Goal: Task Accomplishment & Management: Manage account settings

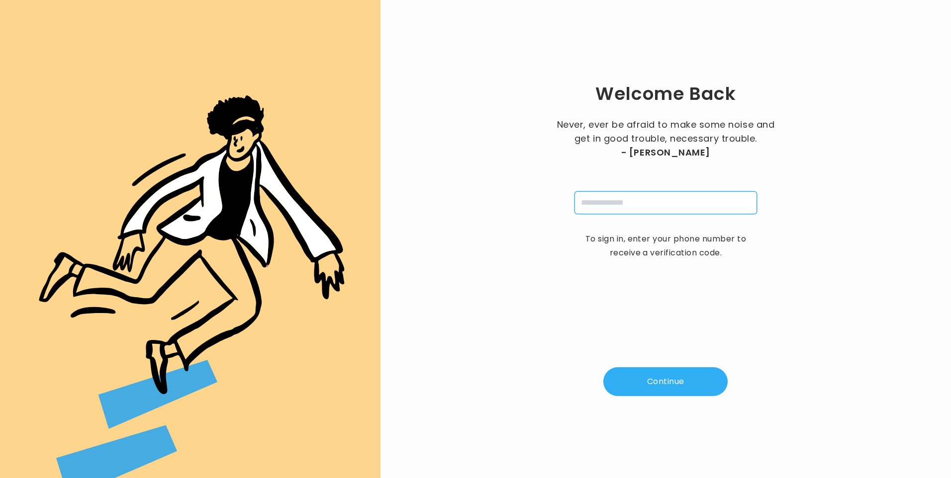
click at [618, 210] on input "tel" at bounding box center [665, 202] width 183 height 23
type input "**********"
click at [677, 388] on button "Continue" at bounding box center [665, 381] width 124 height 29
type input "*"
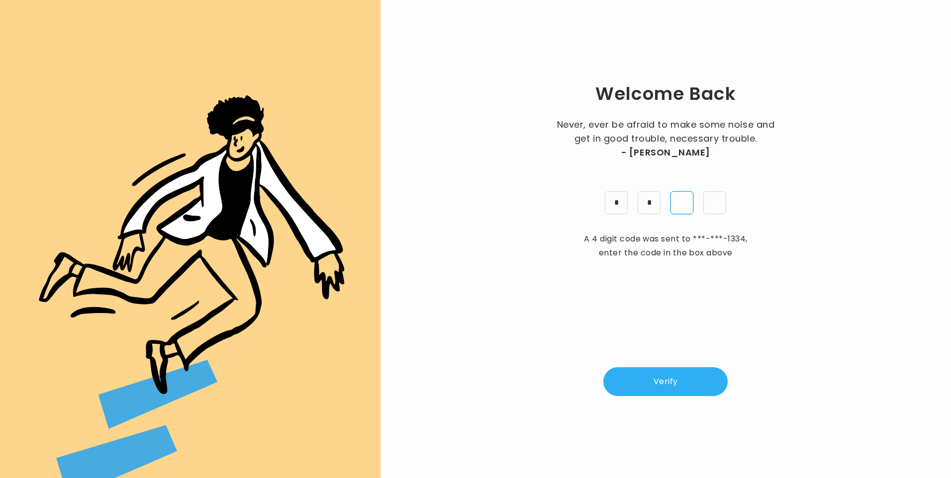
type input "*"
click at [666, 393] on button "Verify" at bounding box center [665, 381] width 124 height 29
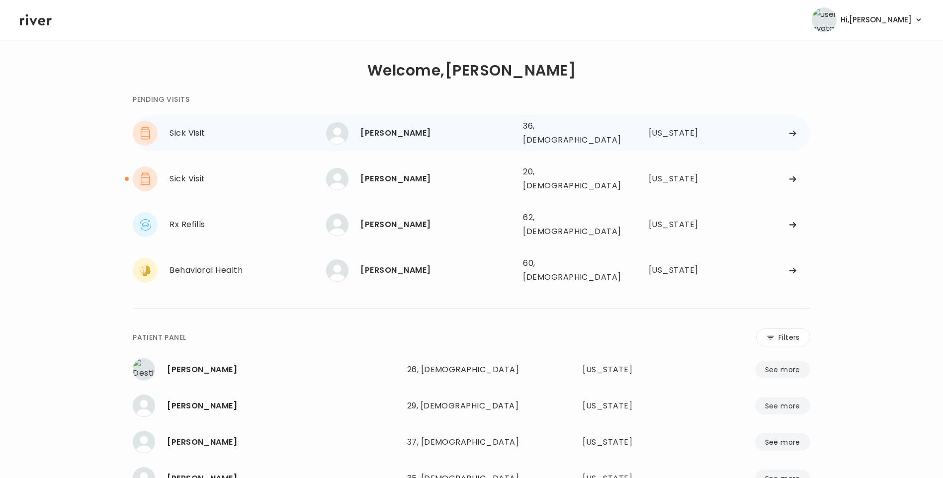
click at [417, 135] on div "April Kuykendall" at bounding box center [438, 133] width 155 height 14
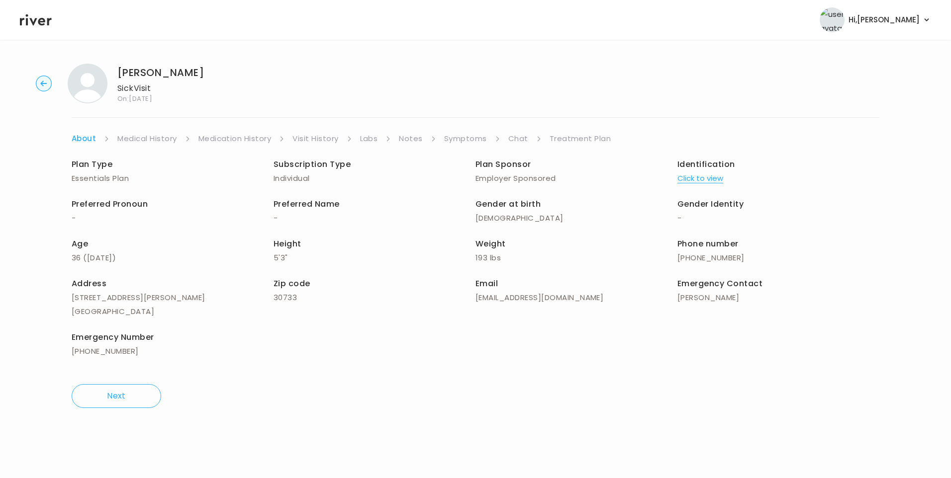
click at [324, 138] on link "Visit History" at bounding box center [315, 139] width 46 height 14
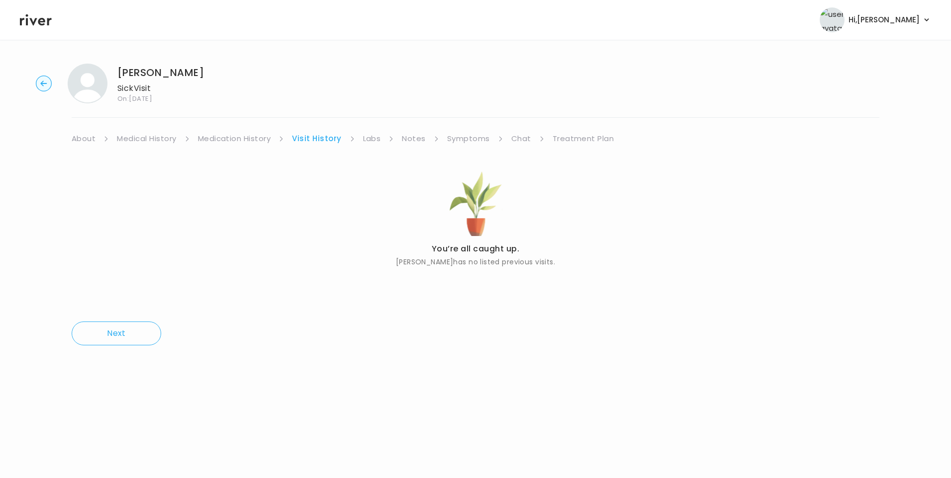
click at [88, 136] on link "About" at bounding box center [84, 139] width 24 height 14
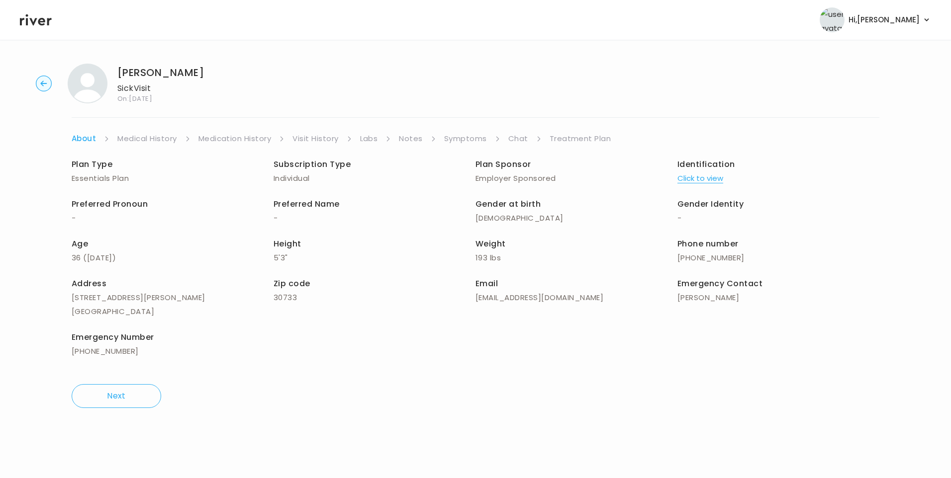
click at [696, 179] on button "Click to view" at bounding box center [700, 179] width 46 height 14
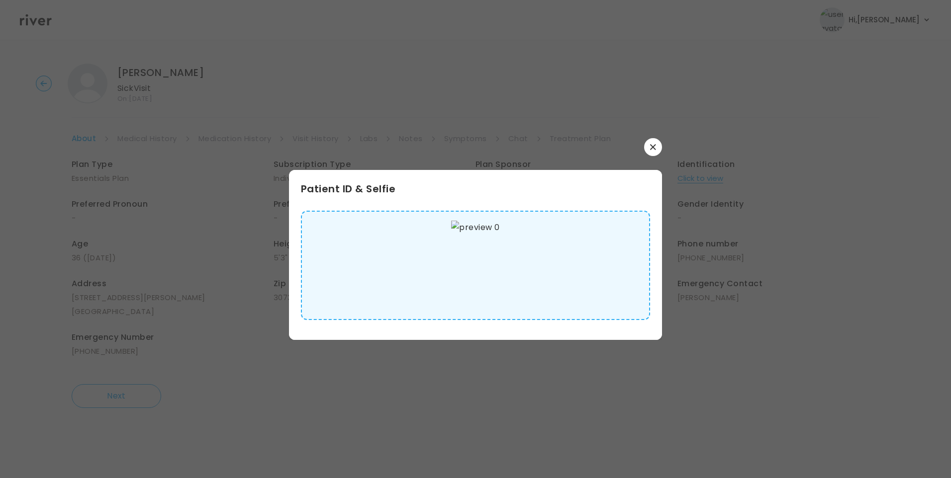
click at [495, 260] on img at bounding box center [475, 266] width 48 height 90
drag, startPoint x: 660, startPoint y: 144, endPoint x: 649, endPoint y: 146, distance: 11.1
click at [662, 144] on div "​ Patient ID & Selfie" at bounding box center [475, 239] width 951 height 478
click at [648, 150] on button "button" at bounding box center [653, 147] width 18 height 18
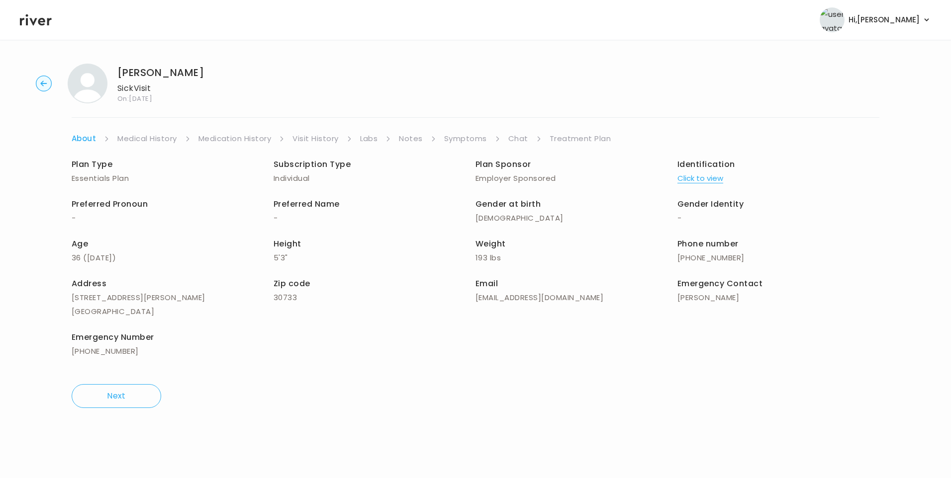
click at [158, 141] on link "Medical History" at bounding box center [146, 139] width 59 height 14
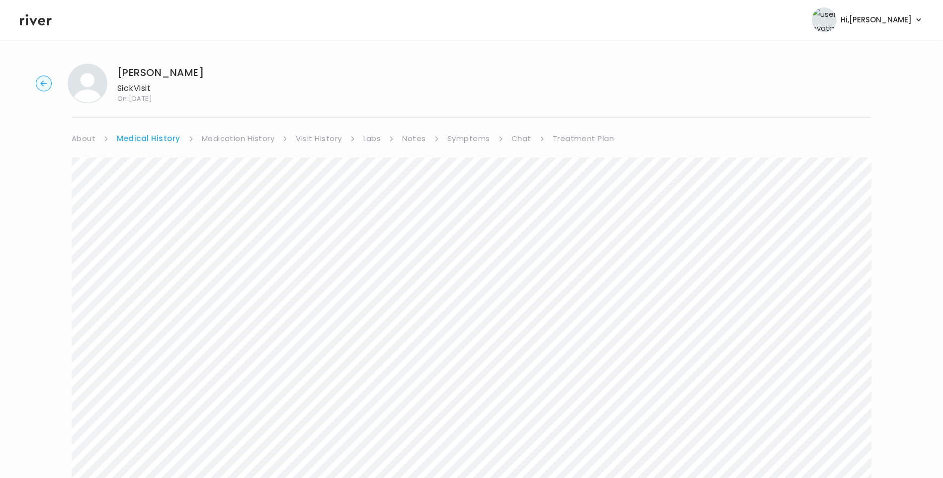
click at [467, 134] on link "Symptoms" at bounding box center [469, 139] width 43 height 14
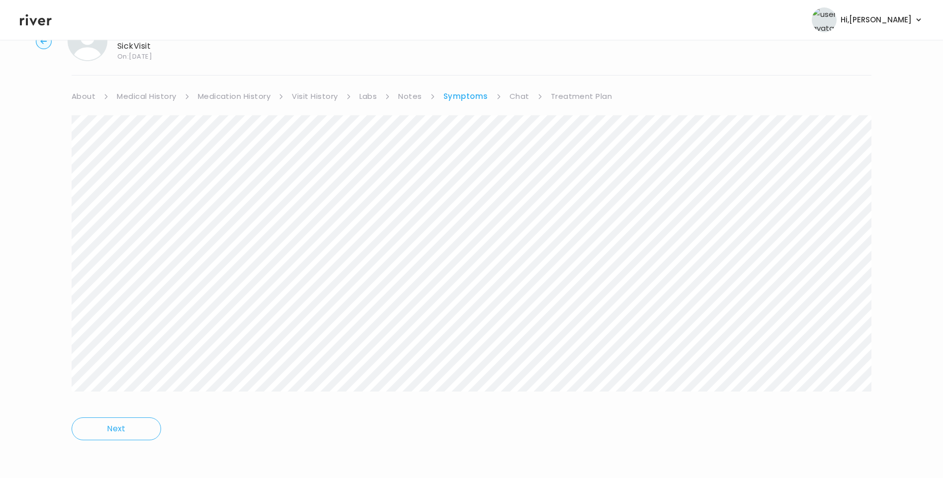
click at [573, 93] on link "Treatment Plan" at bounding box center [582, 97] width 62 height 14
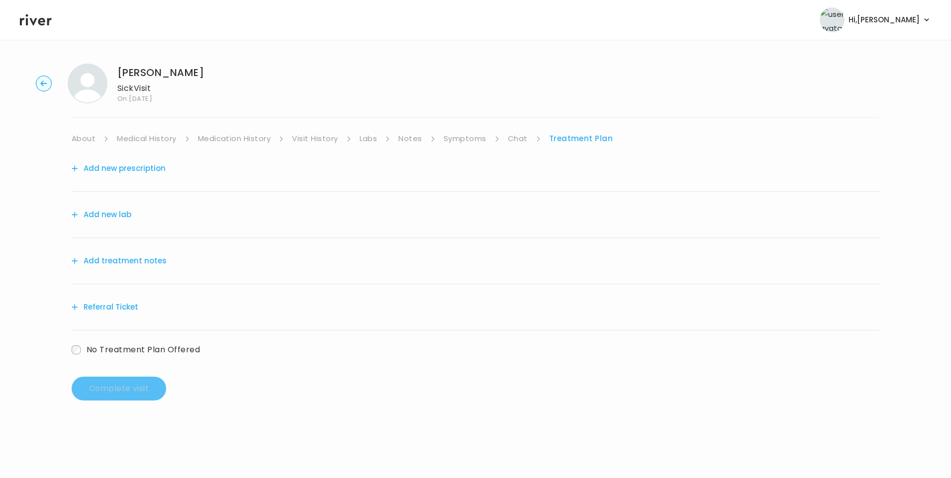
click at [121, 259] on button "Add treatment notes" at bounding box center [119, 261] width 95 height 14
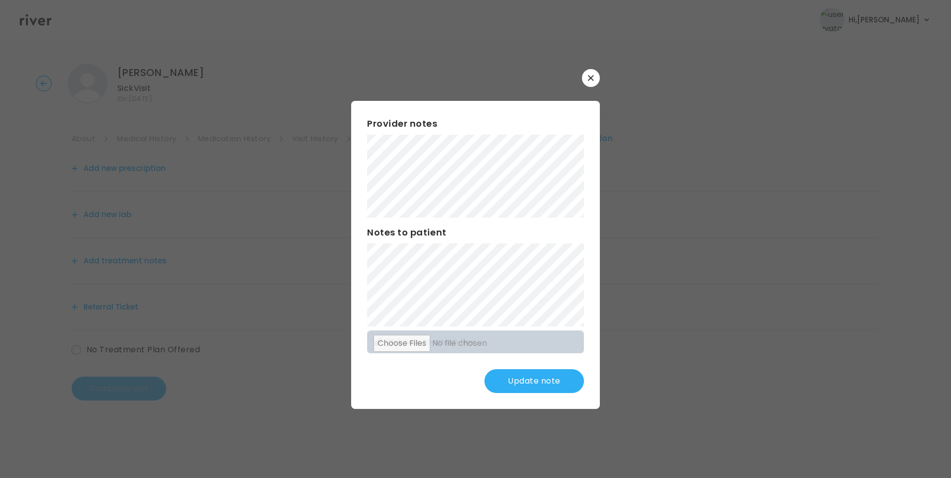
click at [515, 383] on button "Update note" at bounding box center [533, 381] width 99 height 24
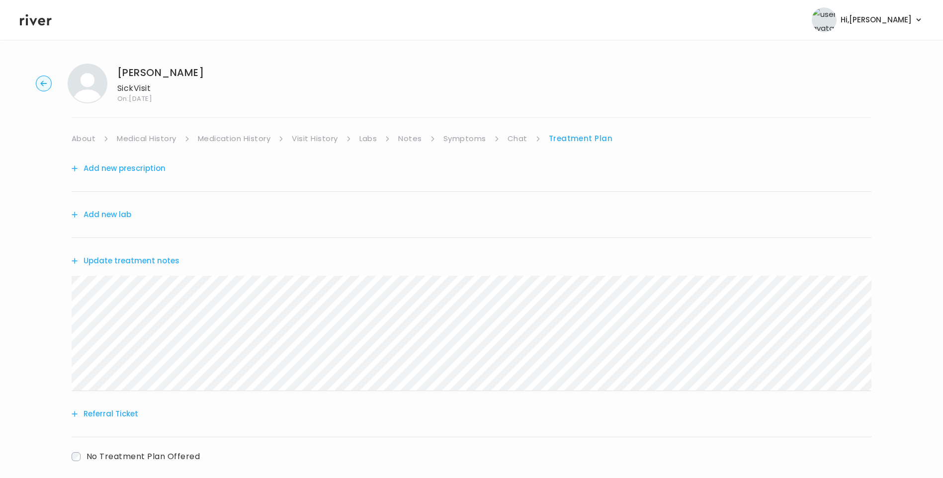
click at [485, 140] on link "Symptoms" at bounding box center [465, 139] width 43 height 14
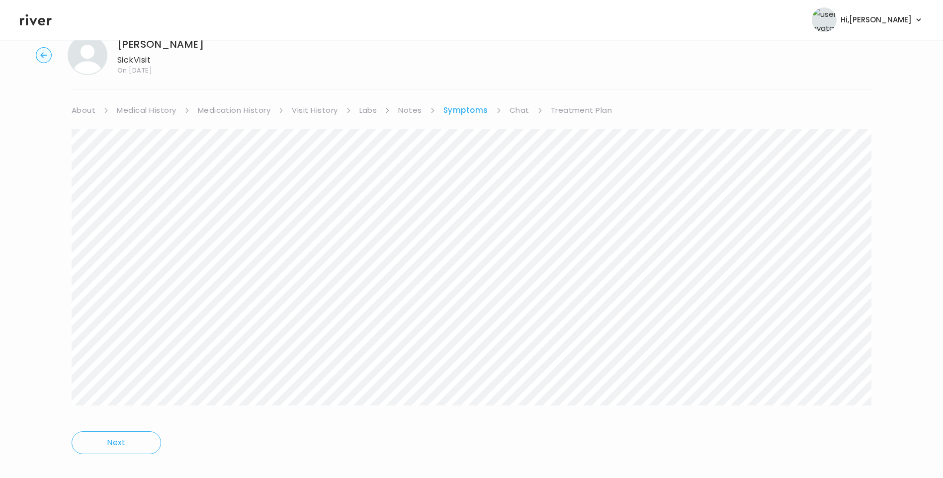
scroll to position [42, 0]
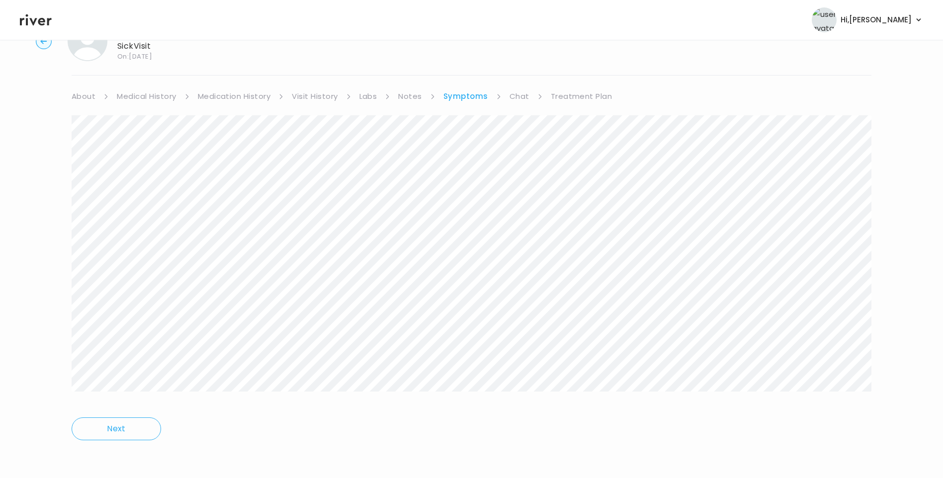
click at [573, 90] on link "Treatment Plan" at bounding box center [582, 97] width 62 height 14
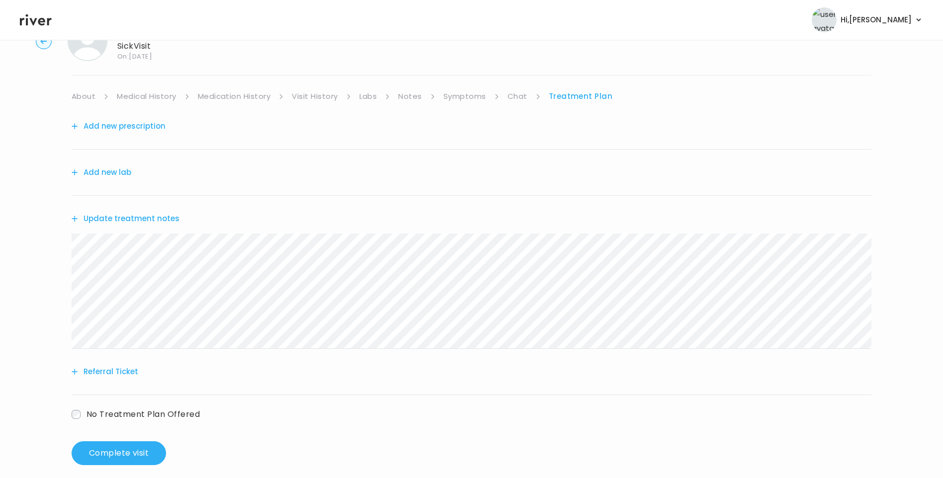
click at [141, 219] on button "Update treatment notes" at bounding box center [126, 219] width 108 height 14
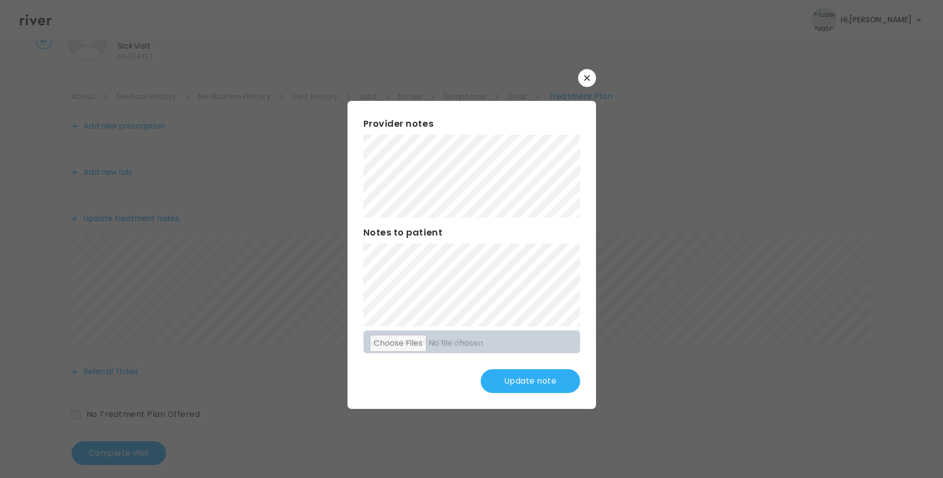
click at [536, 383] on button "Update note" at bounding box center [530, 381] width 99 height 24
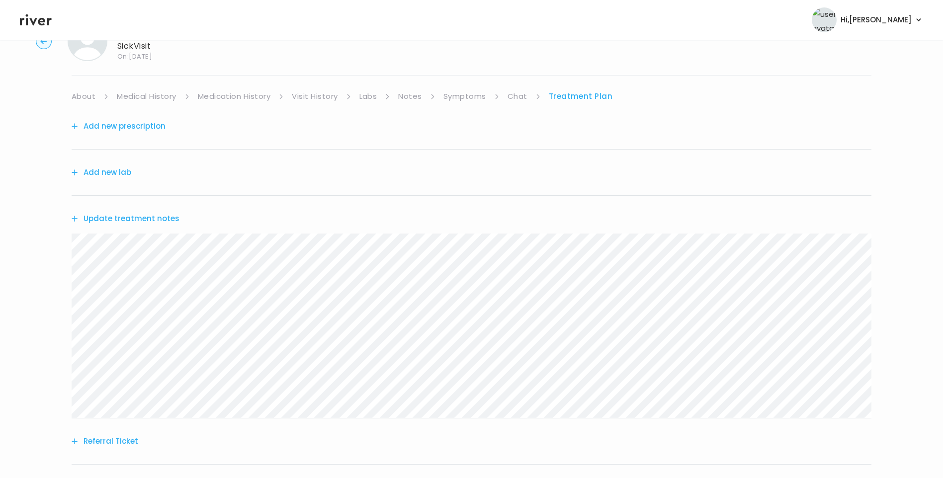
drag, startPoint x: 169, startPoint y: 221, endPoint x: 180, endPoint y: 222, distance: 11.0
click at [175, 221] on div "Update treatment notes" at bounding box center [472, 219] width 800 height 46
click at [141, 220] on button "Update treatment notes" at bounding box center [126, 219] width 108 height 14
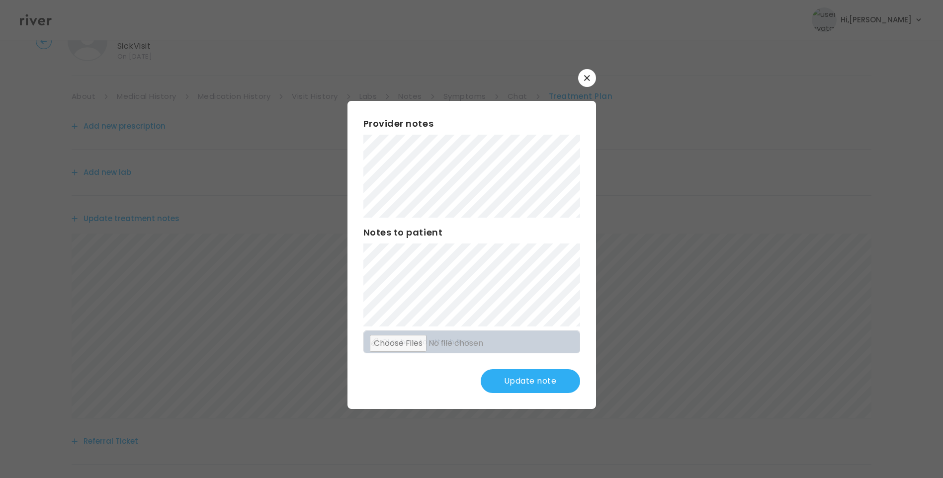
click at [313, 273] on div "​ Provider notes Notes to patient Click here to attach files Update note" at bounding box center [471, 239] width 943 height 478
click at [550, 383] on button "Update note" at bounding box center [530, 381] width 99 height 24
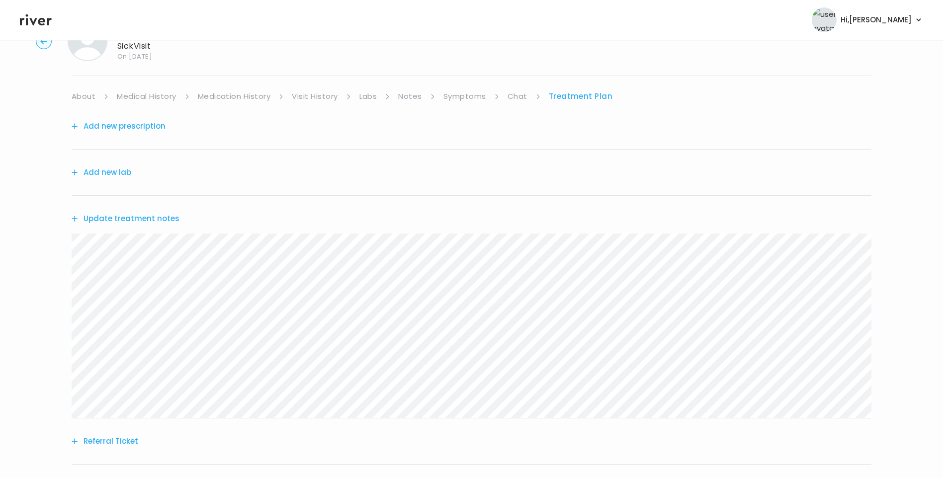
click at [158, 223] on button "Update treatment notes" at bounding box center [126, 219] width 108 height 14
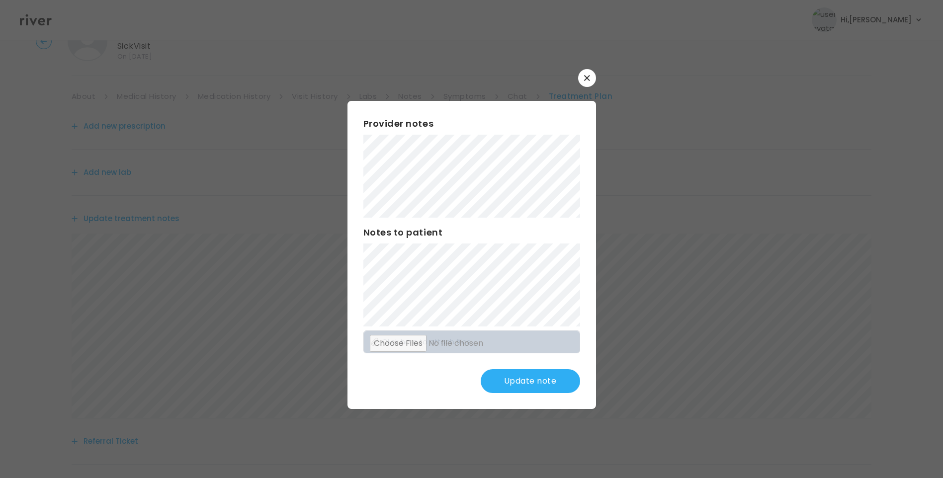
click at [533, 384] on button "Update note" at bounding box center [530, 381] width 99 height 24
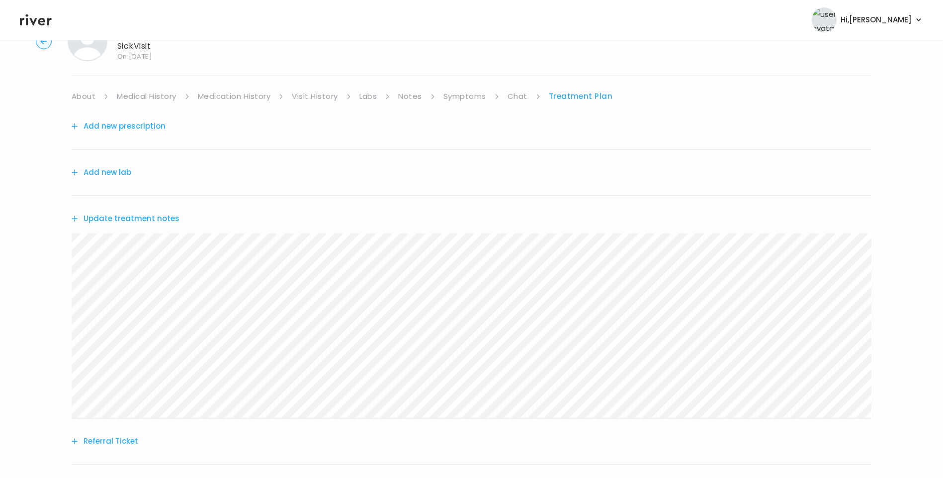
click at [151, 221] on button "Update treatment notes" at bounding box center [126, 219] width 108 height 14
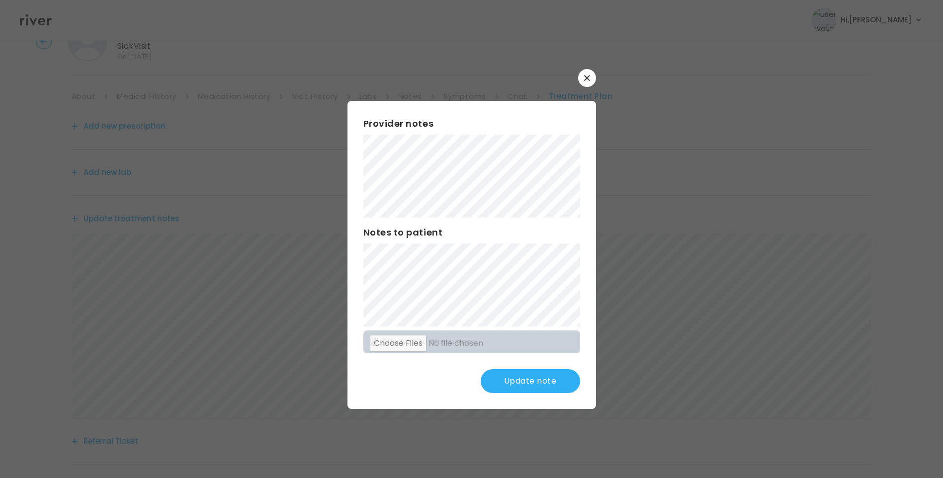
click at [537, 383] on button "Update note" at bounding box center [530, 381] width 99 height 24
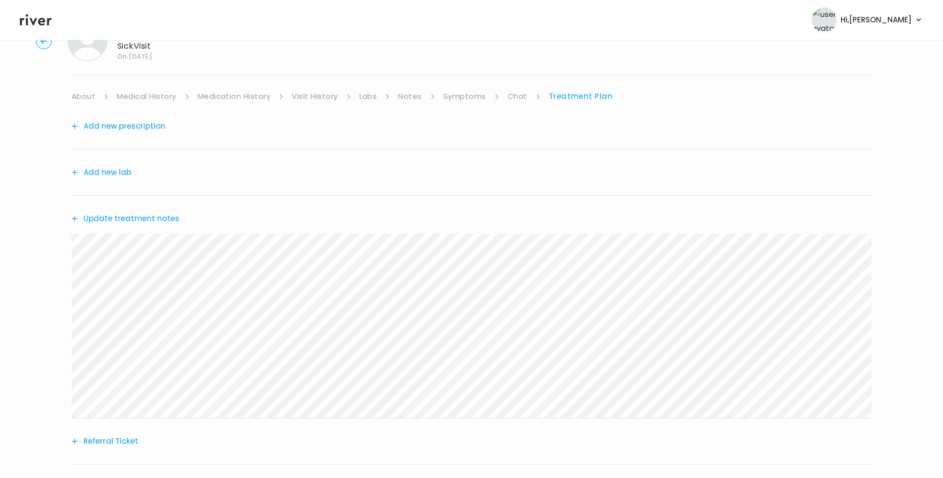
click at [164, 222] on button "Update treatment notes" at bounding box center [126, 219] width 108 height 14
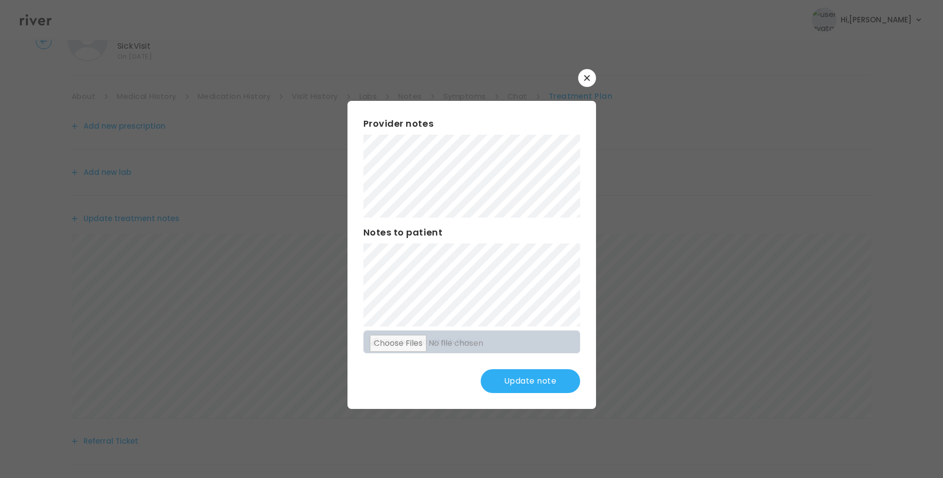
click at [559, 381] on button "Update note" at bounding box center [530, 381] width 99 height 24
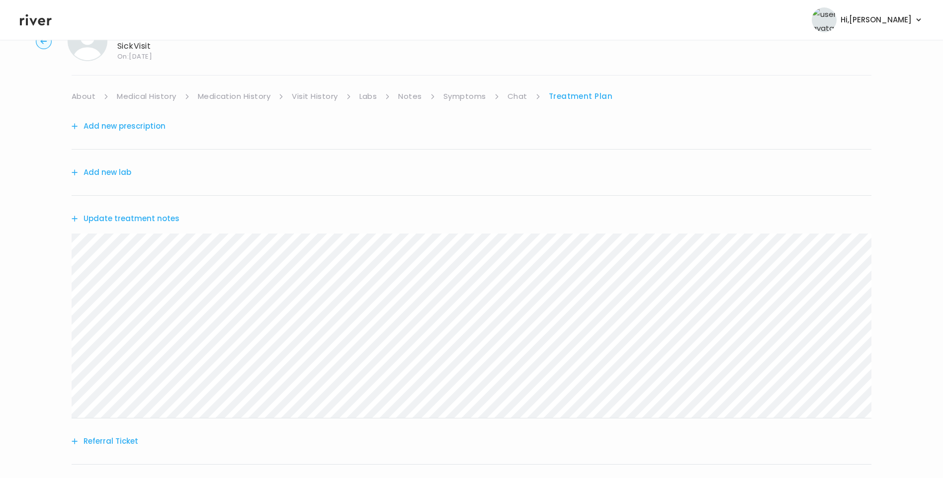
click at [162, 93] on link "Medical History" at bounding box center [146, 97] width 59 height 14
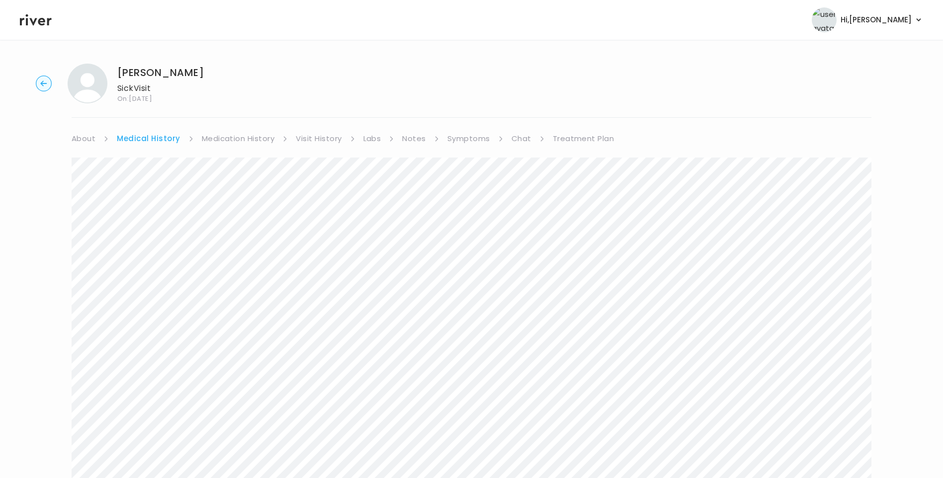
drag, startPoint x: 238, startPoint y: 134, endPoint x: 244, endPoint y: 140, distance: 8.1
click at [238, 135] on link "Medication History" at bounding box center [238, 139] width 73 height 14
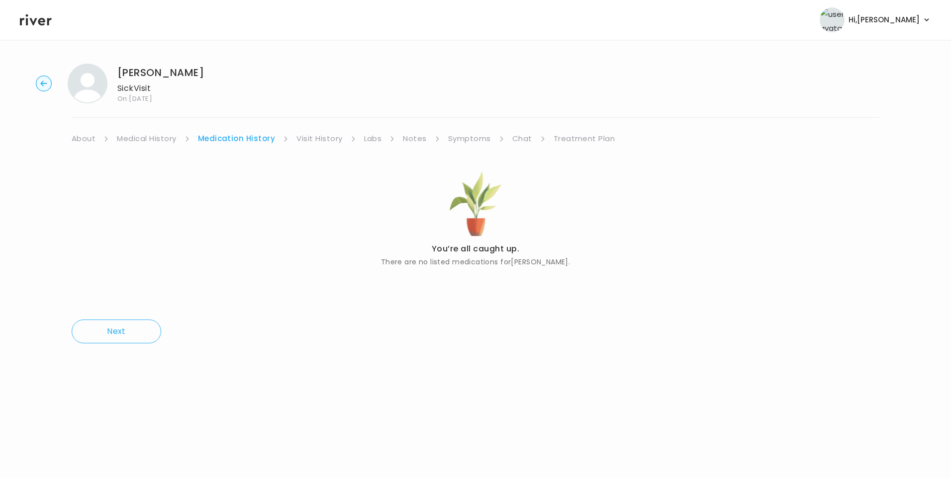
click at [573, 140] on link "Treatment Plan" at bounding box center [584, 139] width 62 height 14
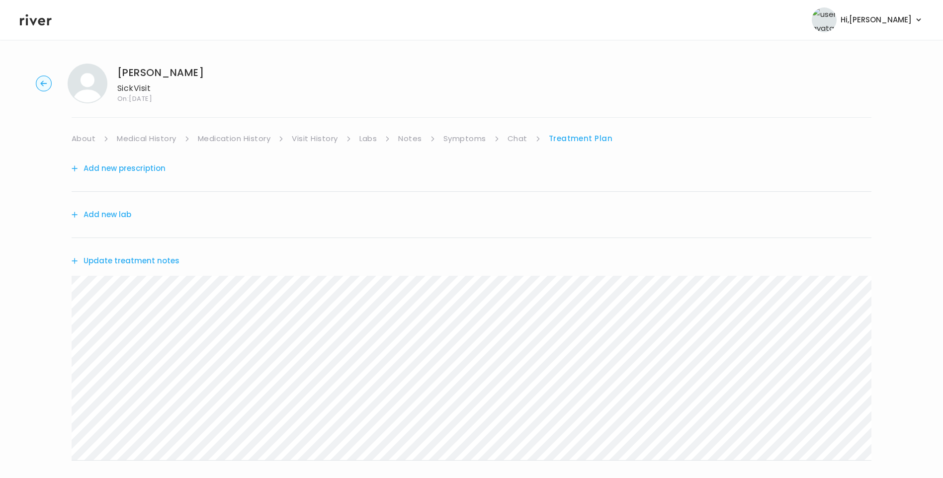
click at [110, 257] on button "Update treatment notes" at bounding box center [126, 261] width 108 height 14
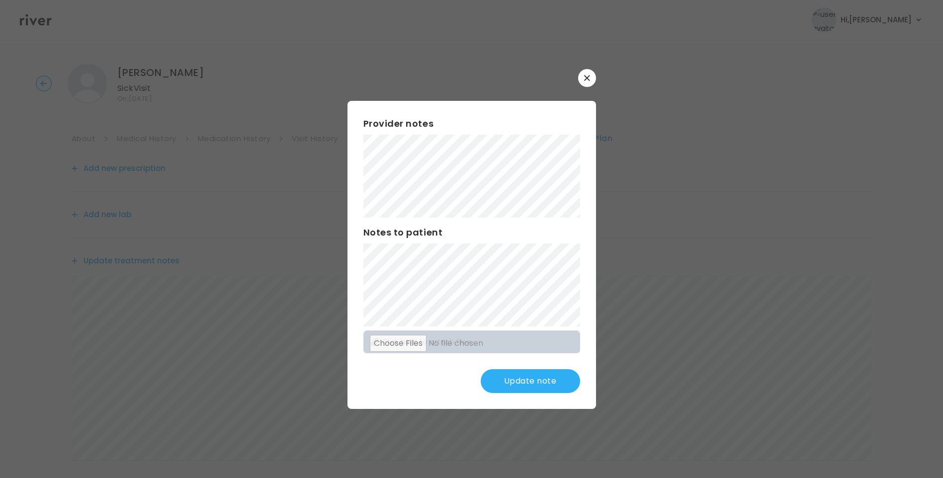
click at [548, 376] on button "Update note" at bounding box center [530, 381] width 99 height 24
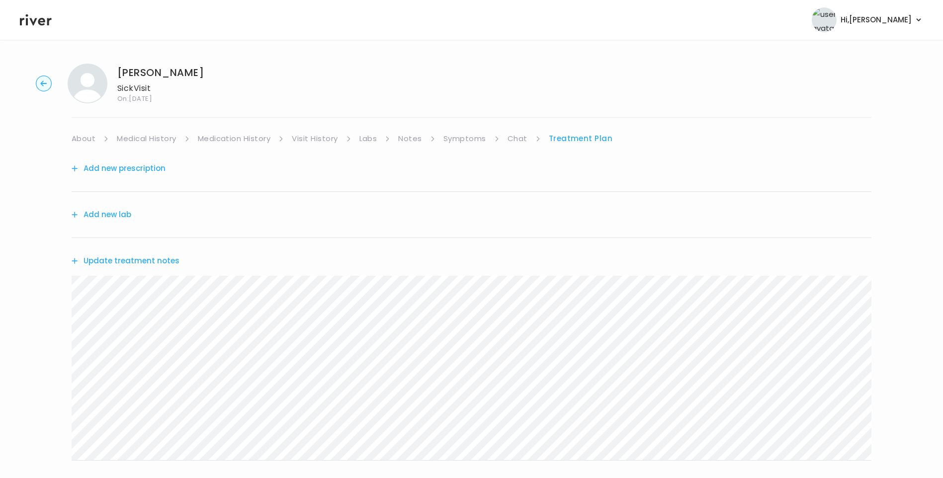
click at [138, 261] on button "Update treatment notes" at bounding box center [126, 261] width 108 height 14
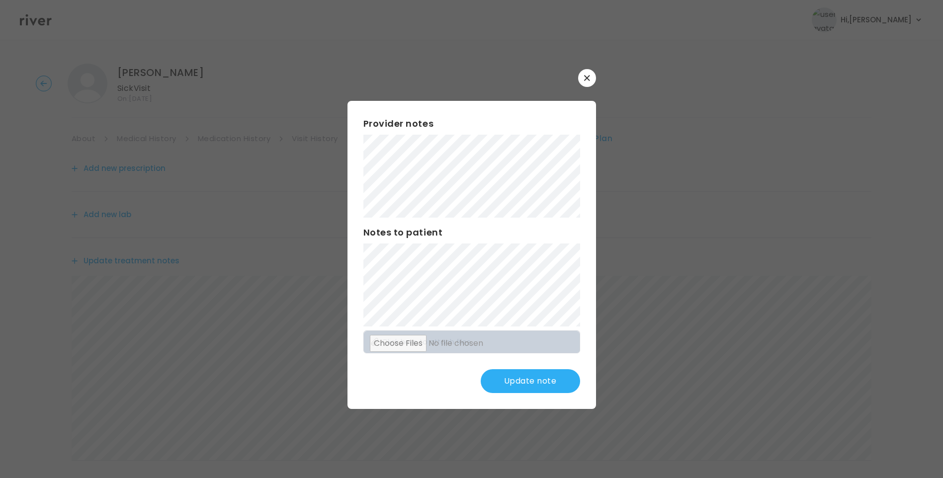
click at [541, 386] on button "Update note" at bounding box center [530, 381] width 99 height 24
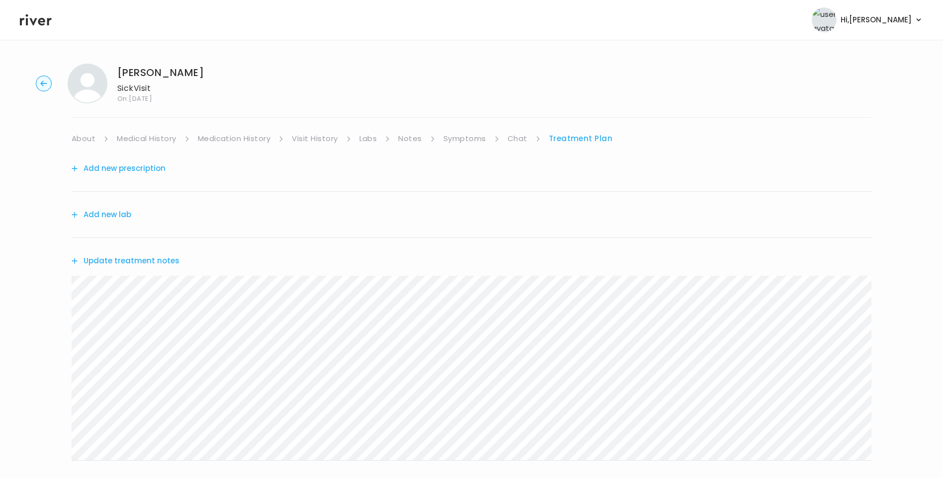
click at [116, 168] on button "Add new prescription" at bounding box center [119, 169] width 94 height 14
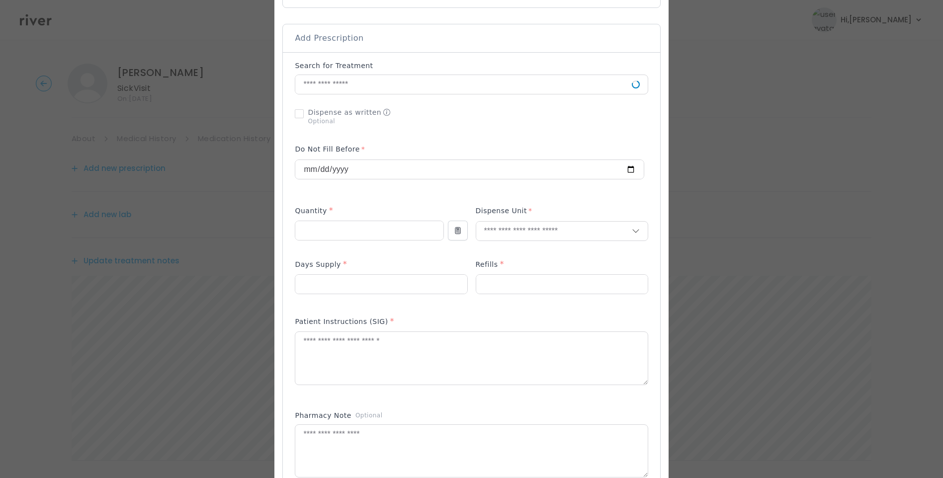
scroll to position [199, 0]
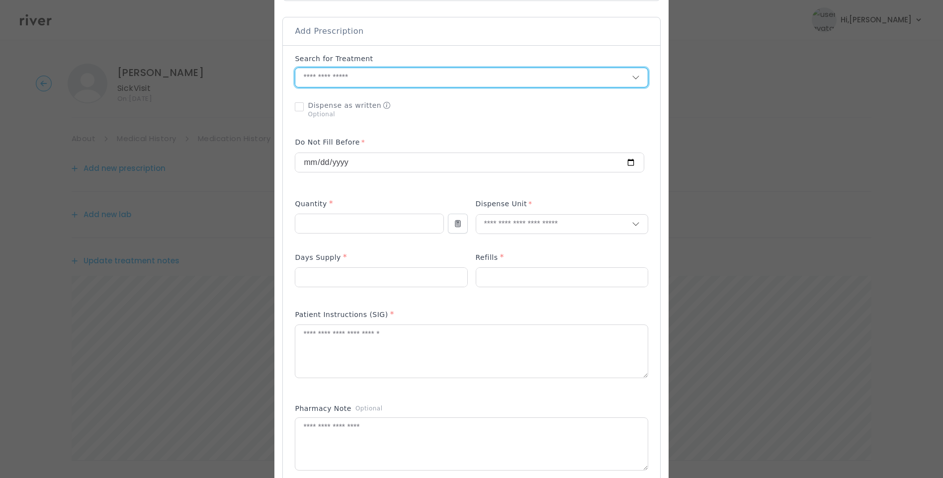
click at [360, 81] on input "text" at bounding box center [463, 77] width 336 height 19
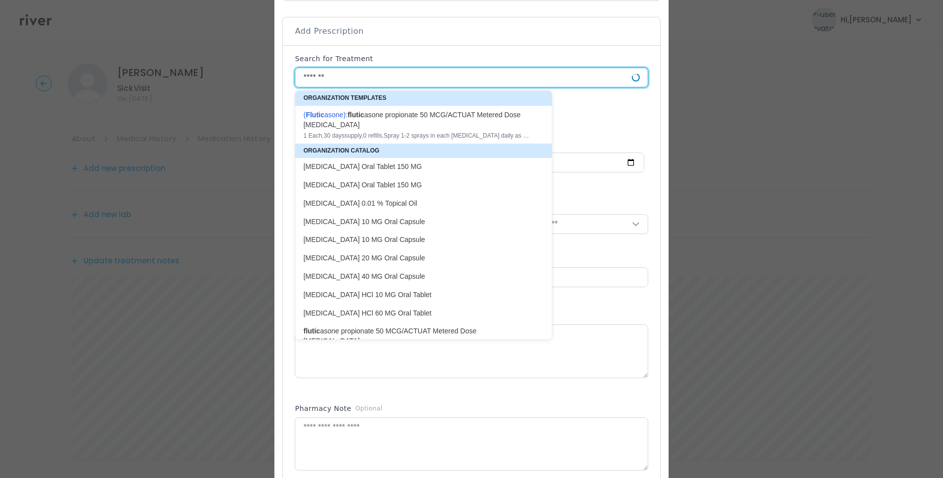
type input "********"
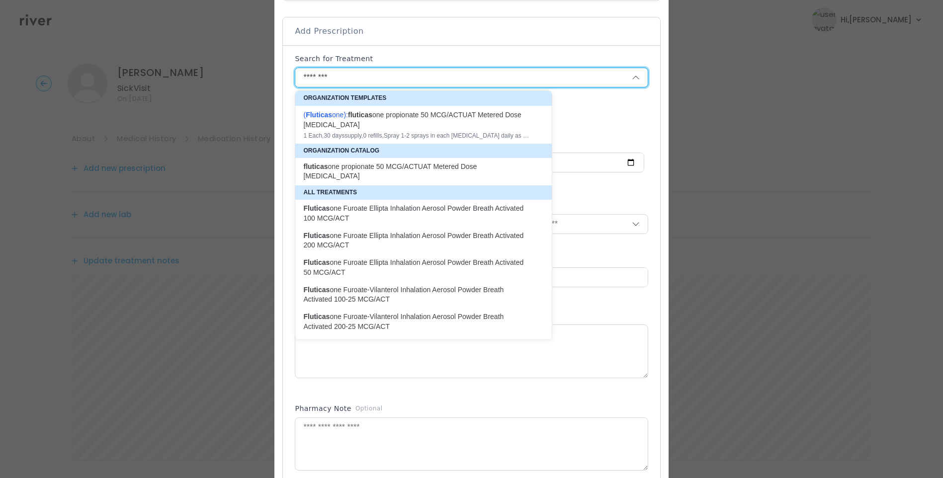
click at [741, 171] on div at bounding box center [471, 239] width 943 height 478
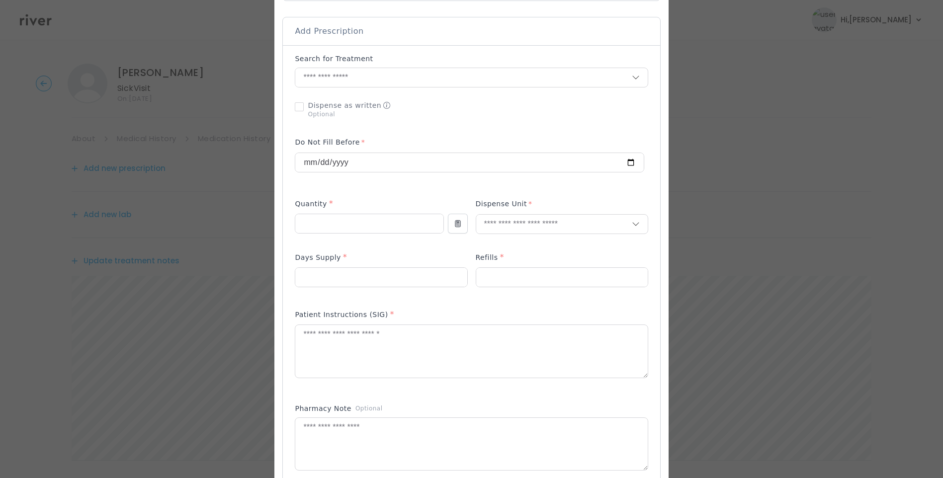
scroll to position [0, 0]
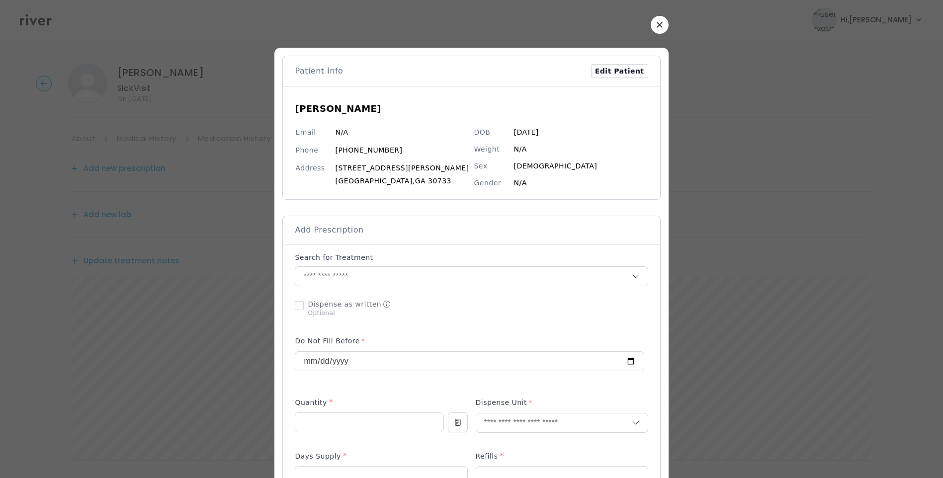
click at [651, 20] on button "button" at bounding box center [660, 25] width 18 height 18
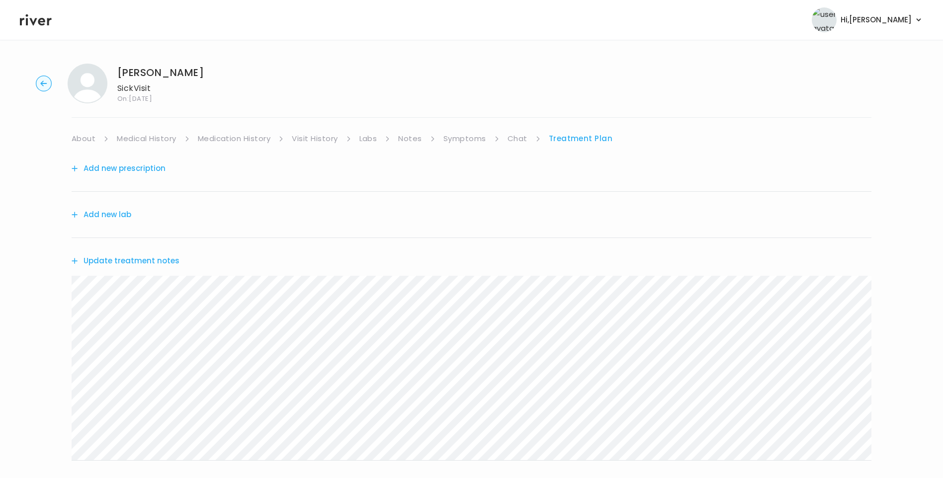
click at [36, 20] on icon at bounding box center [36, 19] width 32 height 11
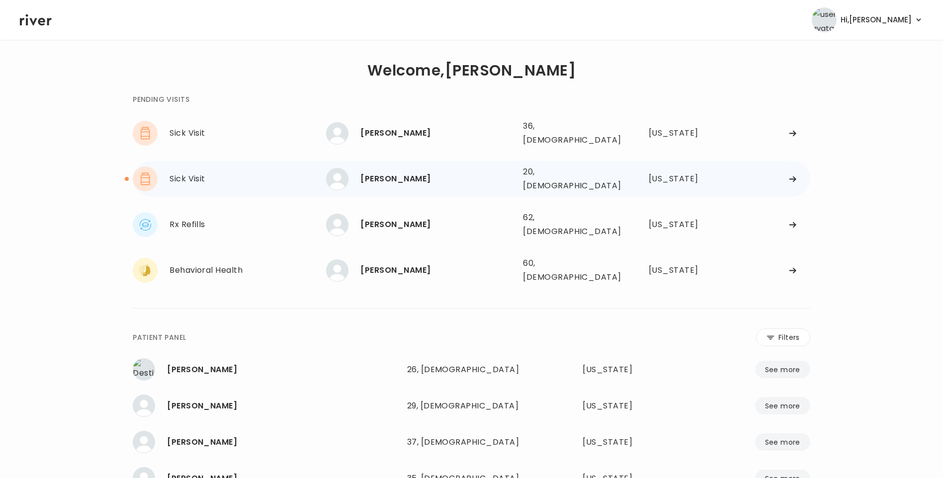
click at [387, 174] on div "BRIDGET GORDON" at bounding box center [438, 179] width 155 height 14
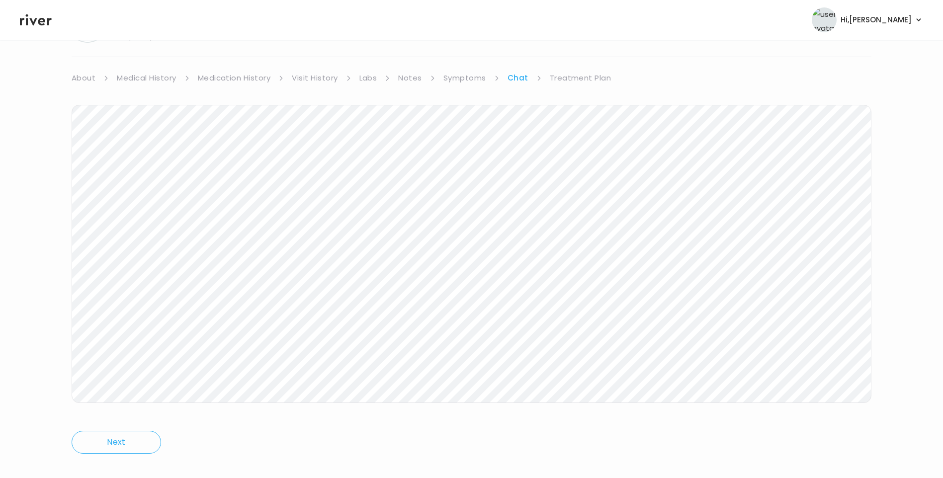
scroll to position [74, 0]
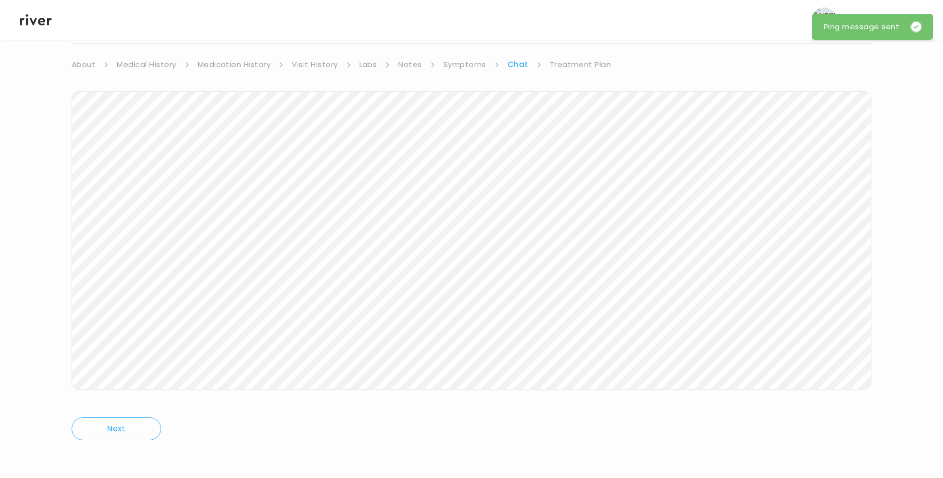
click at [586, 61] on link "Treatment Plan" at bounding box center [581, 65] width 62 height 14
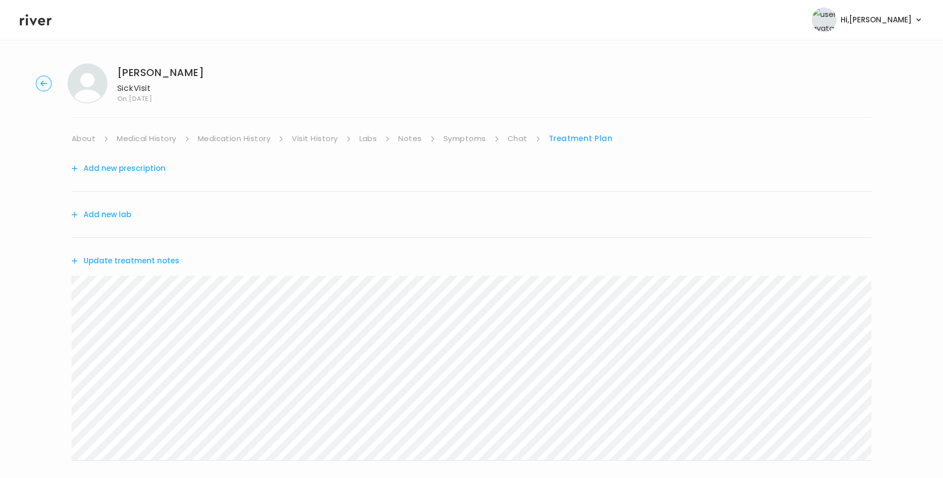
click at [160, 260] on button "Update treatment notes" at bounding box center [126, 261] width 108 height 14
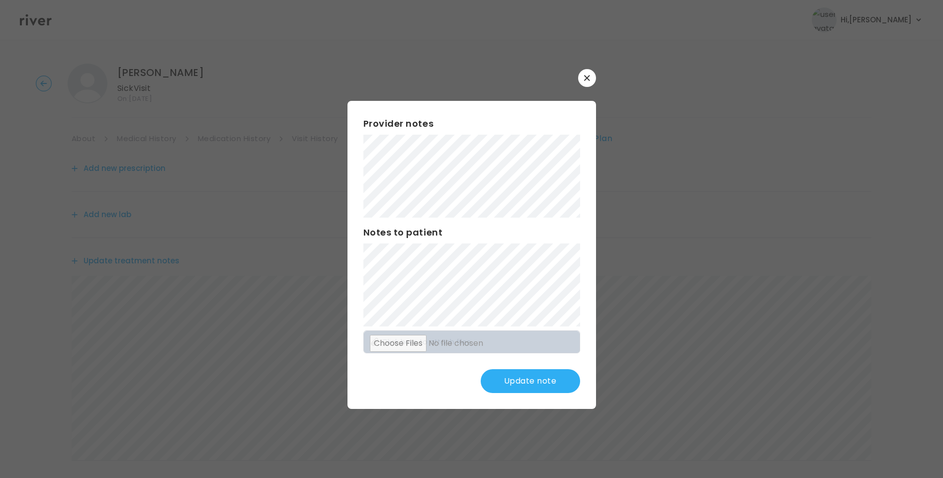
click at [541, 376] on button "Update note" at bounding box center [530, 381] width 99 height 24
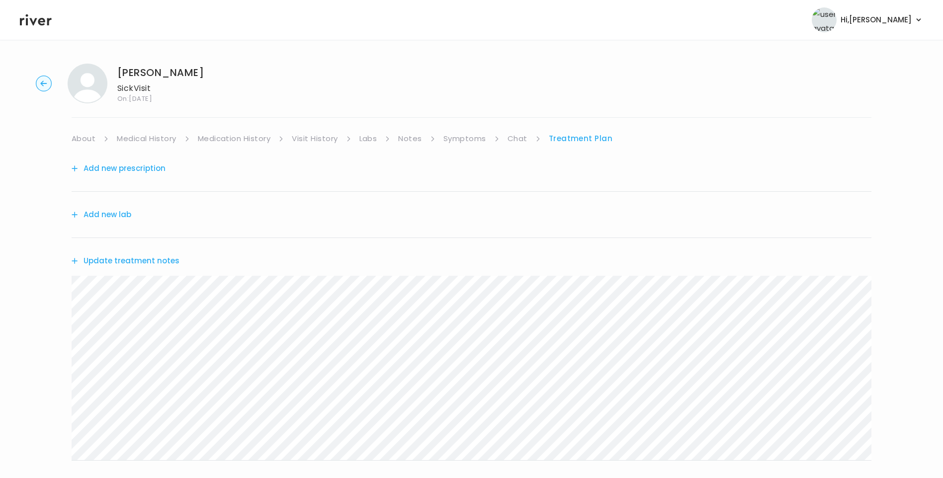
click at [159, 263] on button "Update treatment notes" at bounding box center [126, 261] width 108 height 14
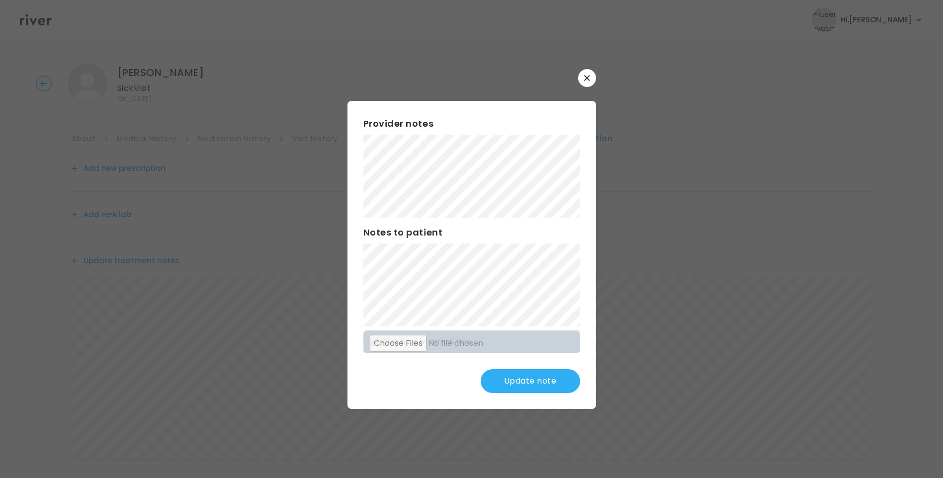
click at [543, 375] on button "Update note" at bounding box center [530, 381] width 99 height 24
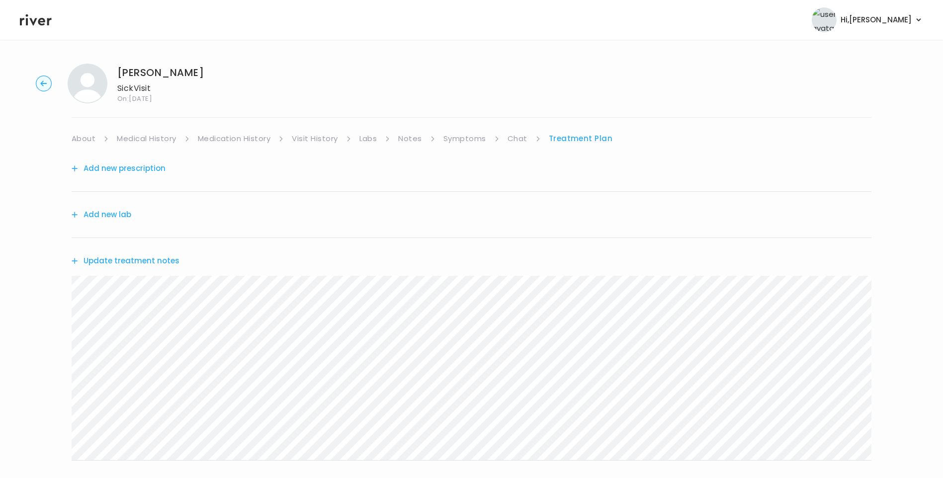
click at [515, 137] on link "Chat" at bounding box center [518, 139] width 20 height 14
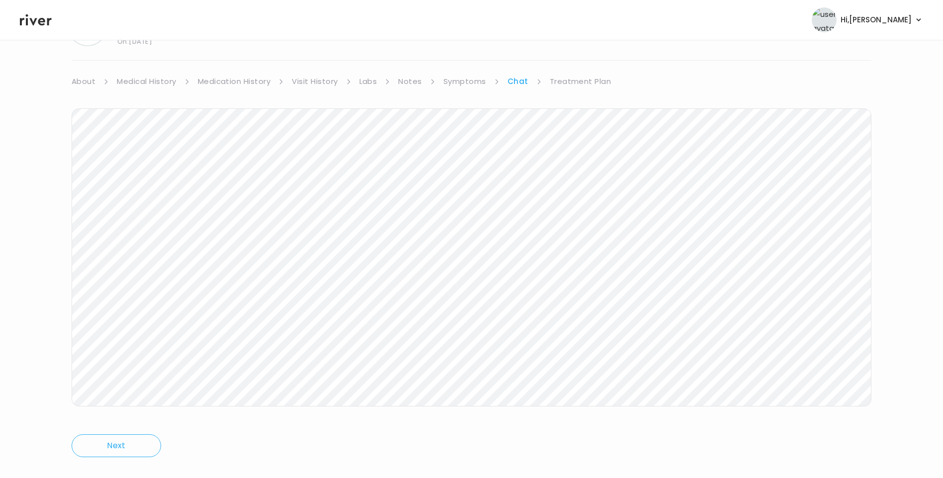
scroll to position [74, 0]
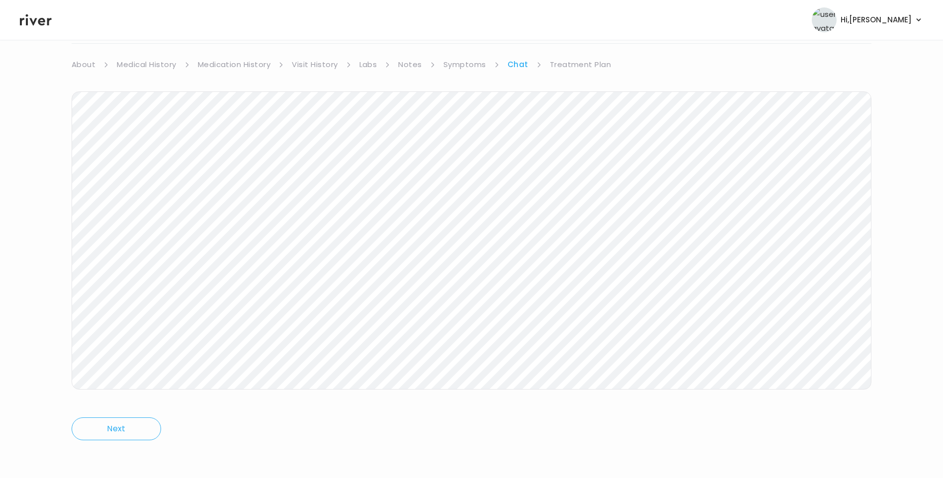
click at [575, 66] on link "Treatment Plan" at bounding box center [581, 65] width 62 height 14
click at [149, 185] on button "Update treatment notes" at bounding box center [126, 187] width 108 height 14
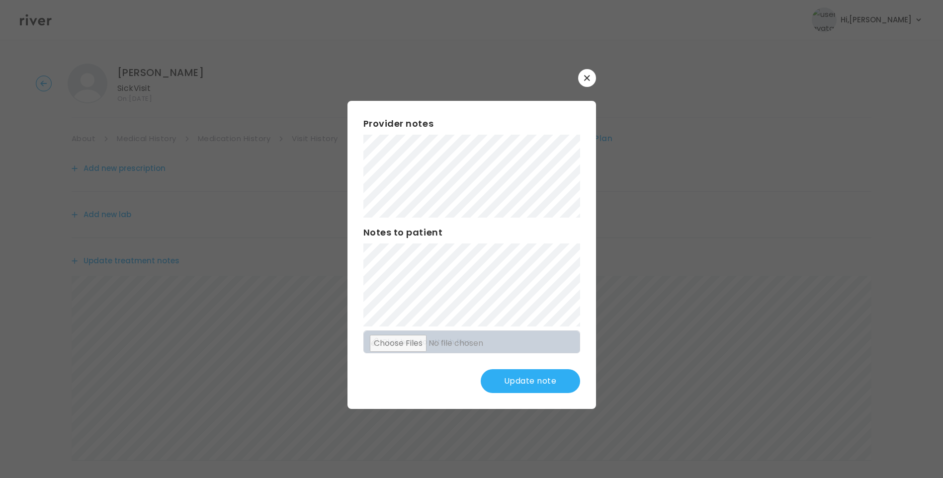
click at [550, 377] on button "Update note" at bounding box center [530, 381] width 99 height 24
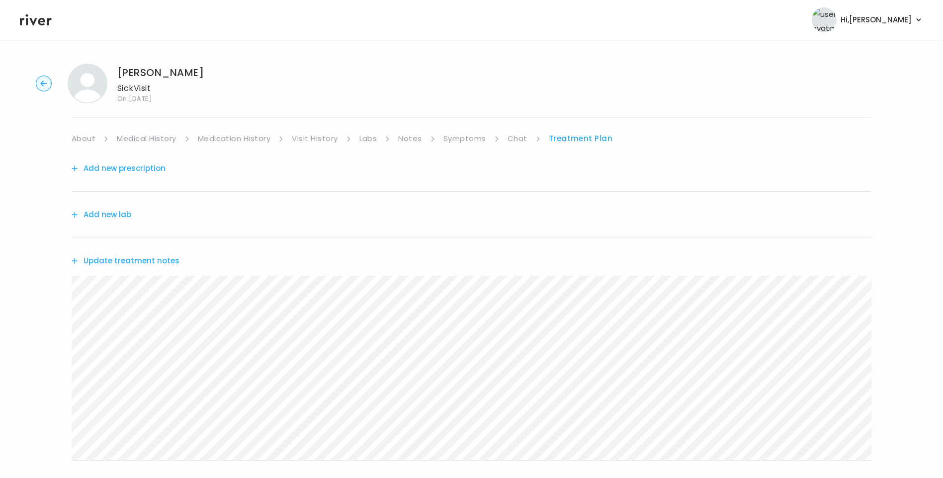
click at [506, 141] on ul "About Medical History Medication History Visit History Labs Notes Symptoms Chat…" at bounding box center [472, 139] width 800 height 14
click at [519, 137] on link "Chat" at bounding box center [518, 139] width 20 height 14
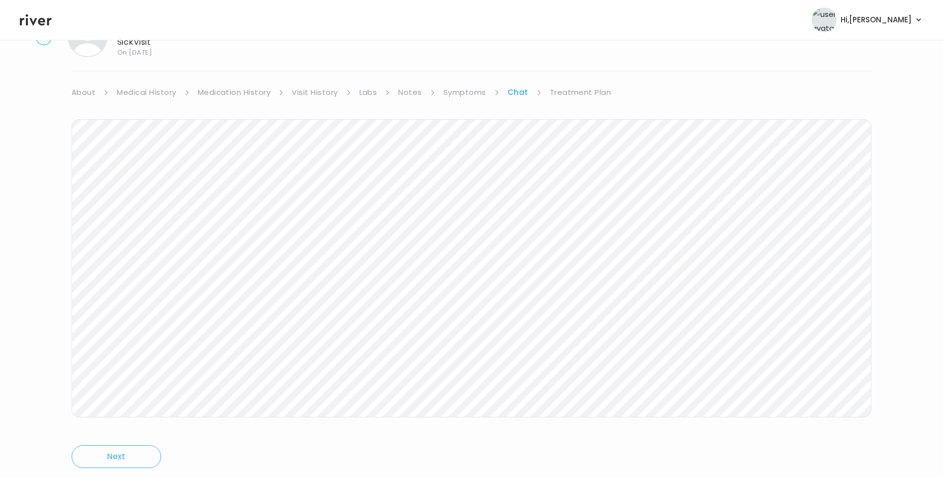
scroll to position [74, 0]
click at [582, 64] on link "Treatment Plan" at bounding box center [581, 65] width 62 height 14
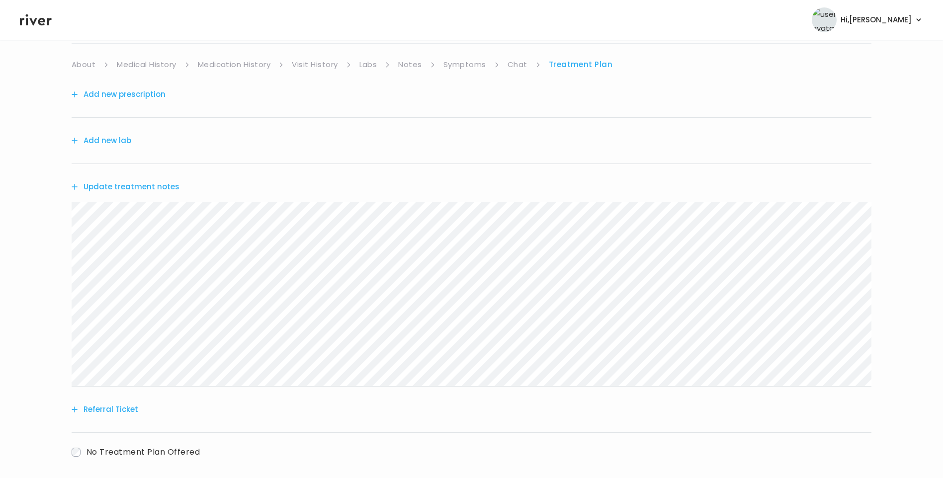
click at [523, 65] on link "Chat" at bounding box center [518, 65] width 20 height 14
click at [573, 66] on link "Treatment Plan" at bounding box center [581, 65] width 62 height 14
click at [146, 189] on button "Update treatment notes" at bounding box center [126, 187] width 108 height 14
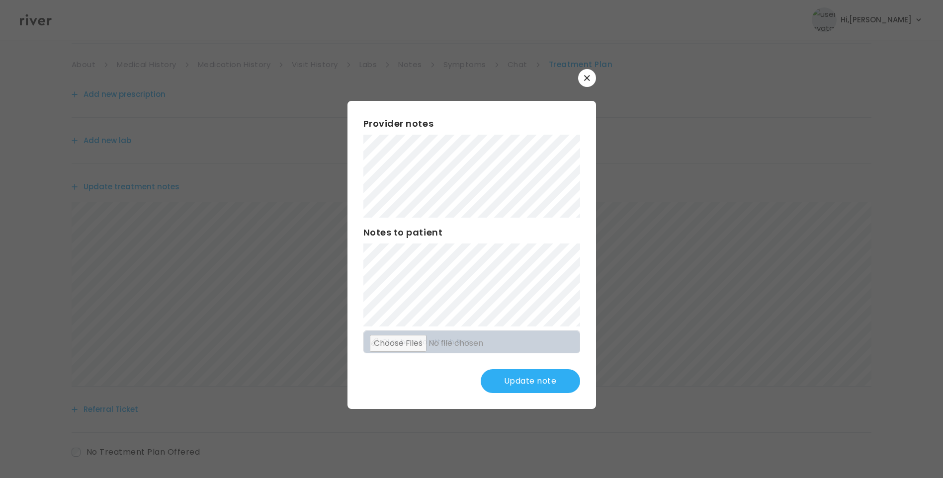
click at [541, 385] on button "Update note" at bounding box center [530, 381] width 99 height 24
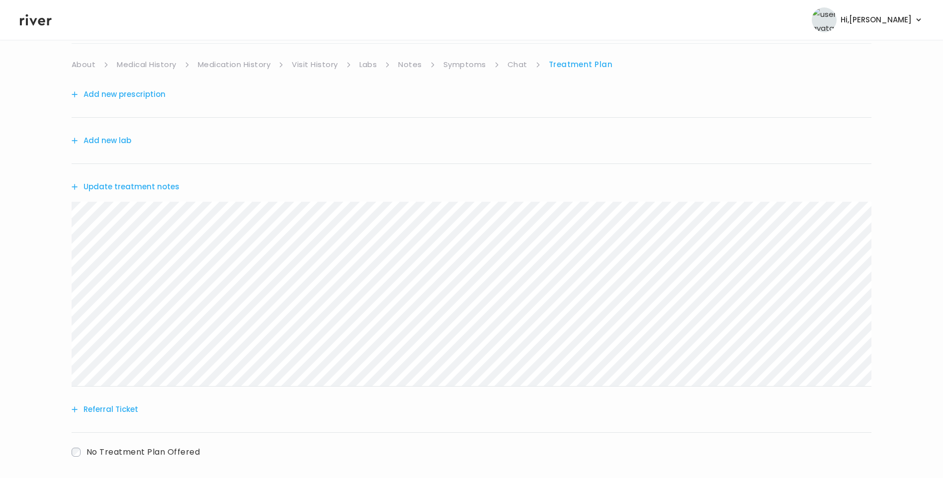
click at [153, 185] on button "Update treatment notes" at bounding box center [126, 187] width 108 height 14
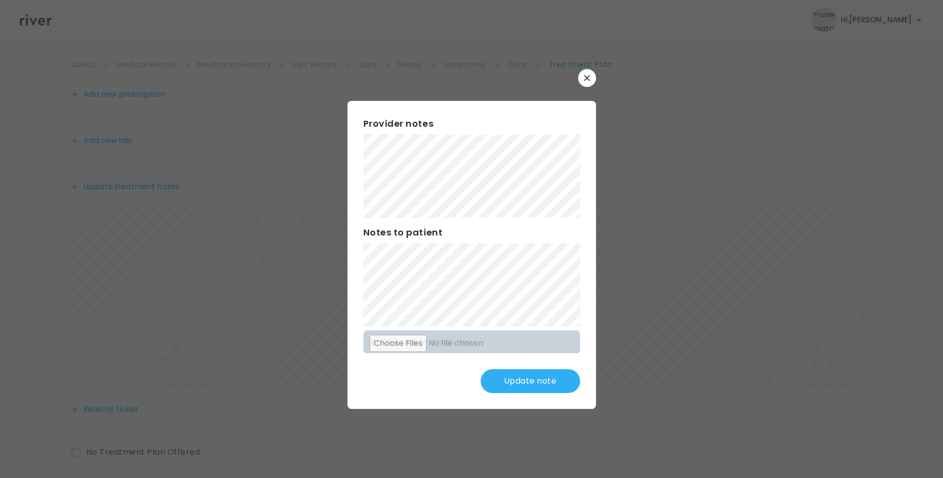
click at [521, 390] on button "Update note" at bounding box center [530, 381] width 99 height 24
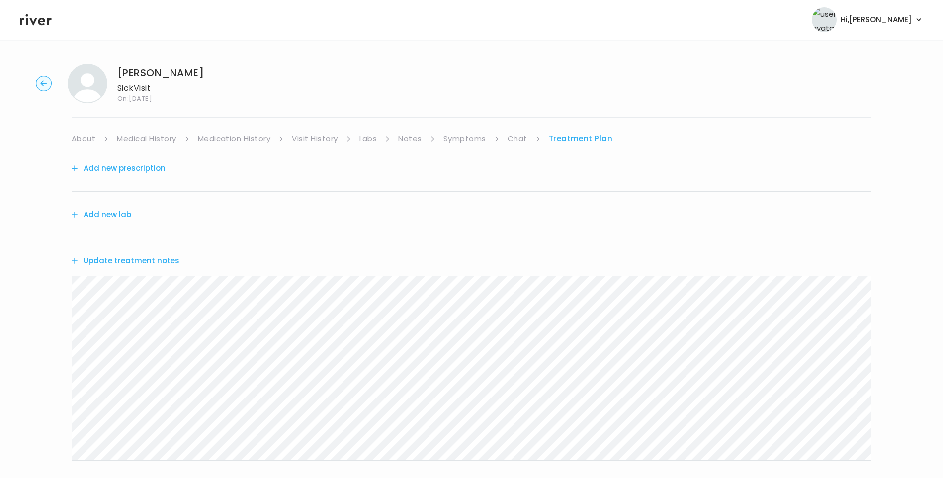
click at [523, 137] on link "Chat" at bounding box center [518, 139] width 20 height 14
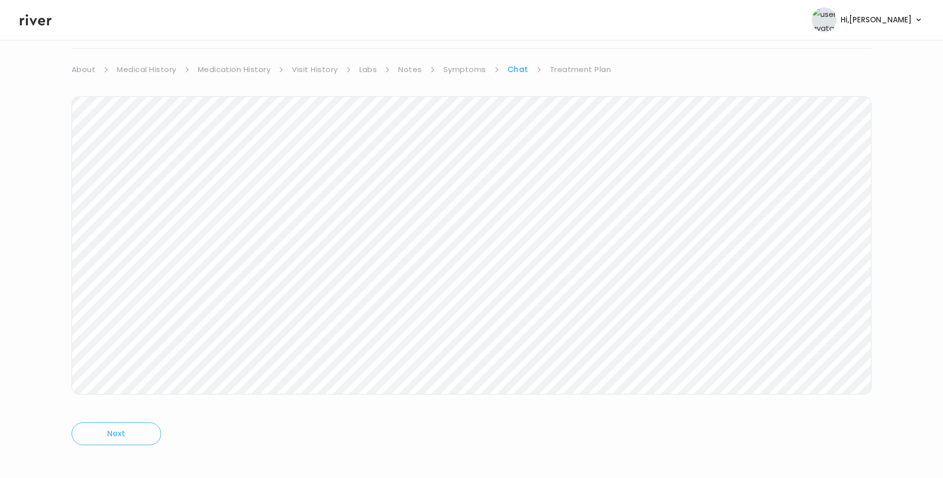
scroll to position [74, 0]
click at [589, 63] on link "Treatment Plan" at bounding box center [581, 65] width 62 height 14
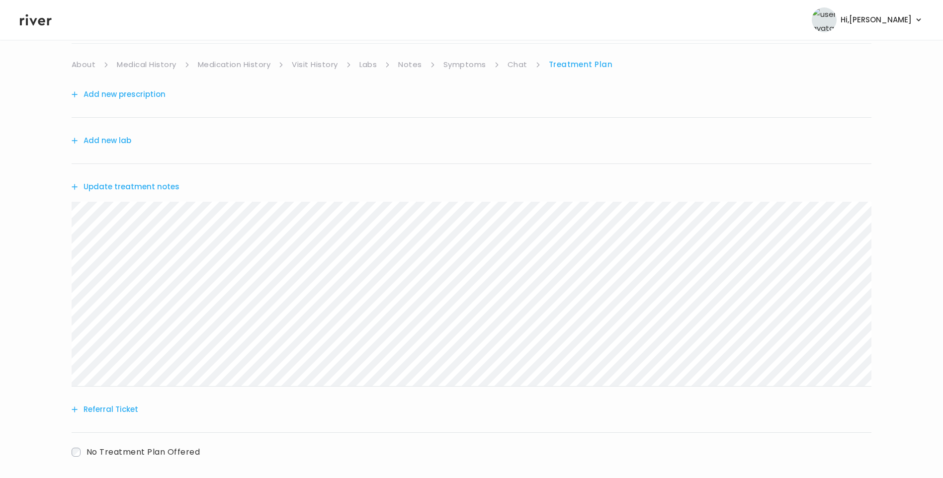
click at [142, 91] on button "Add new prescription" at bounding box center [119, 95] width 94 height 14
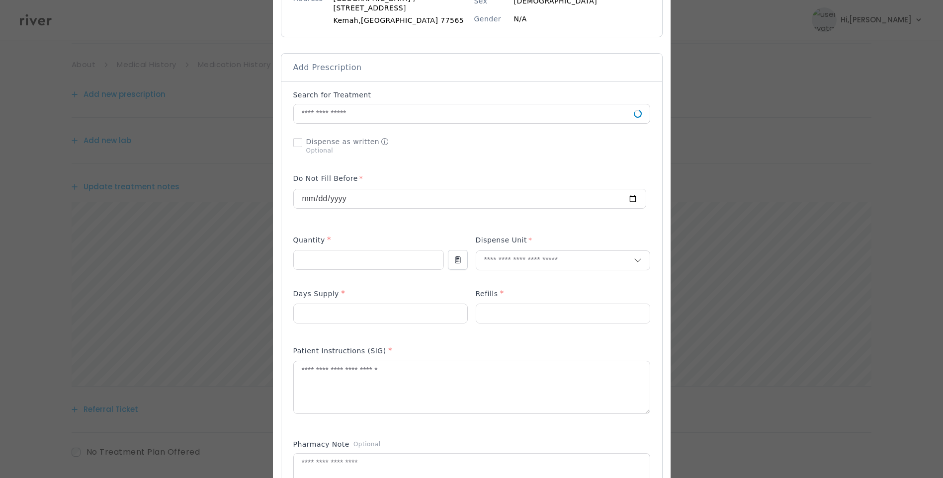
scroll to position [199, 0]
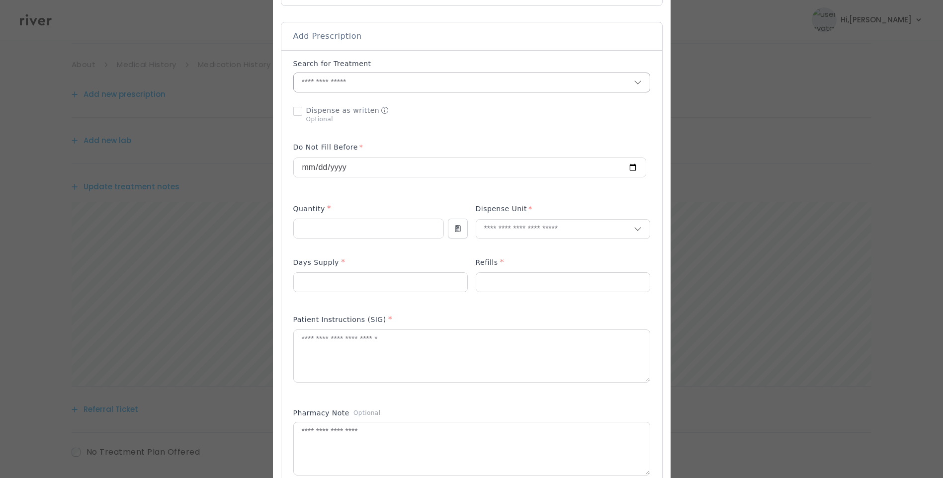
click at [343, 90] on input "text" at bounding box center [464, 82] width 340 height 19
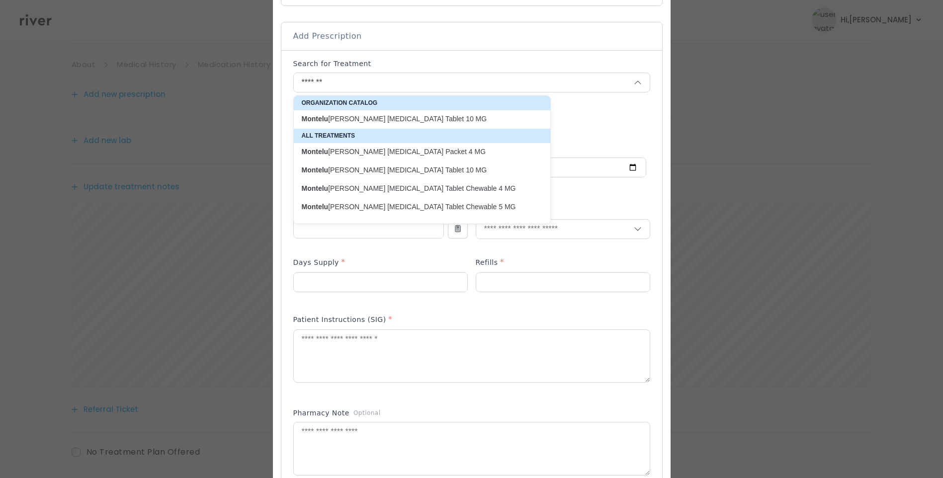
click at [417, 118] on p "Montelu kast Sodium Oral Tablet 10 MG" at bounding box center [416, 118] width 229 height 9
type input "**********"
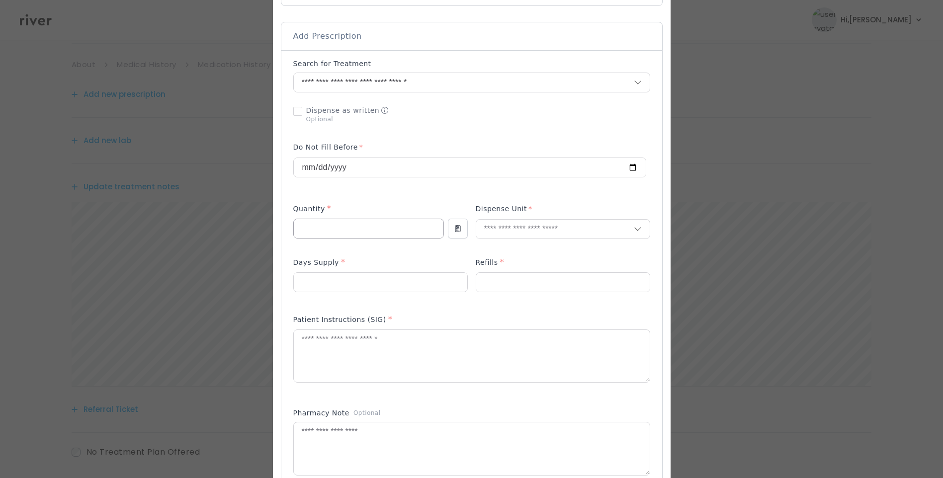
click at [358, 227] on input "number" at bounding box center [369, 228] width 150 height 19
type input "**"
type input "***"
click at [500, 246] on p "Tablet" at bounding box center [563, 250] width 146 height 14
click at [492, 279] on input "number" at bounding box center [563, 282] width 174 height 19
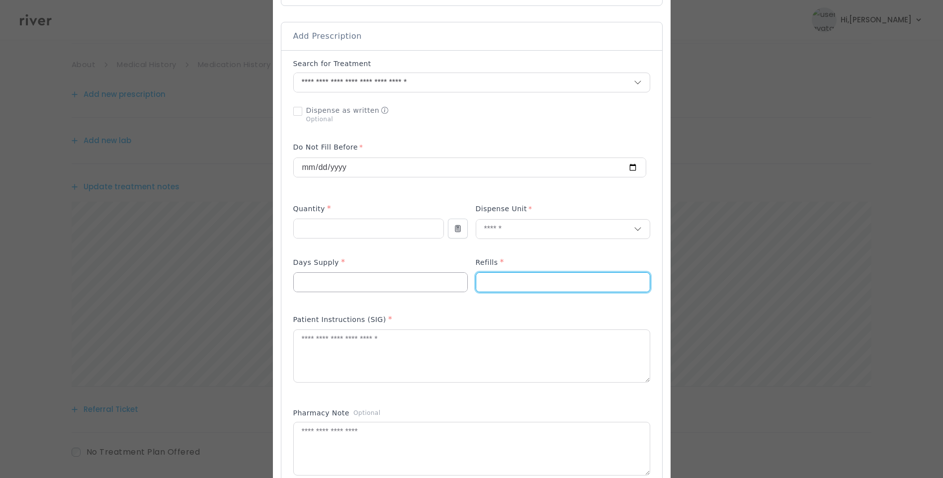
type input "*"
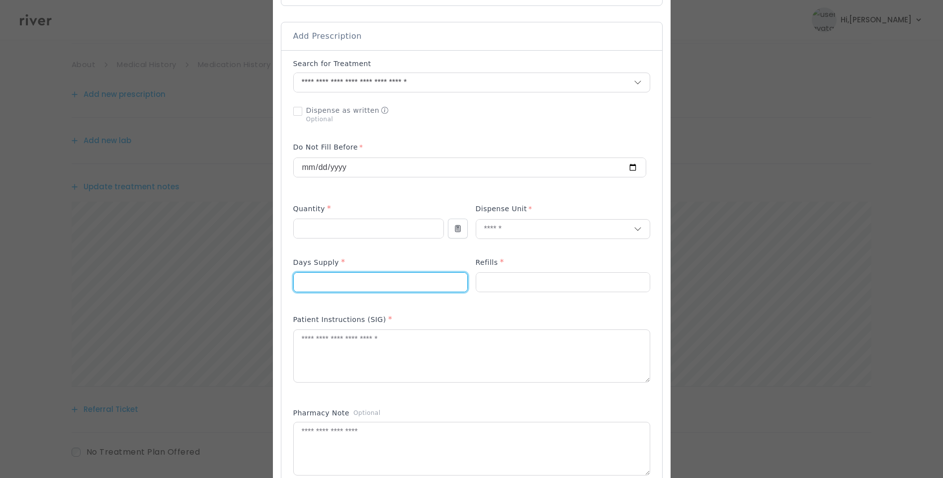
click at [417, 280] on input "number" at bounding box center [381, 282] width 174 height 19
type input "**"
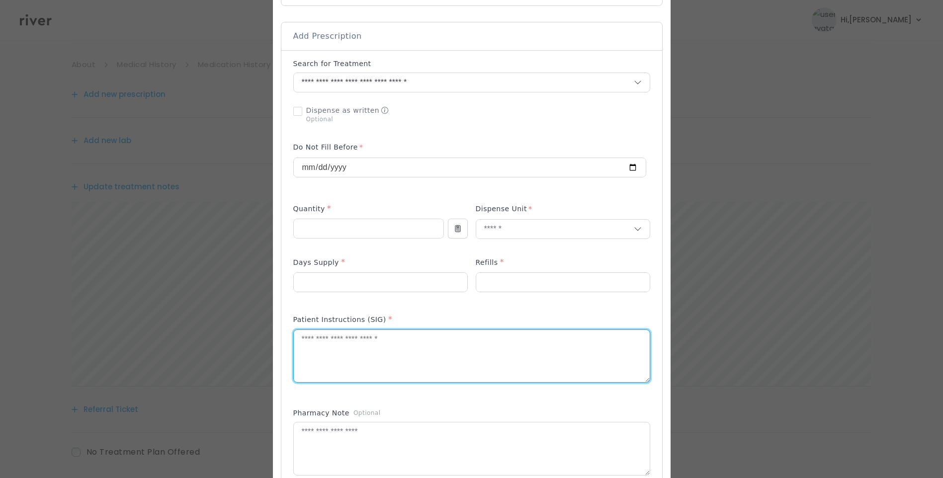
click at [441, 367] on textarea at bounding box center [472, 356] width 356 height 53
click at [477, 340] on textarea "**********" at bounding box center [472, 356] width 356 height 53
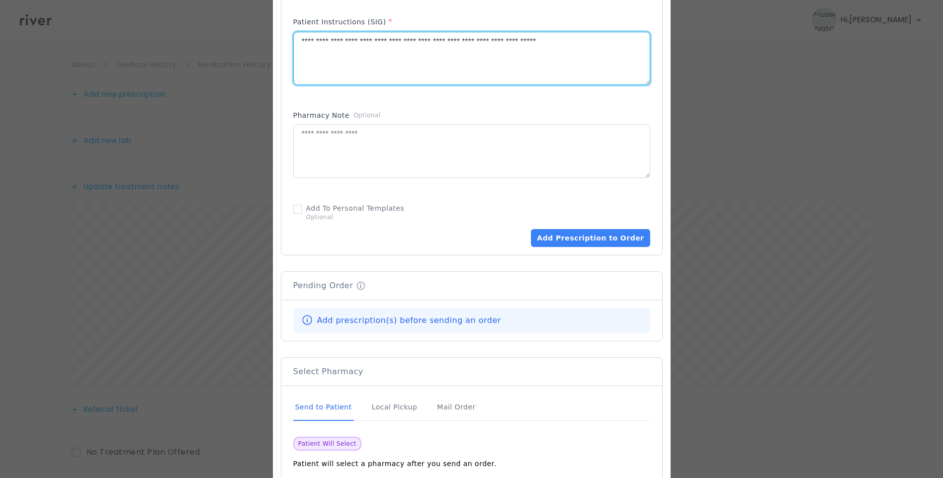
scroll to position [562, 0]
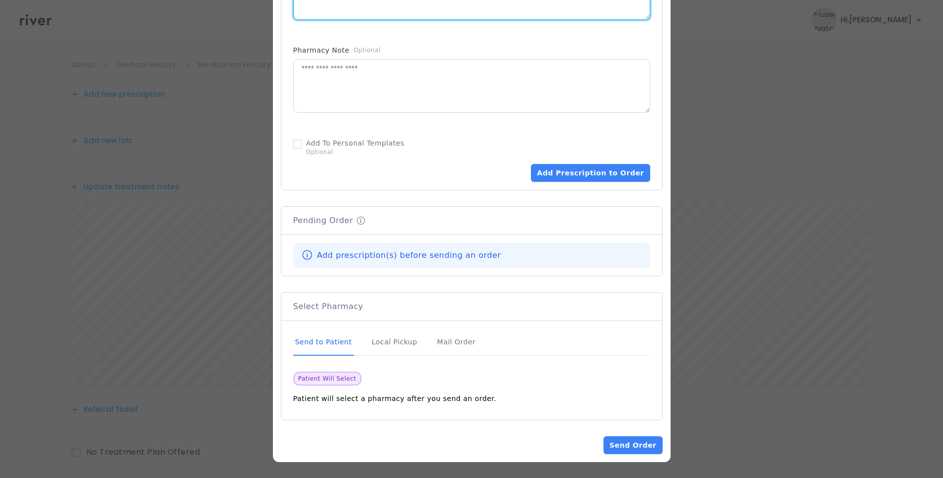
type textarea "**********"
click at [330, 338] on div "Send to Patient" at bounding box center [323, 342] width 61 height 27
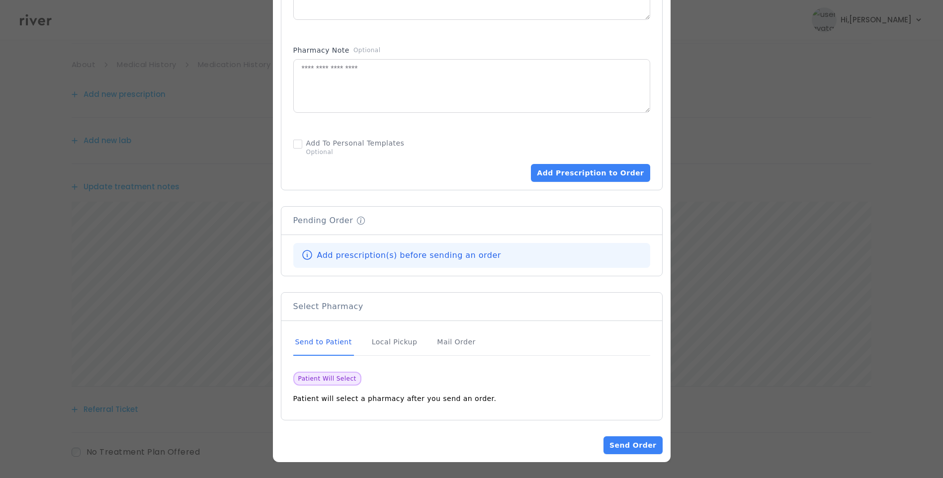
click at [329, 342] on div "Send to Patient" at bounding box center [323, 342] width 61 height 27
click at [612, 179] on button "Add Prescription to Order" at bounding box center [590, 173] width 119 height 18
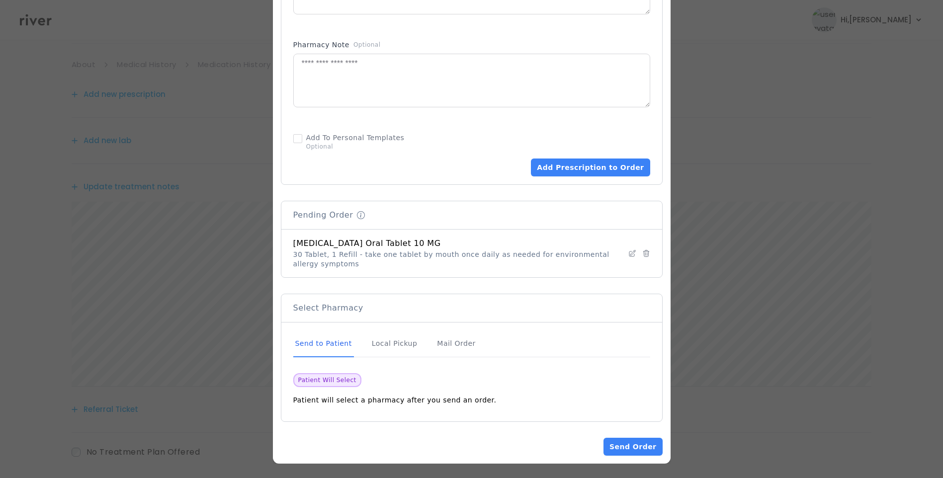
scroll to position [569, 0]
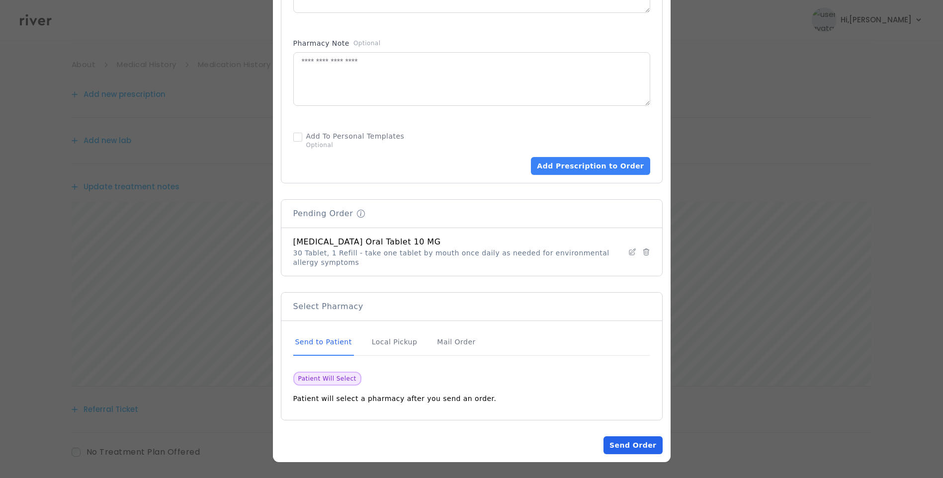
click at [628, 446] on button "Send Order" at bounding box center [633, 446] width 59 height 18
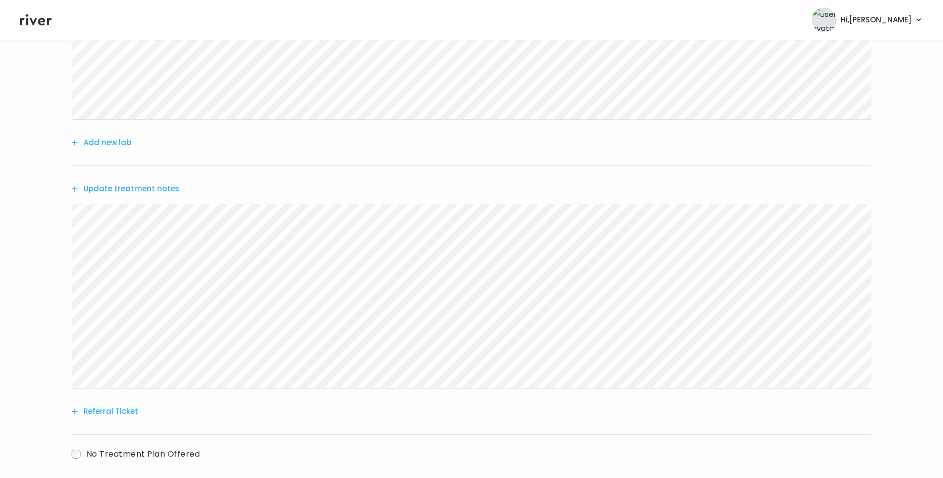
scroll to position [74, 0]
click at [516, 69] on link "Chat" at bounding box center [518, 65] width 20 height 14
click at [581, 65] on link "Treatment Plan" at bounding box center [581, 65] width 62 height 14
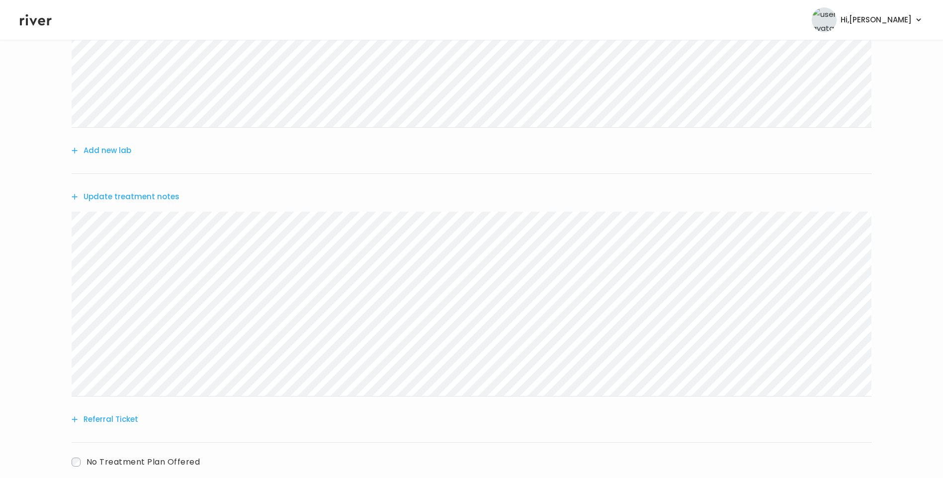
scroll to position [174, 0]
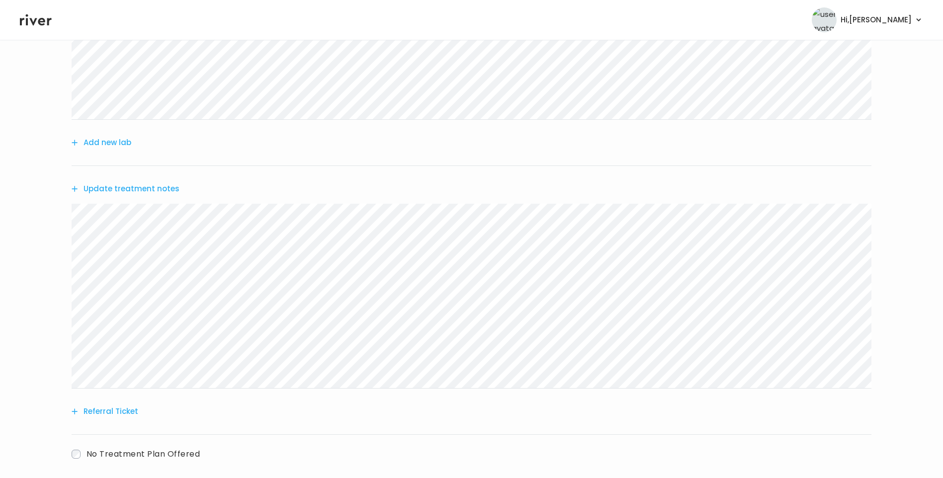
click at [155, 185] on button "Update treatment notes" at bounding box center [126, 189] width 108 height 14
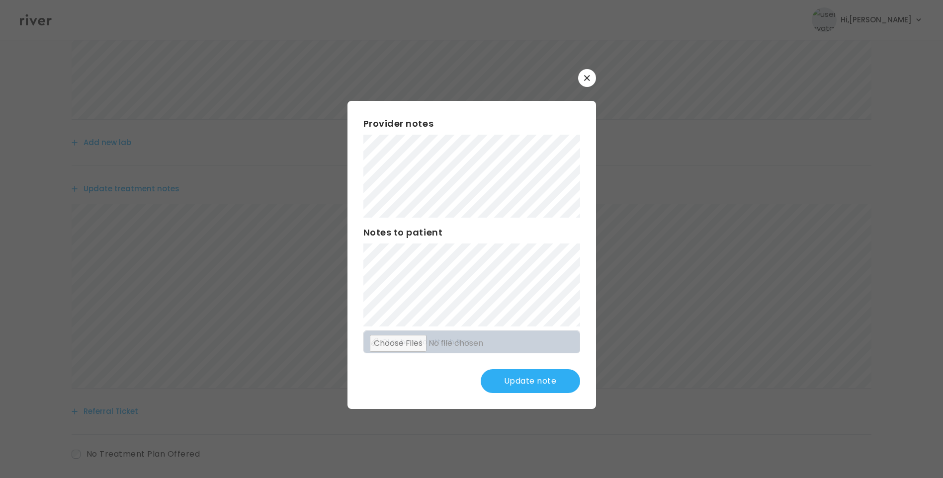
click at [535, 374] on button "Update note" at bounding box center [530, 381] width 99 height 24
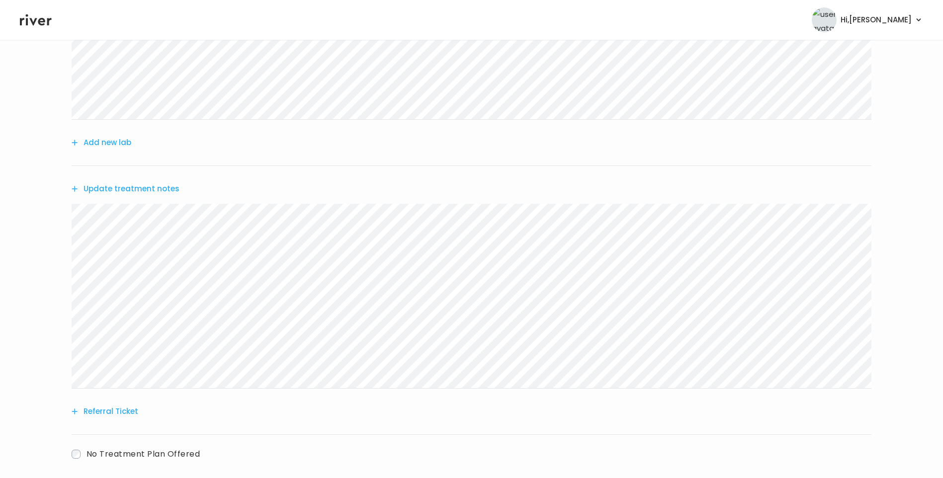
click at [140, 190] on button "Update treatment notes" at bounding box center [126, 189] width 108 height 14
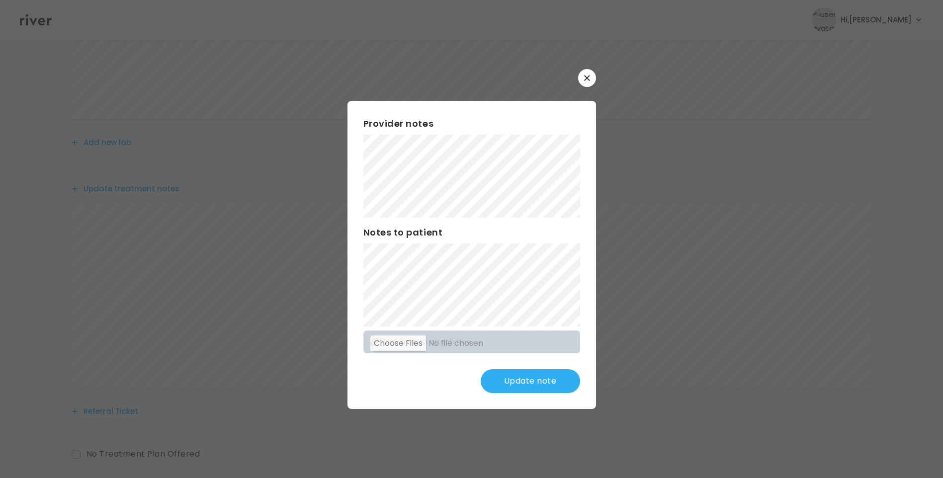
click at [532, 383] on button "Update note" at bounding box center [530, 381] width 99 height 24
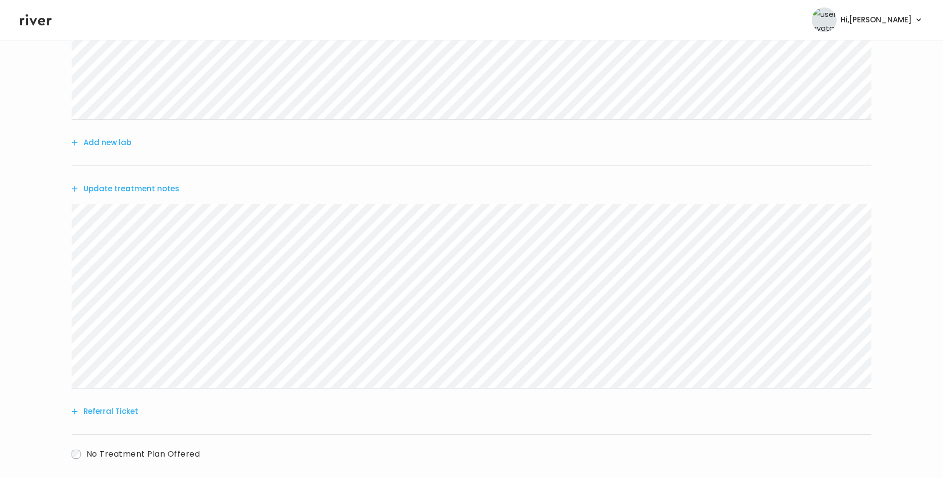
click at [161, 189] on button "Update treatment notes" at bounding box center [126, 189] width 108 height 14
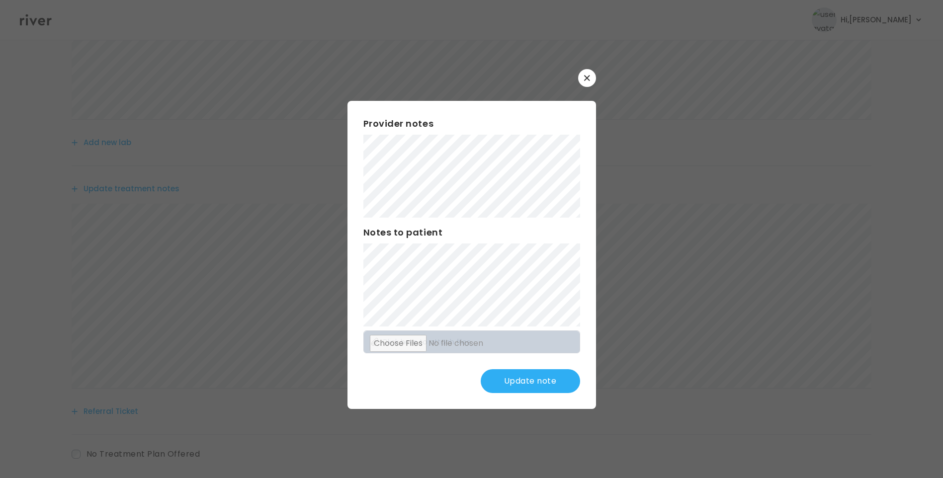
click at [534, 383] on button "Update note" at bounding box center [530, 381] width 99 height 24
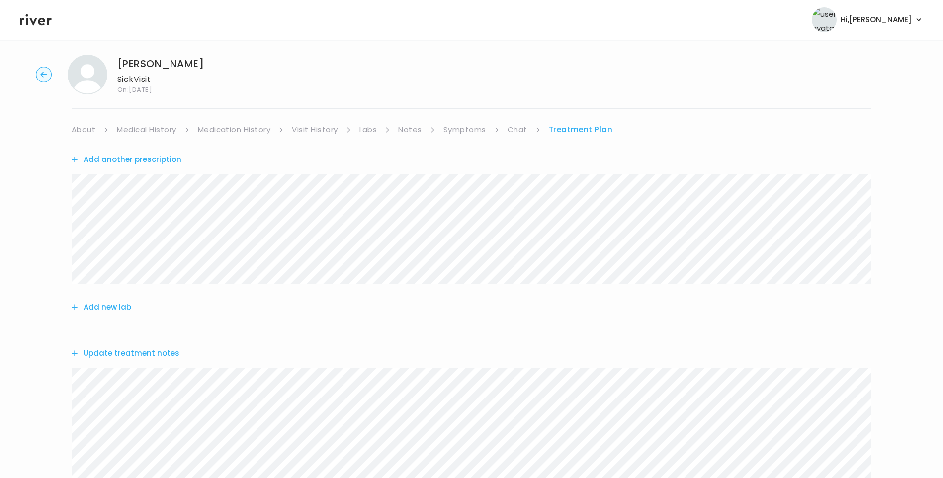
scroll to position [0, 0]
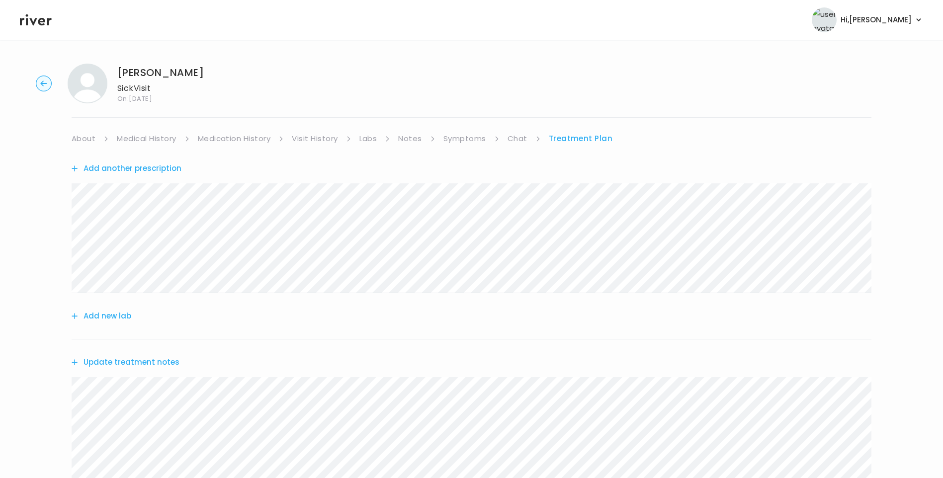
click at [465, 136] on link "Symptoms" at bounding box center [465, 139] width 43 height 14
click at [518, 140] on link "Chat" at bounding box center [520, 139] width 20 height 14
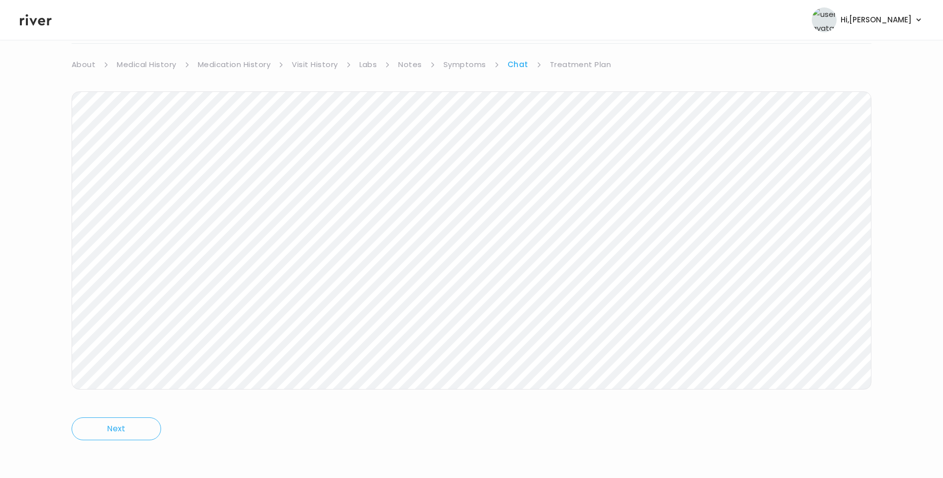
drag, startPoint x: 580, startPoint y: 66, endPoint x: 588, endPoint y: 69, distance: 8.5
click at [580, 67] on link "Treatment Plan" at bounding box center [581, 65] width 62 height 14
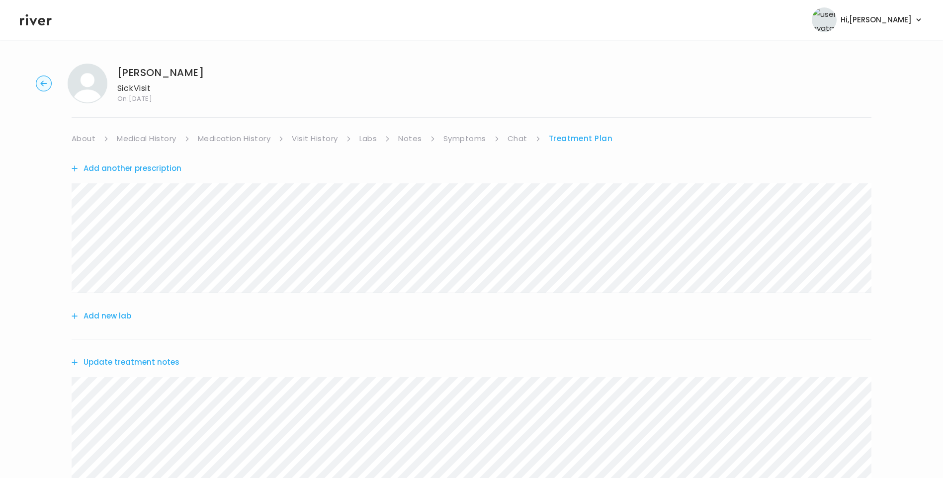
click at [251, 135] on link "Medication History" at bounding box center [234, 139] width 73 height 14
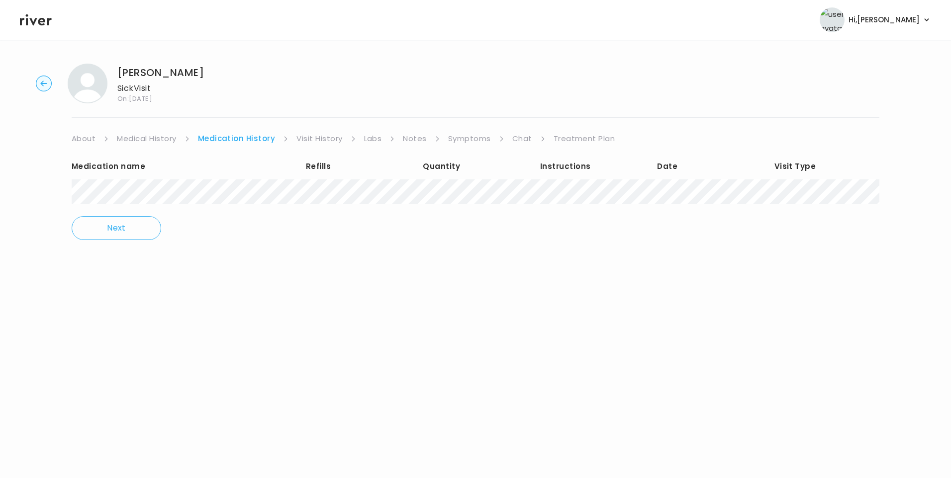
click at [586, 135] on link "Treatment Plan" at bounding box center [584, 139] width 62 height 14
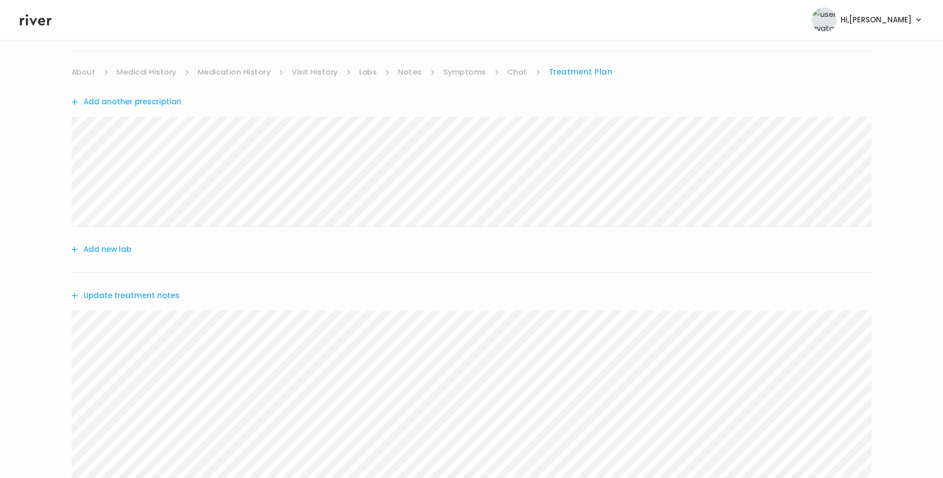
scroll to position [224, 0]
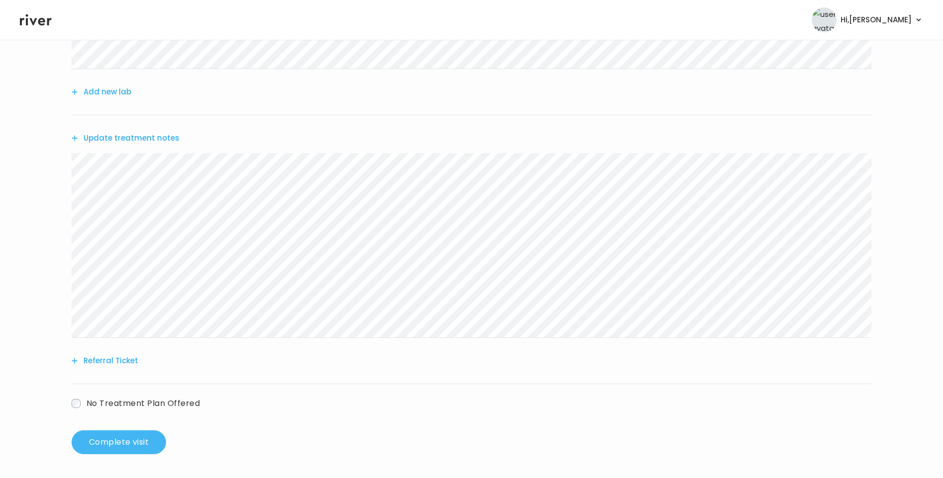
click at [143, 441] on button "Complete visit" at bounding box center [119, 443] width 94 height 24
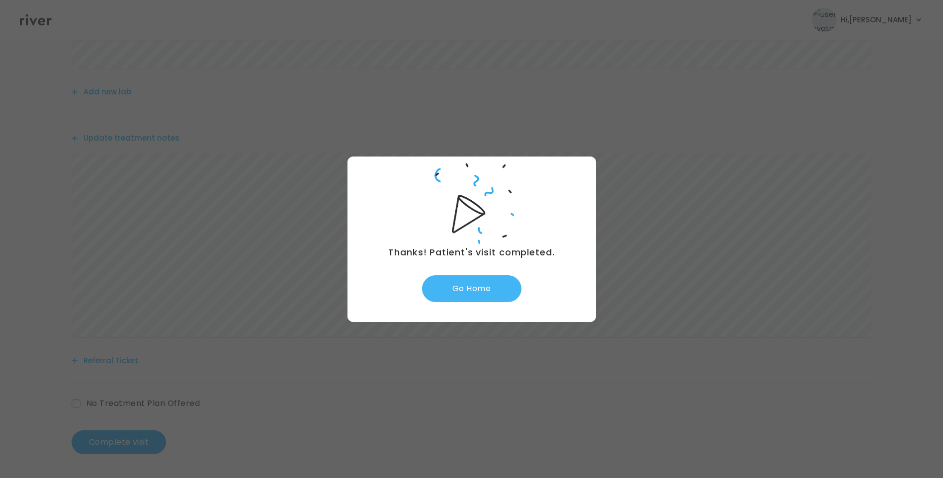
click at [480, 291] on button "Go Home" at bounding box center [471, 288] width 99 height 27
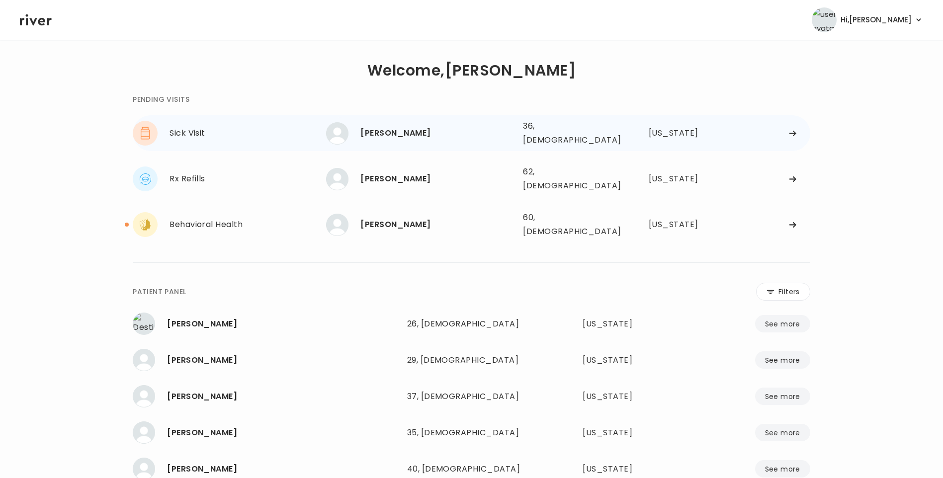
click at [393, 139] on div "April Kuykendall 36, Female See more" at bounding box center [420, 133] width 189 height 22
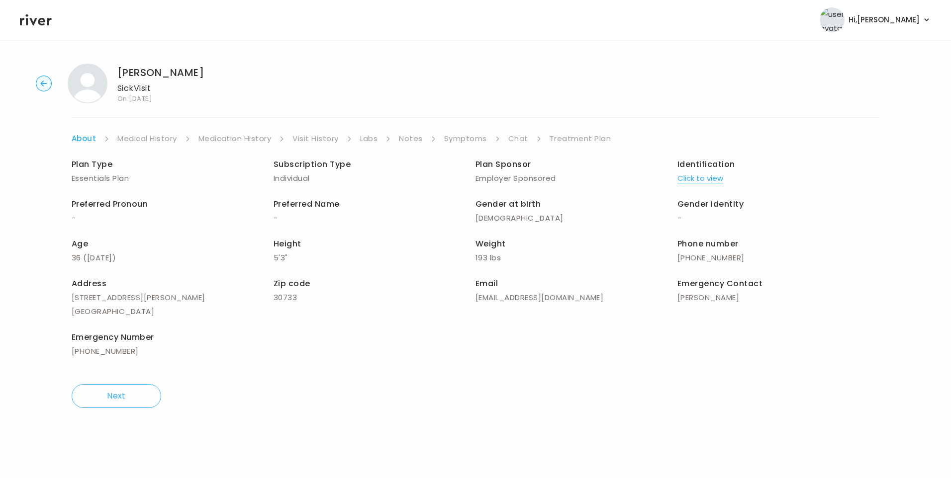
click at [578, 139] on link "Treatment Plan" at bounding box center [581, 139] width 62 height 14
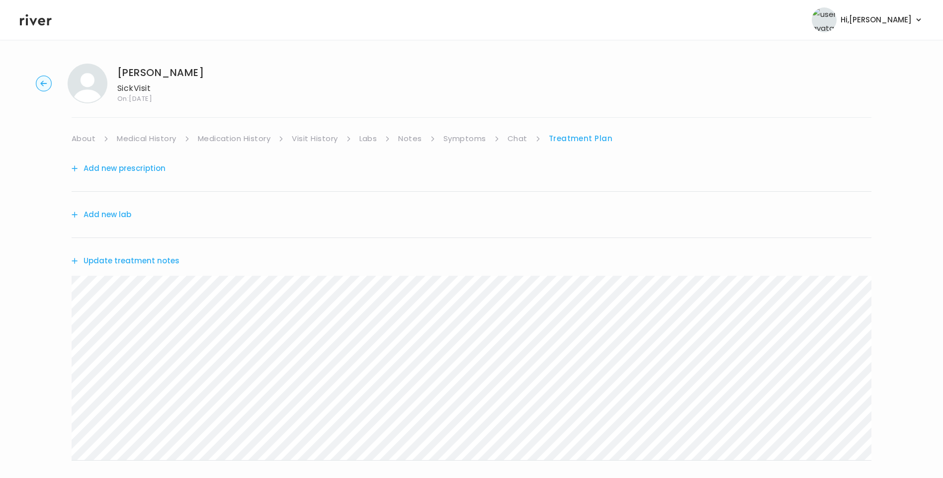
click at [133, 172] on button "Add new prescription" at bounding box center [119, 169] width 94 height 14
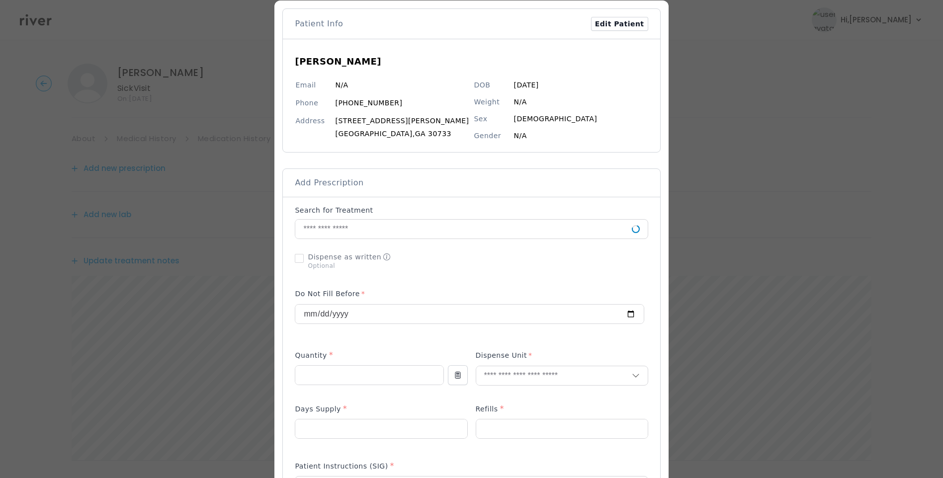
scroll to position [99, 0]
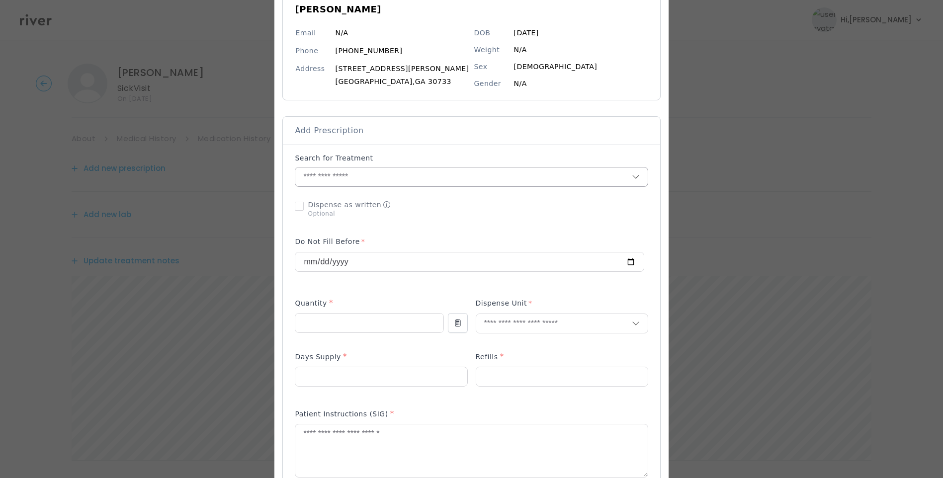
click at [340, 175] on input "text" at bounding box center [463, 177] width 336 height 19
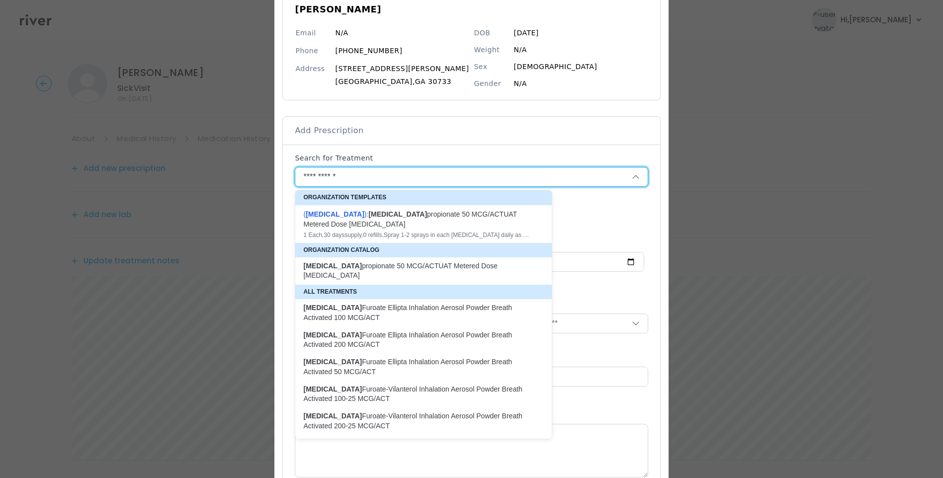
click at [409, 227] on div "( Fluticasone ): fluticasone propionate 50 MCG/ACTUAT Metered Dose Nasal Spray" at bounding box center [417, 219] width 229 height 20
type input "**********"
type input "*"
type input "**"
type input "*"
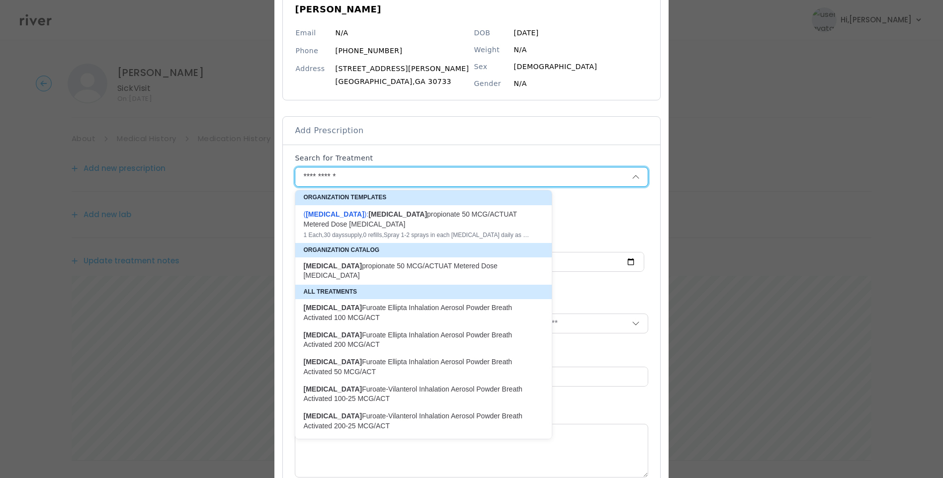
type textarea "**********"
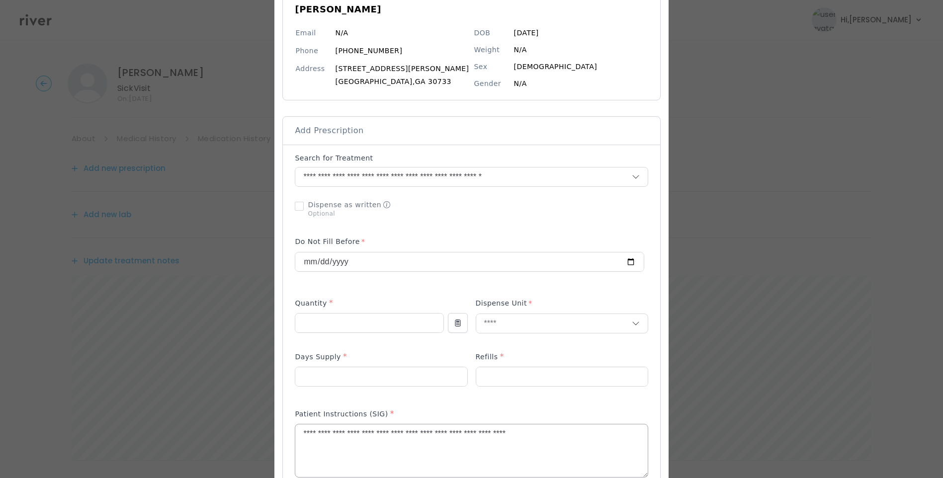
click at [583, 430] on textarea "**********" at bounding box center [471, 451] width 352 height 53
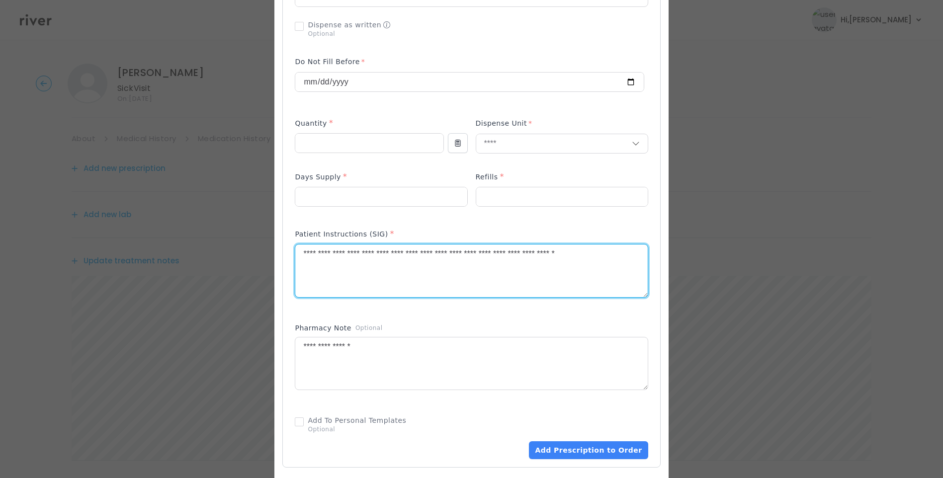
scroll to position [298, 0]
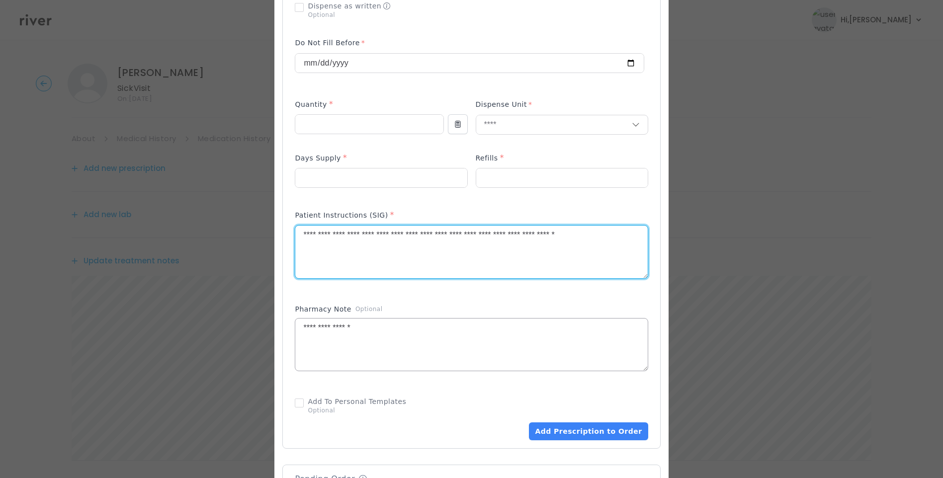
type textarea "**********"
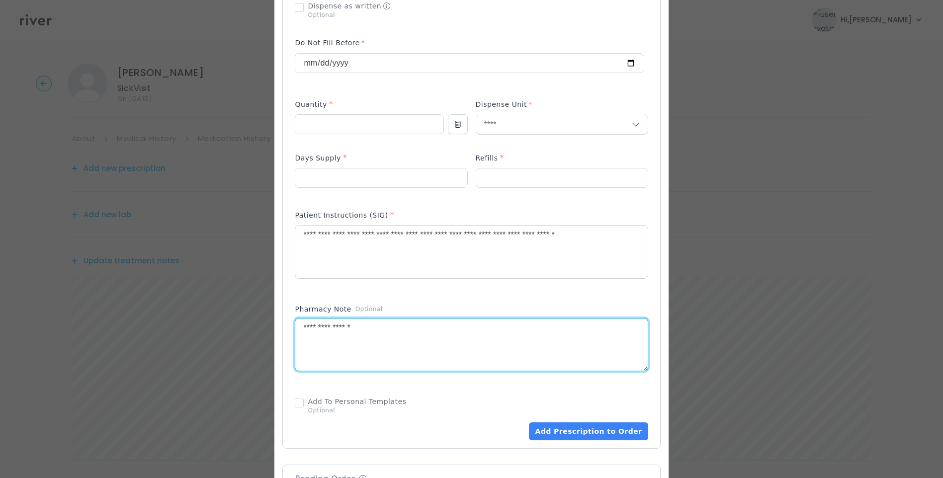
drag, startPoint x: 380, startPoint y: 335, endPoint x: 240, endPoint y: 336, distance: 140.2
click at [239, 332] on div "​" at bounding box center [471, 219] width 943 height 1035
click at [430, 337] on textarea at bounding box center [471, 345] width 352 height 53
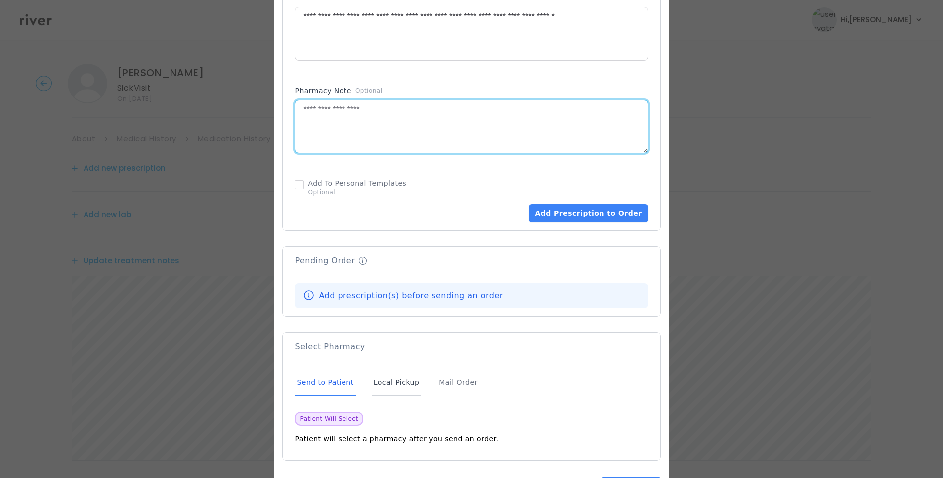
scroll to position [547, 0]
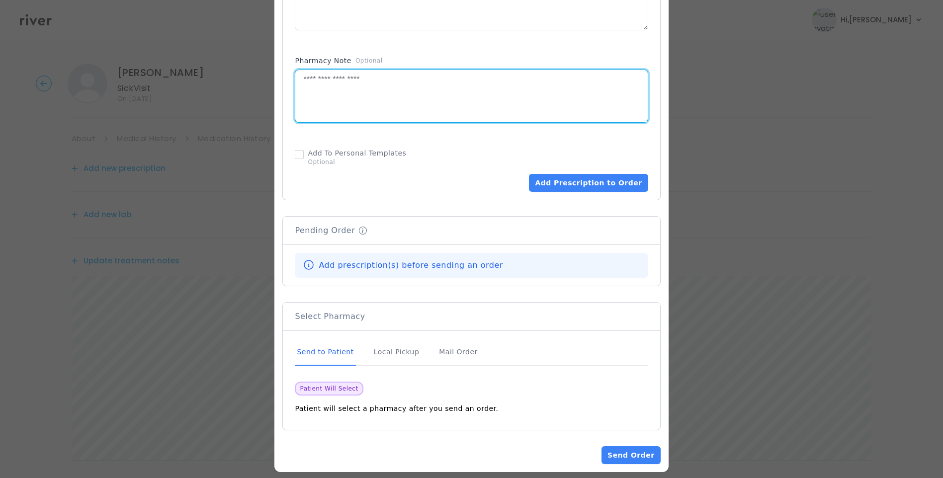
click at [339, 358] on div "Send to Patient" at bounding box center [325, 352] width 61 height 27
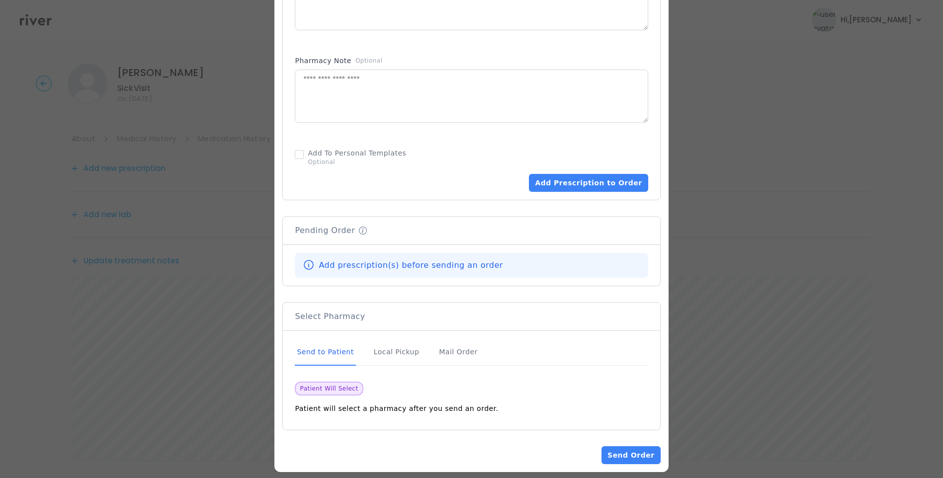
click at [342, 351] on div "Send to Patient" at bounding box center [325, 352] width 61 height 27
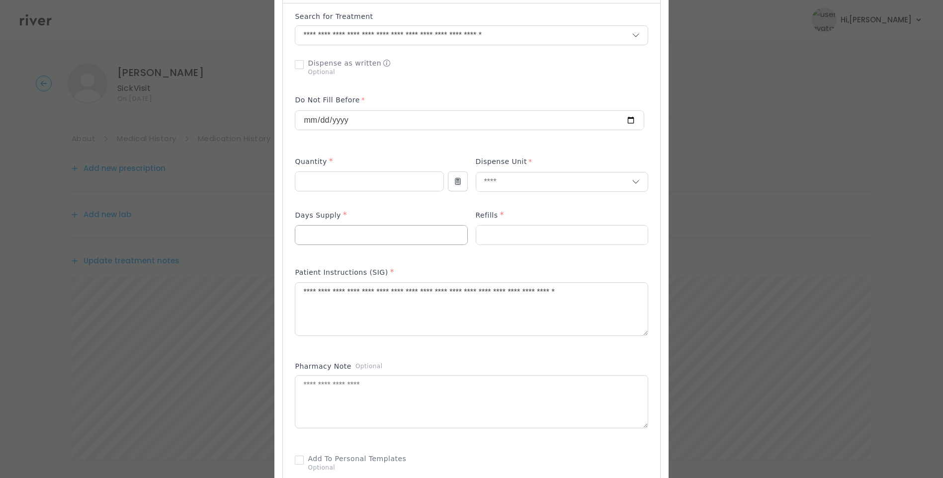
scroll to position [199, 0]
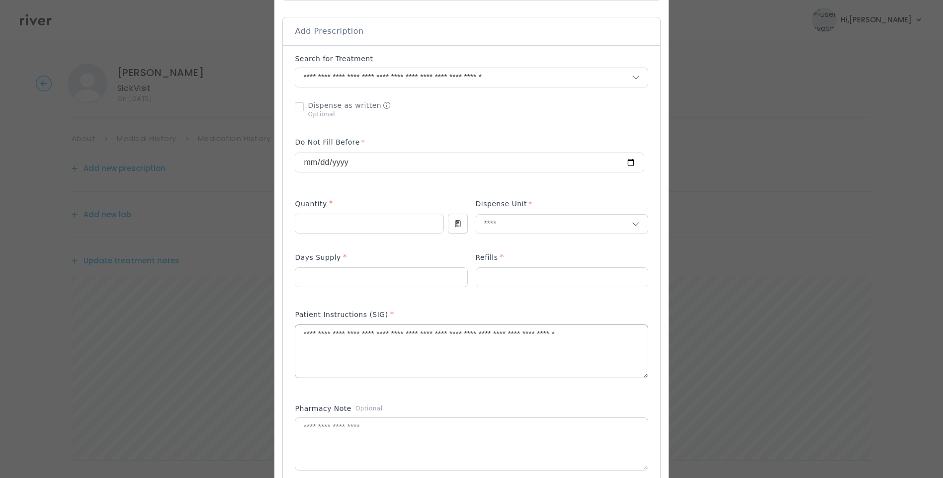
click at [425, 334] on textarea "**********" at bounding box center [471, 351] width 352 height 53
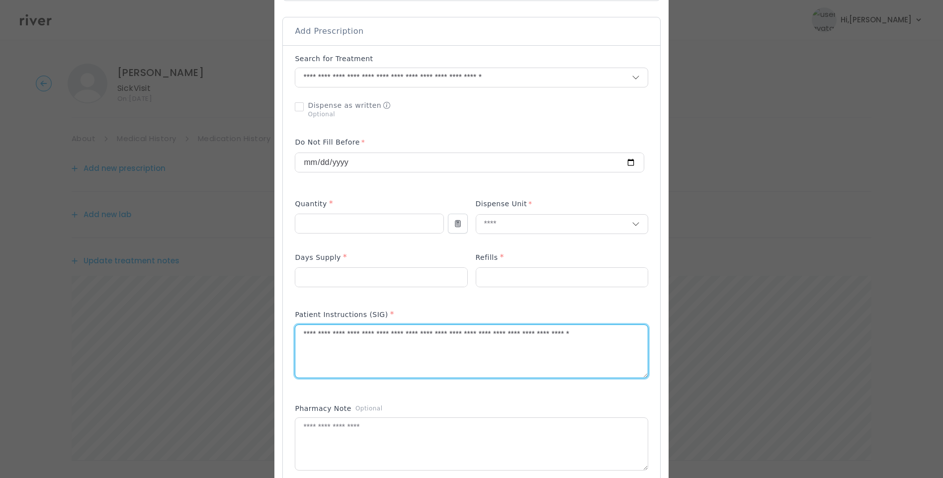
click at [358, 347] on textarea "**********" at bounding box center [471, 351] width 352 height 53
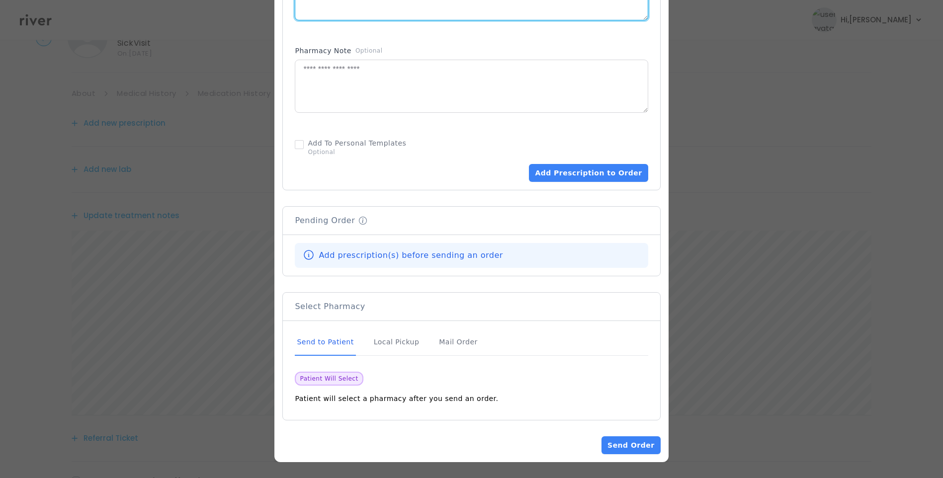
scroll to position [99, 0]
type textarea "**********"
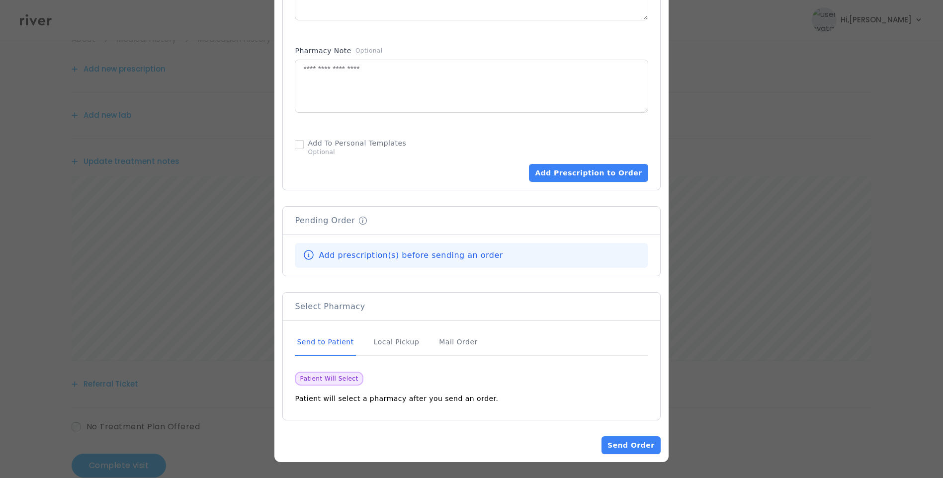
drag, startPoint x: 327, startPoint y: 332, endPoint x: 329, endPoint y: 342, distance: 10.1
click at [327, 333] on div "Send to Patient" at bounding box center [325, 342] width 61 height 27
click at [329, 342] on div "Send to Patient" at bounding box center [325, 342] width 61 height 27
click at [584, 176] on button "Add Prescription to Order" at bounding box center [588, 173] width 119 height 18
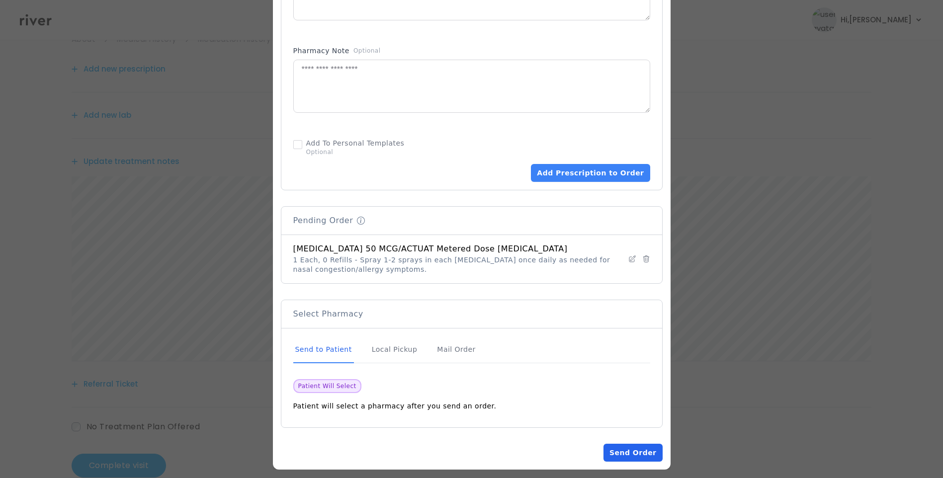
click at [634, 451] on button "Send Order" at bounding box center [633, 453] width 59 height 18
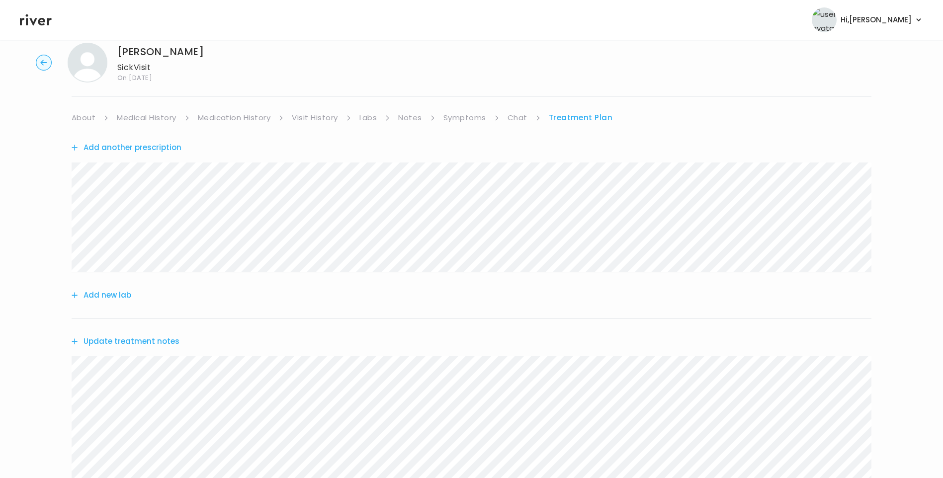
scroll to position [0, 0]
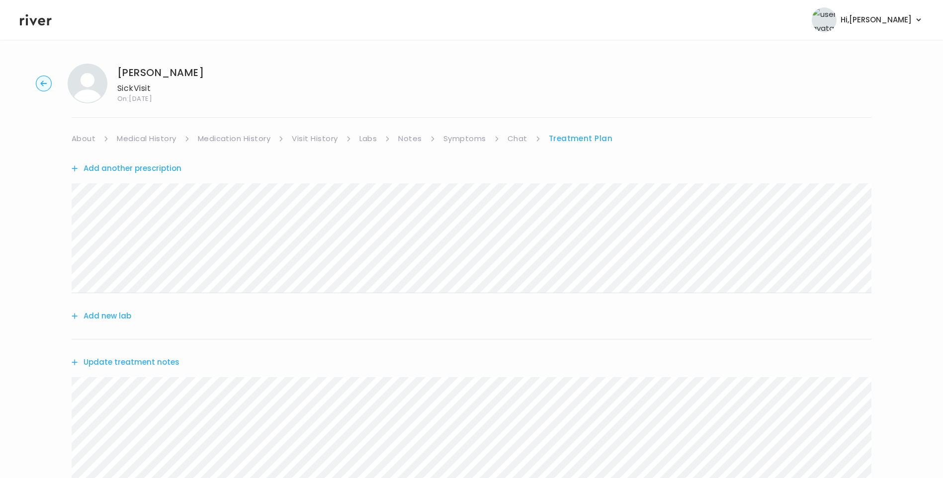
click at [83, 138] on link "About" at bounding box center [84, 139] width 24 height 14
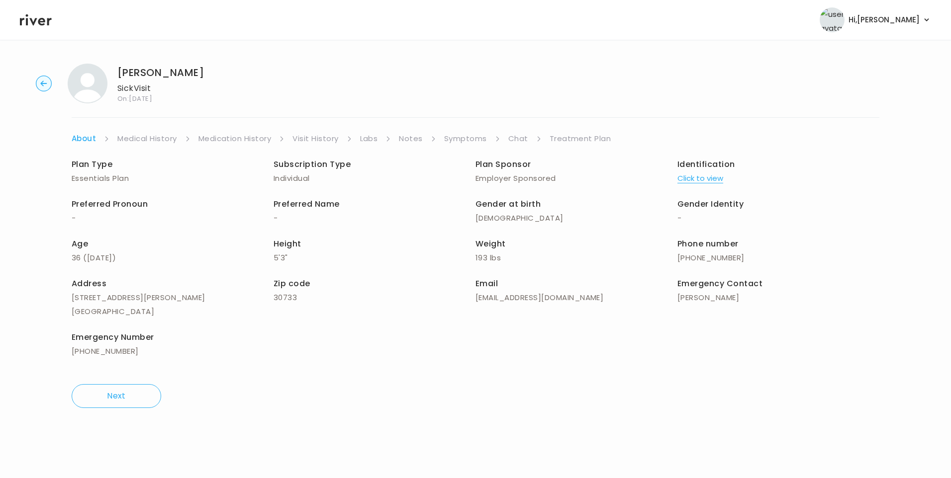
click at [586, 139] on link "Treatment Plan" at bounding box center [581, 139] width 62 height 14
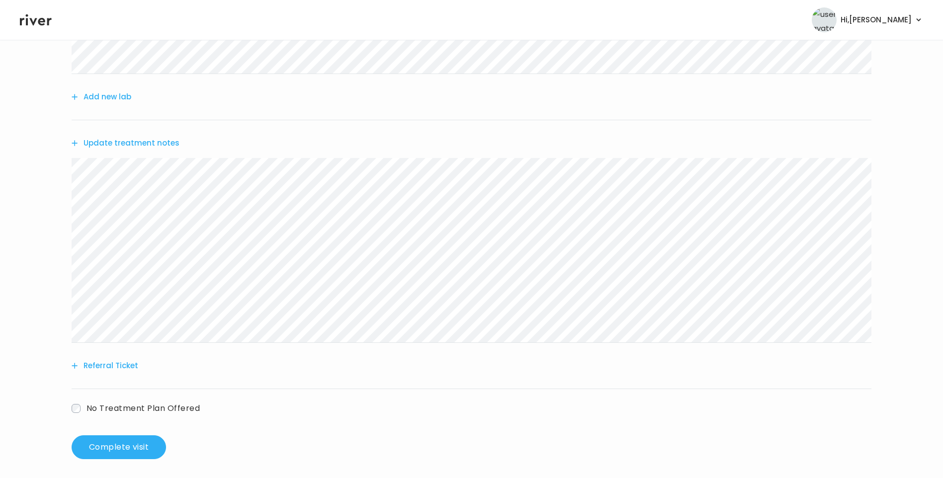
scroll to position [224, 0]
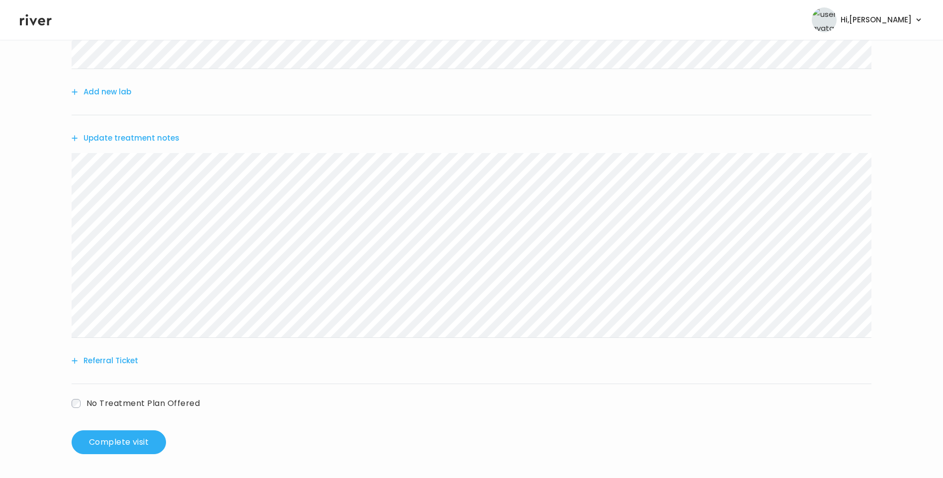
click at [167, 138] on button "Update treatment notes" at bounding box center [126, 138] width 108 height 14
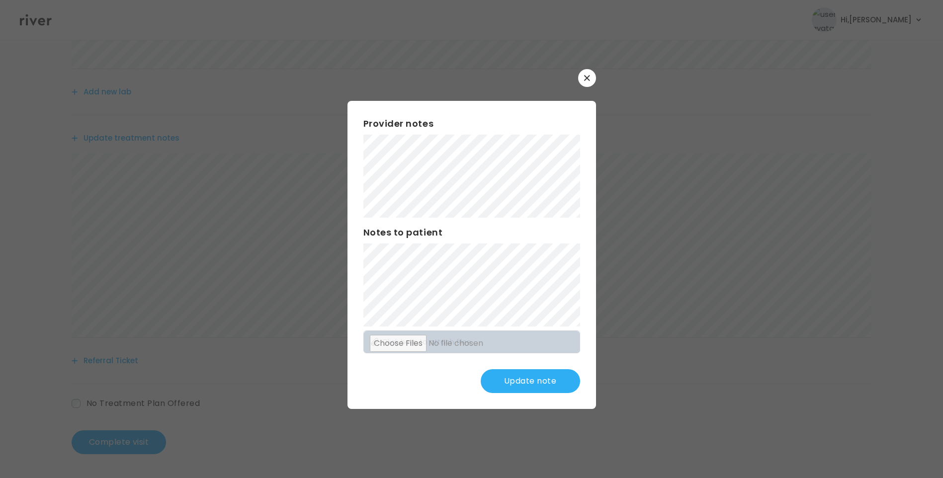
click at [543, 373] on button "Update note" at bounding box center [530, 381] width 99 height 24
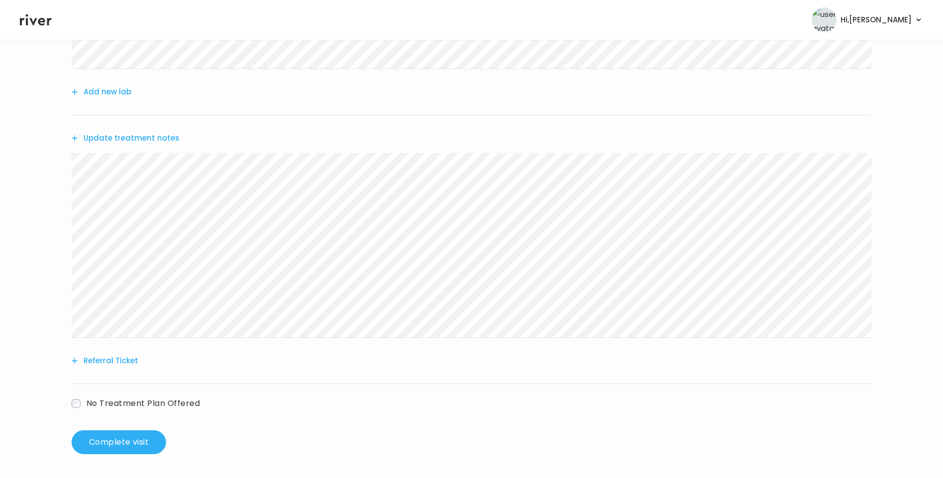
scroll to position [0, 0]
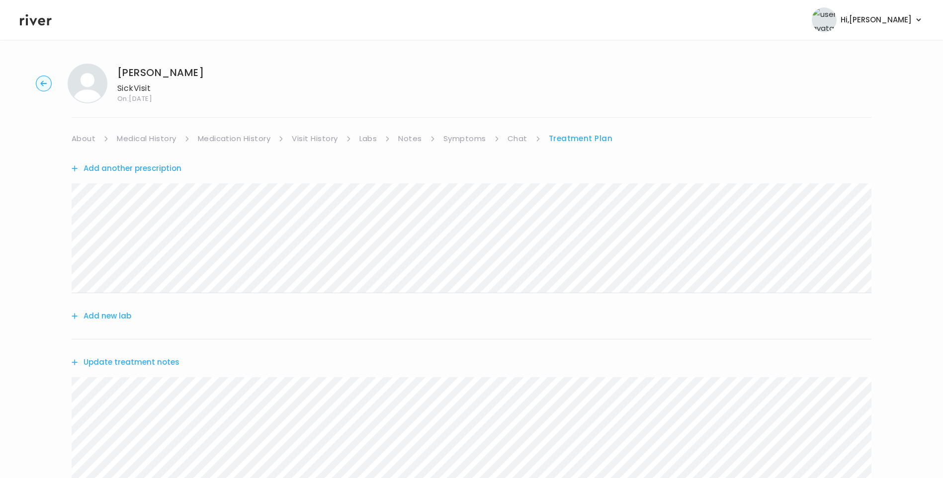
click at [475, 140] on link "Symptoms" at bounding box center [465, 139] width 43 height 14
click at [585, 137] on link "Treatment Plan" at bounding box center [582, 139] width 62 height 14
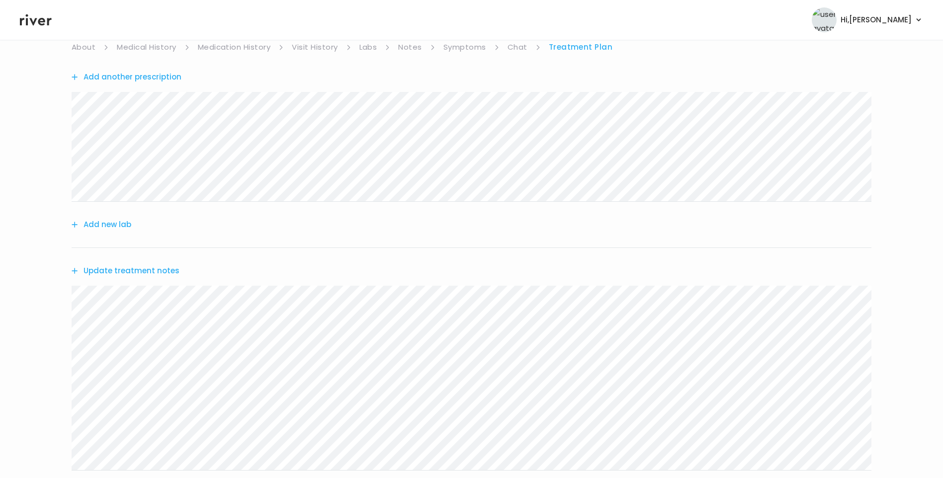
scroll to position [224, 0]
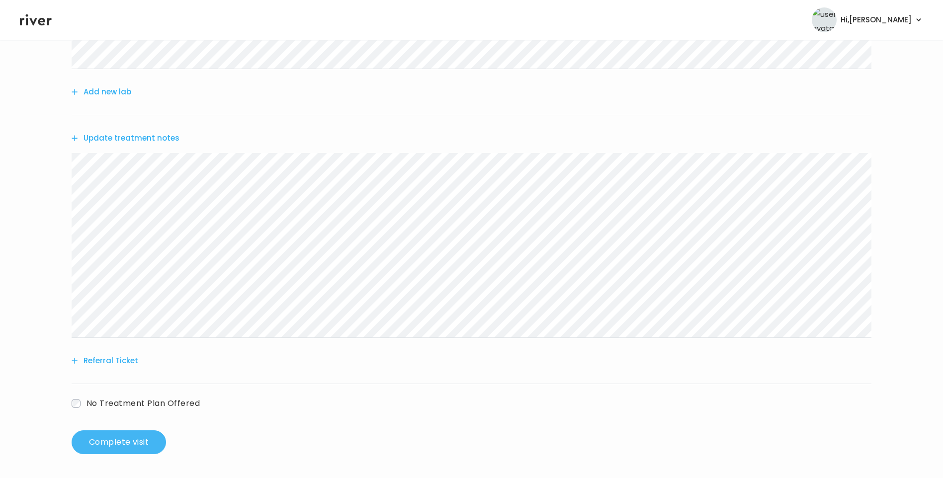
click at [130, 446] on button "Complete visit" at bounding box center [119, 443] width 94 height 24
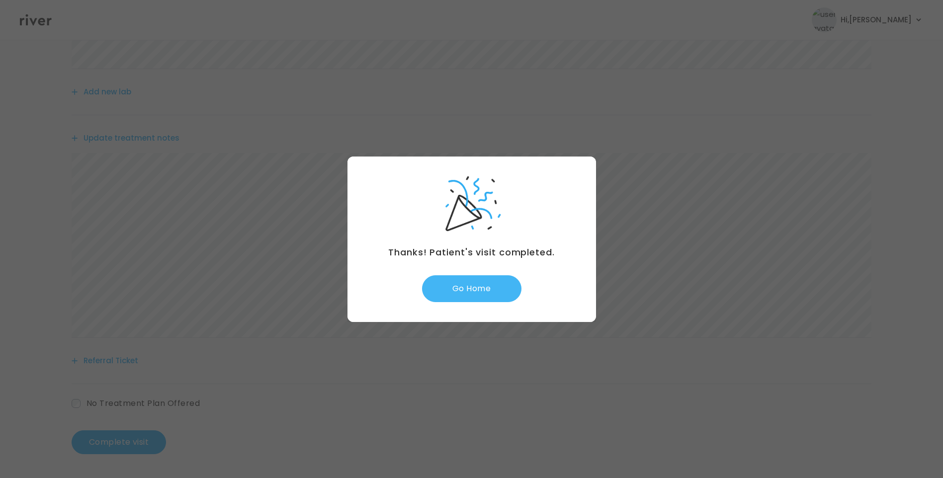
click at [479, 296] on button "Go Home" at bounding box center [471, 288] width 99 height 27
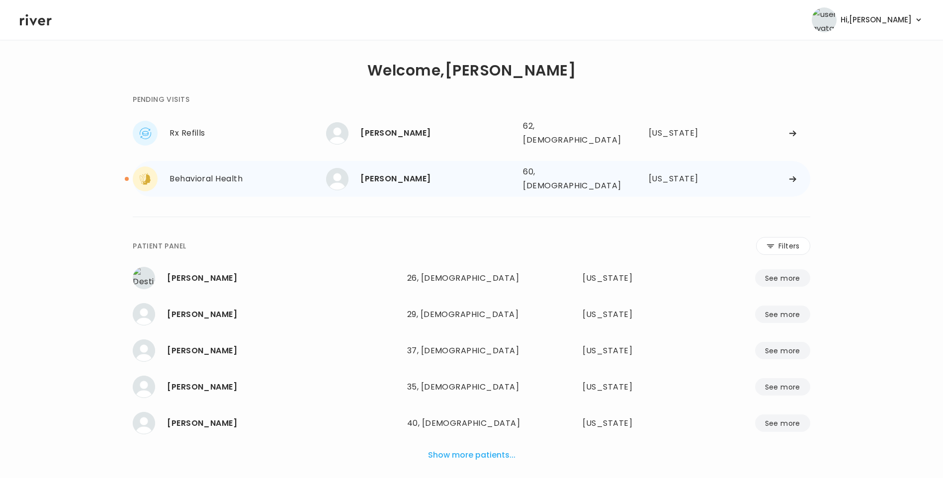
click at [401, 175] on div "[PERSON_NAME]" at bounding box center [438, 179] width 155 height 14
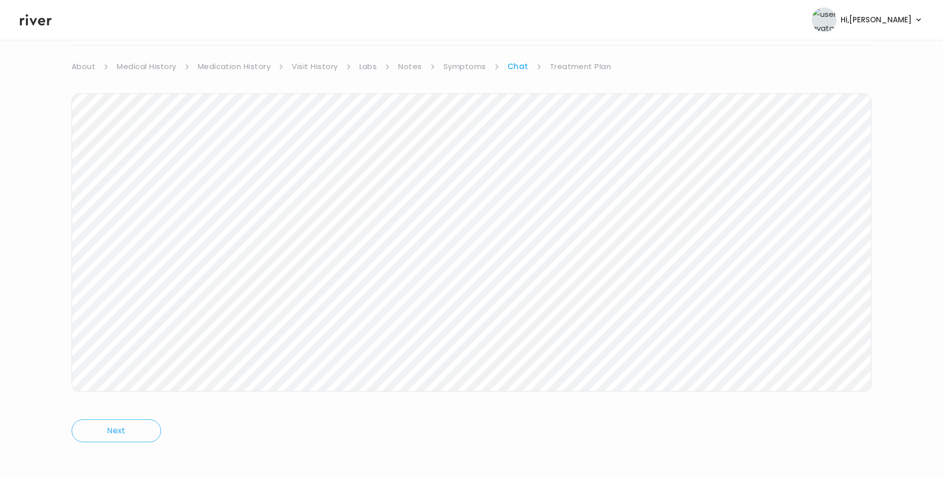
scroll to position [74, 0]
click at [584, 63] on link "Treatment Plan" at bounding box center [581, 65] width 62 height 14
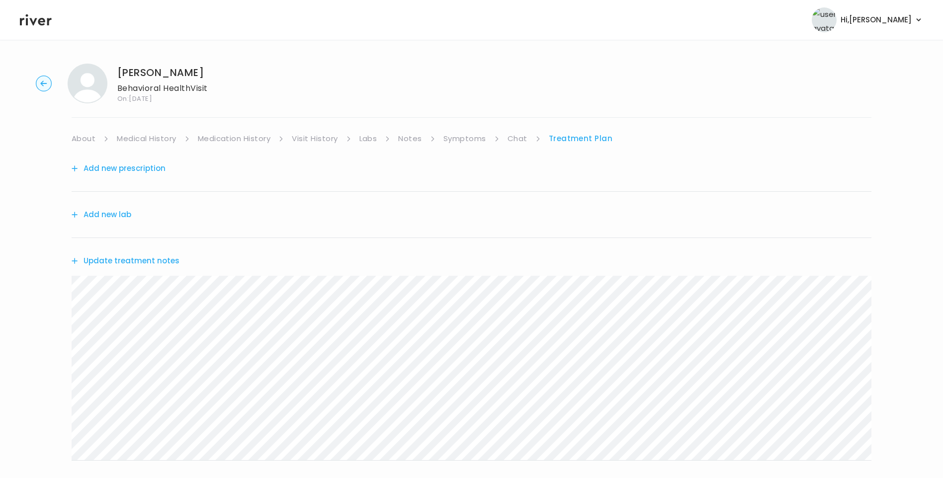
click at [164, 260] on button "Update treatment notes" at bounding box center [126, 261] width 108 height 14
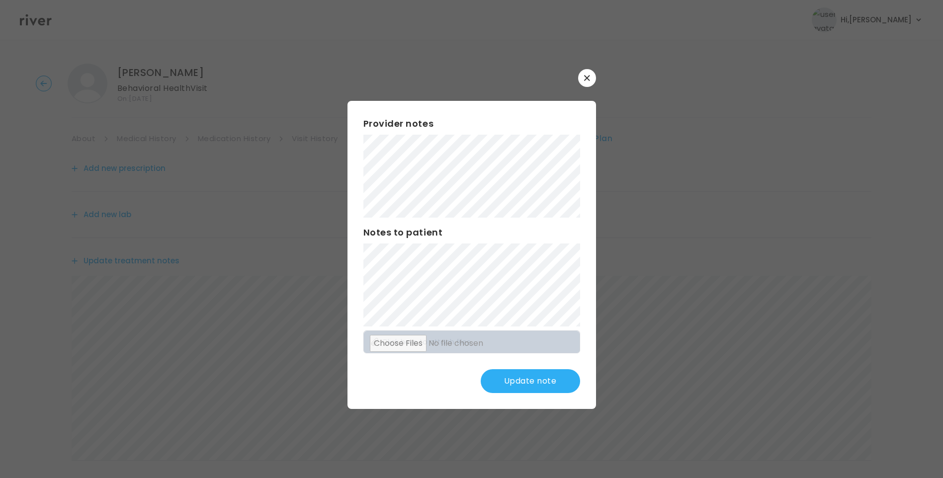
click at [532, 378] on button "Update note" at bounding box center [530, 381] width 99 height 24
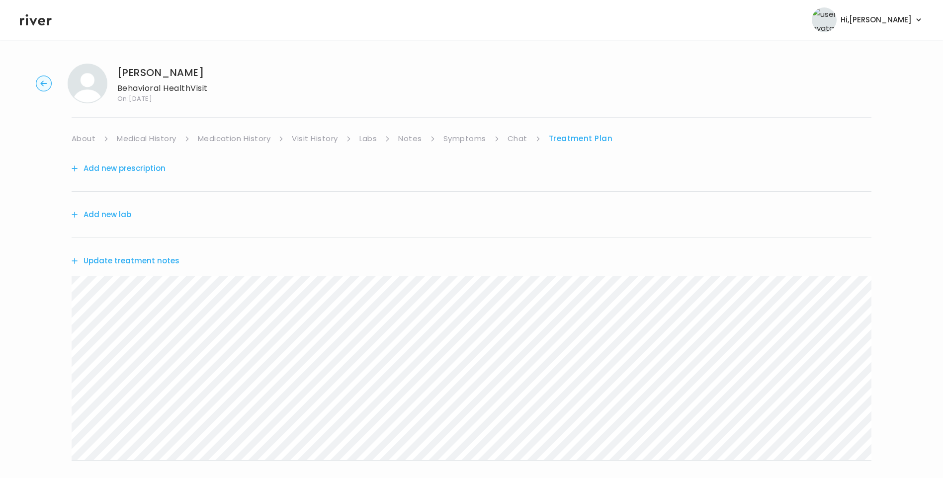
click at [521, 133] on link "Chat" at bounding box center [518, 139] width 20 height 14
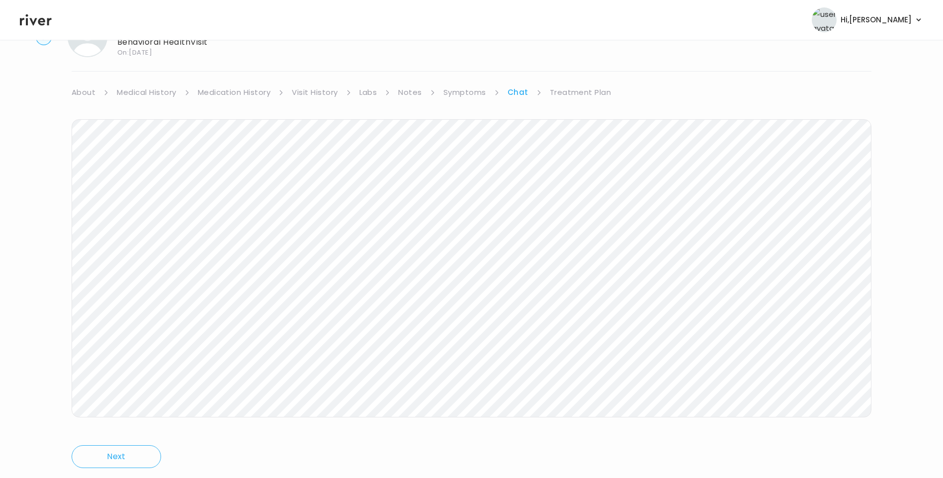
scroll to position [74, 0]
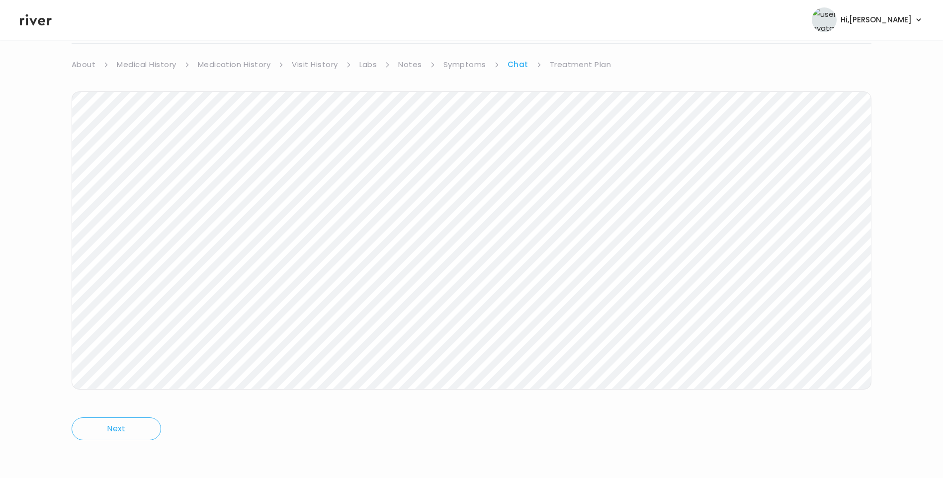
click at [575, 63] on link "Treatment Plan" at bounding box center [581, 65] width 62 height 14
click at [158, 190] on button "Update treatment notes" at bounding box center [126, 187] width 108 height 14
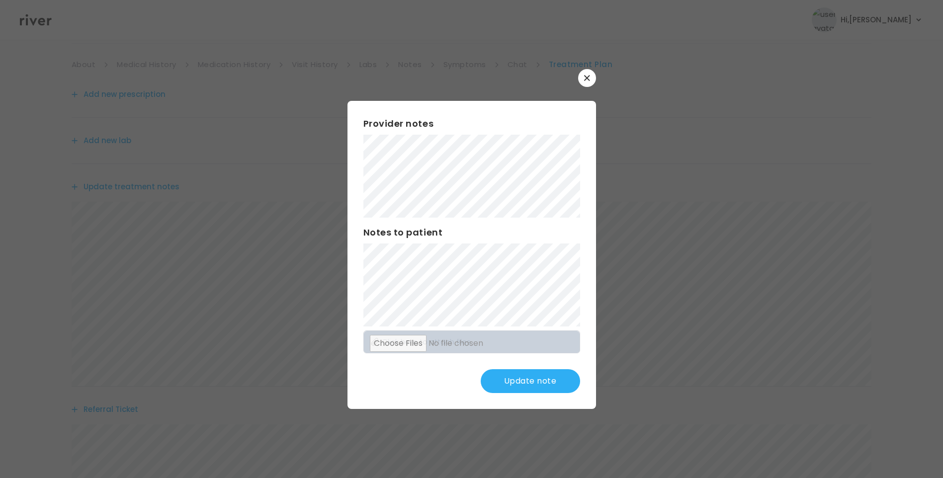
click at [534, 383] on button "Update note" at bounding box center [530, 381] width 99 height 24
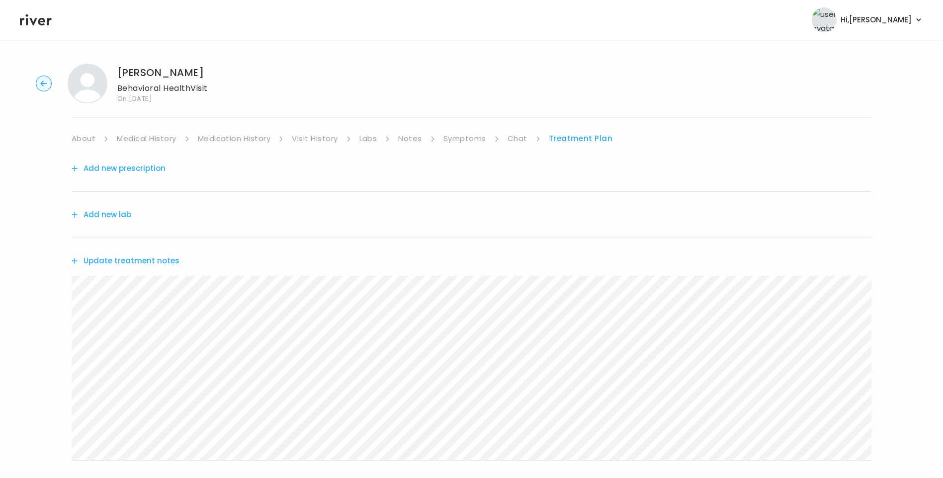
click at [544, 134] on ul "About Medical History Medication History Visit History Labs Notes Symptoms Chat…" at bounding box center [472, 139] width 800 height 14
click at [513, 140] on link "Chat" at bounding box center [518, 139] width 20 height 14
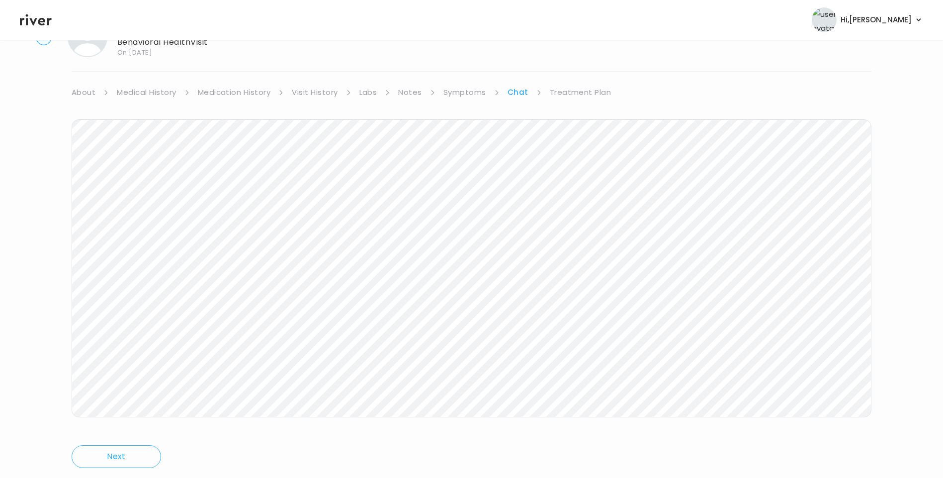
scroll to position [74, 0]
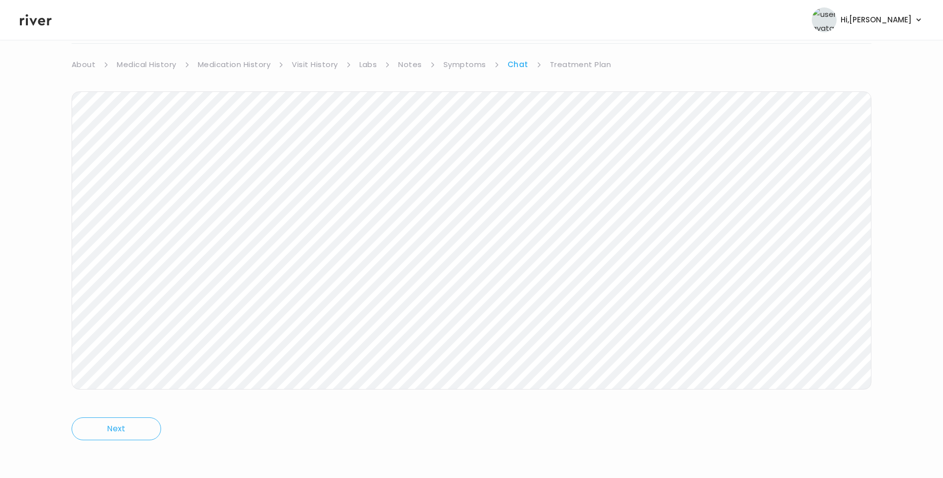
click at [230, 66] on link "Medication History" at bounding box center [234, 65] width 73 height 14
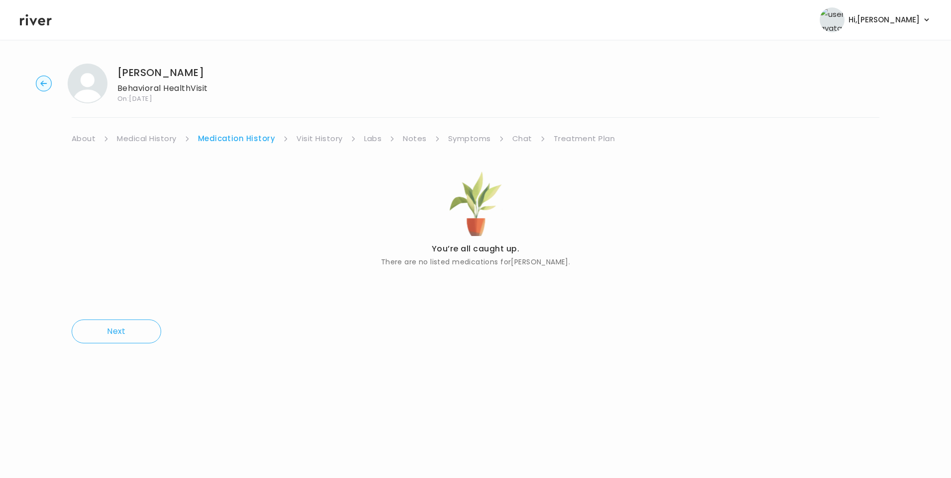
click at [519, 133] on link "Chat" at bounding box center [522, 139] width 20 height 14
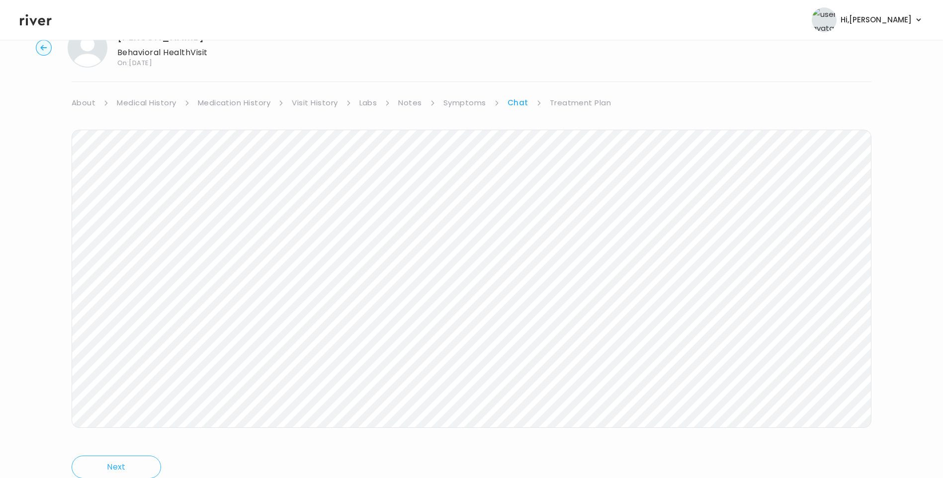
scroll to position [74, 0]
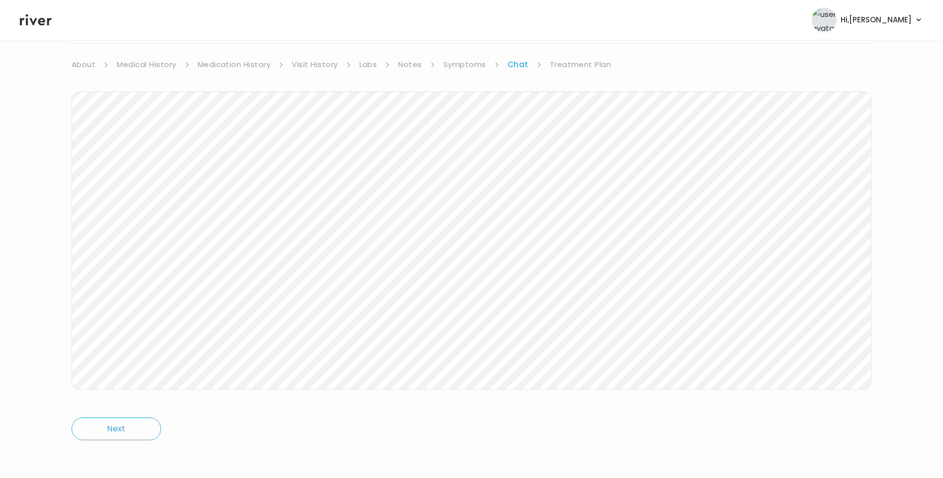
click at [591, 65] on link "Treatment Plan" at bounding box center [581, 65] width 62 height 14
click at [142, 183] on button "Update treatment notes" at bounding box center [126, 187] width 108 height 14
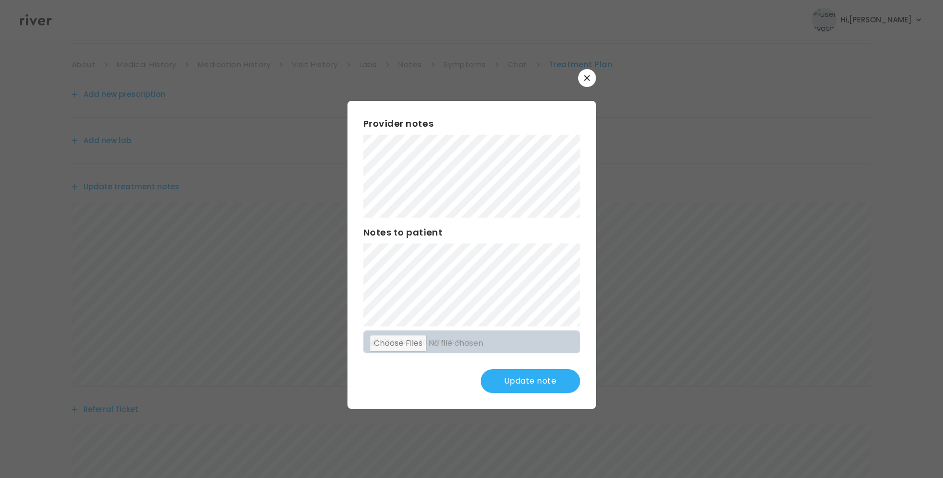
click at [543, 372] on button "Update note" at bounding box center [530, 381] width 99 height 24
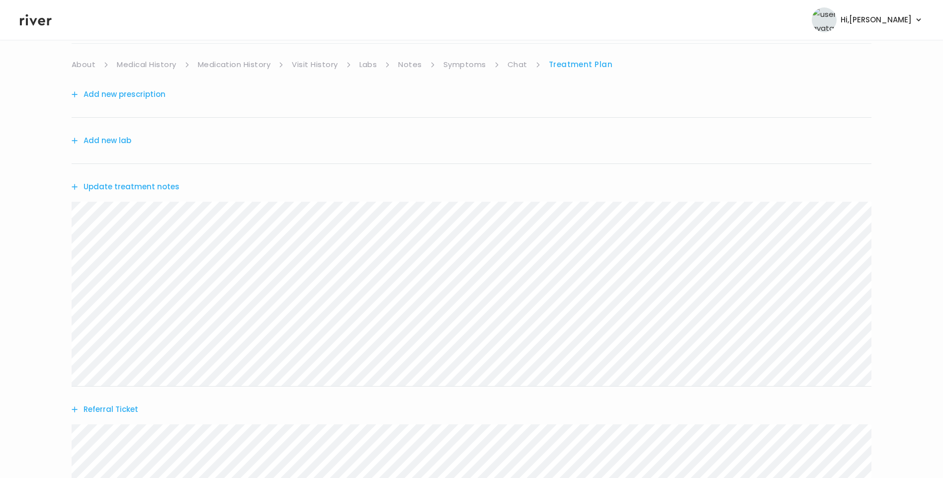
click at [516, 65] on link "Chat" at bounding box center [518, 65] width 20 height 14
click at [587, 64] on link "Treatment Plan" at bounding box center [581, 65] width 62 height 14
click at [151, 187] on button "Update treatment notes" at bounding box center [126, 187] width 108 height 14
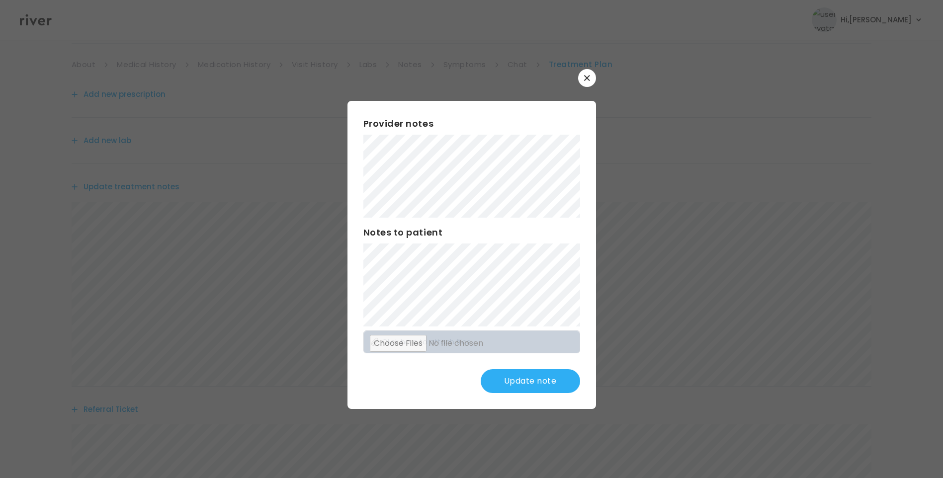
click at [541, 377] on button "Update note" at bounding box center [530, 381] width 99 height 24
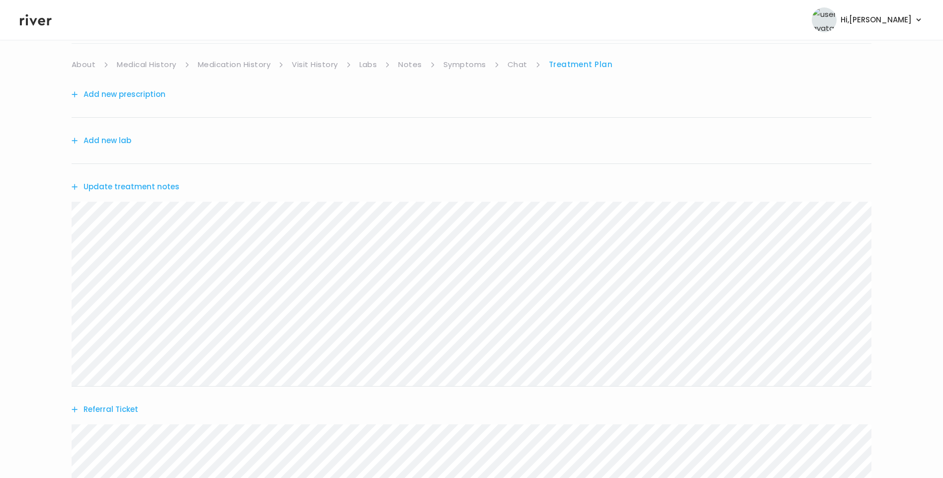
click at [518, 66] on link "Chat" at bounding box center [518, 65] width 20 height 14
click at [15, 28] on header "Hi, Lisa Profile Logout" at bounding box center [471, 20] width 943 height 40
click at [39, 21] on icon at bounding box center [36, 19] width 32 height 11
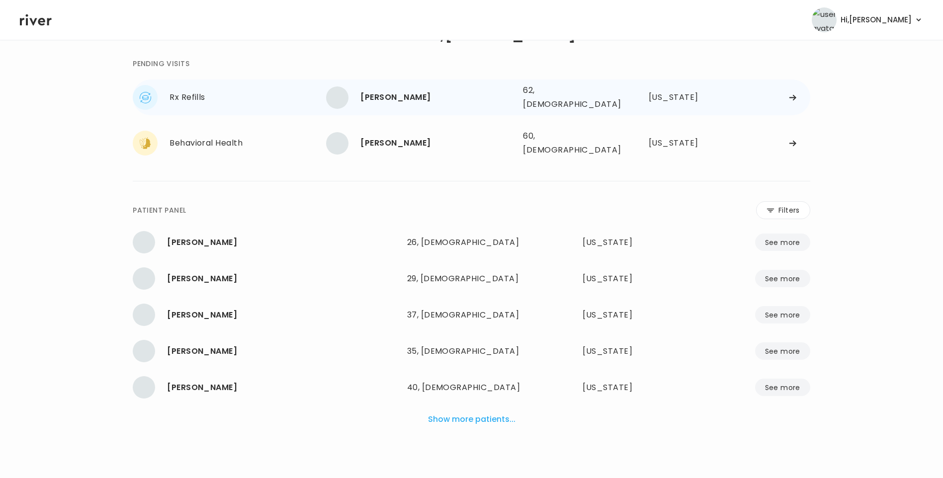
scroll to position [25, 0]
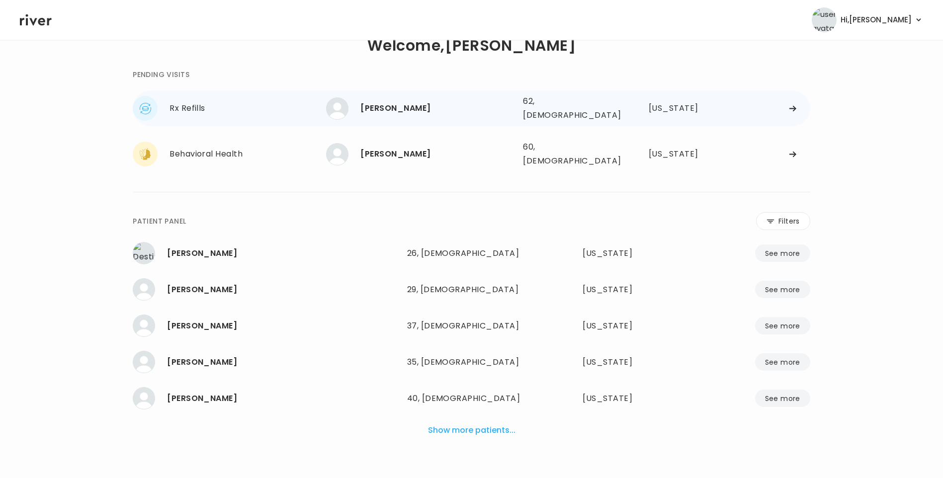
click at [379, 101] on div "Mario Silva" at bounding box center [438, 108] width 155 height 14
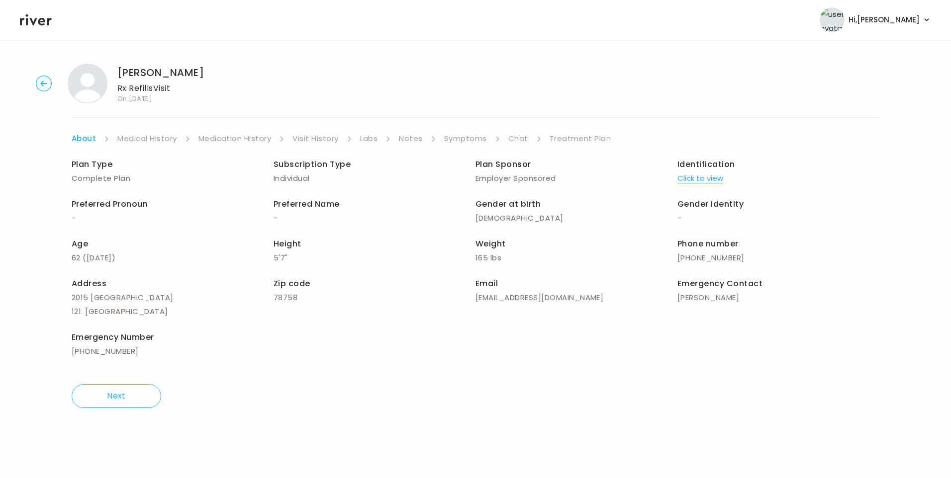
click at [513, 142] on link "Chat" at bounding box center [518, 139] width 20 height 14
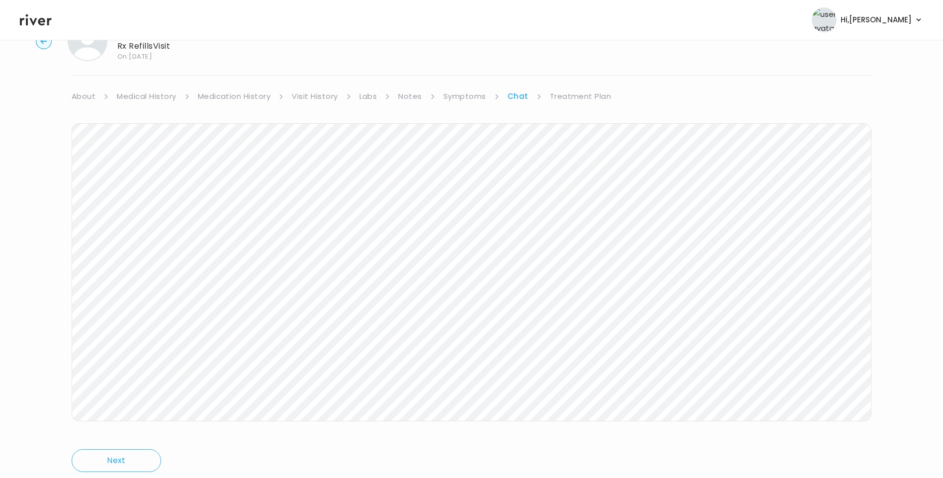
scroll to position [24, 0]
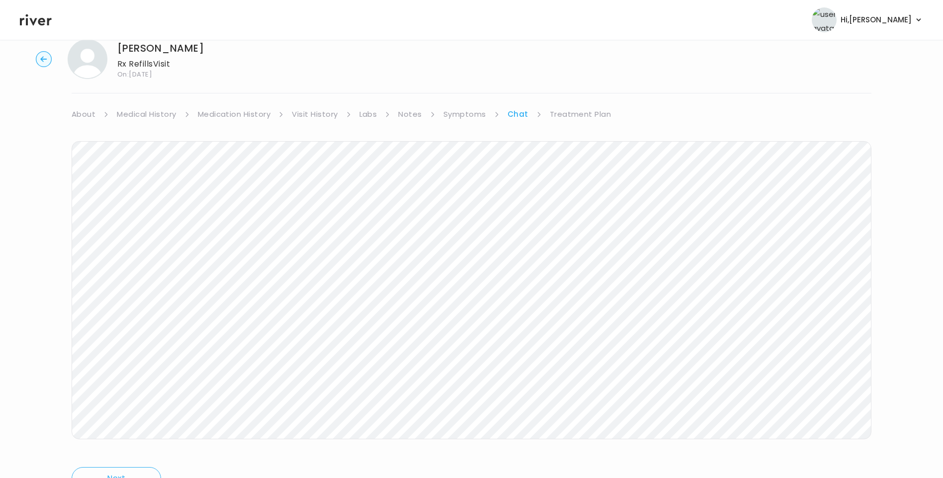
click at [578, 115] on link "Treatment Plan" at bounding box center [581, 114] width 62 height 14
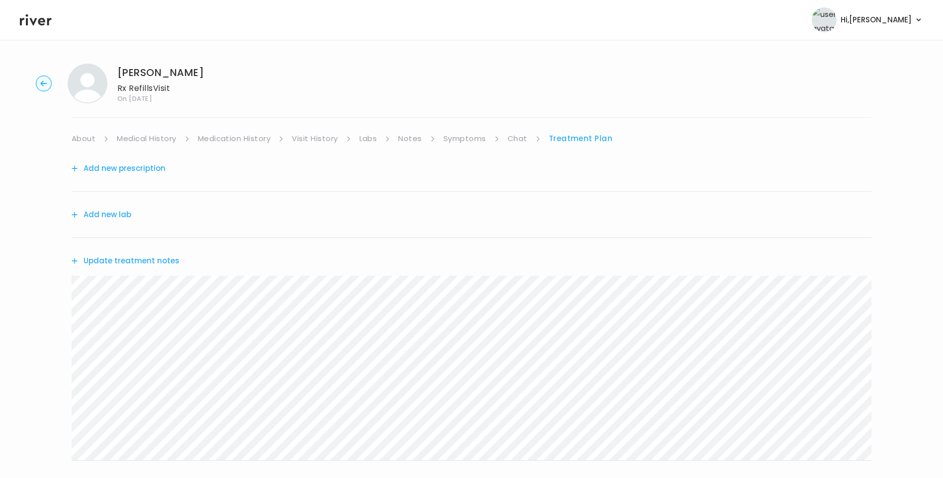
click at [34, 21] on icon at bounding box center [36, 19] width 32 height 11
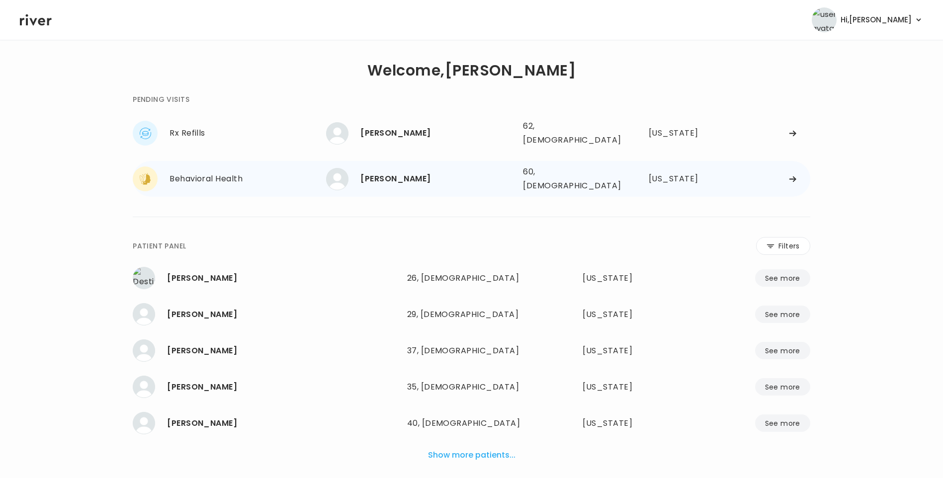
click at [420, 174] on div "[PERSON_NAME]" at bounding box center [438, 179] width 155 height 14
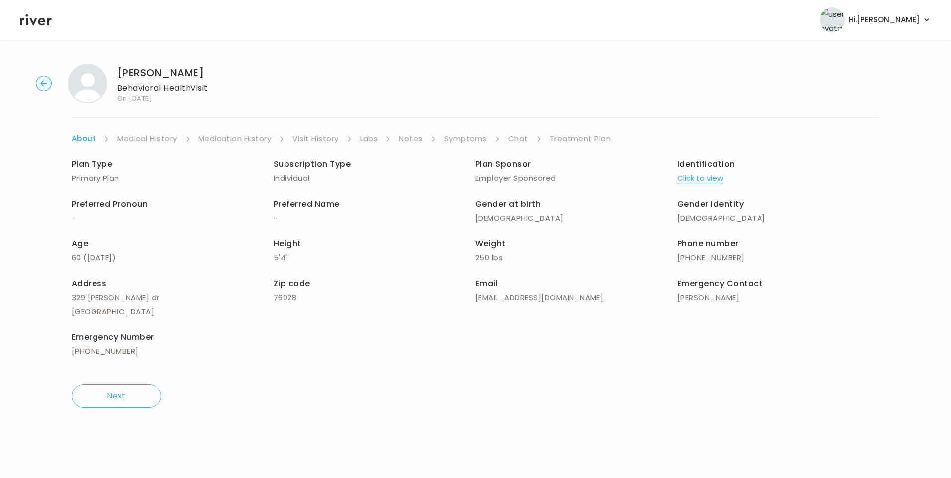
click at [517, 136] on link "Chat" at bounding box center [518, 139] width 20 height 14
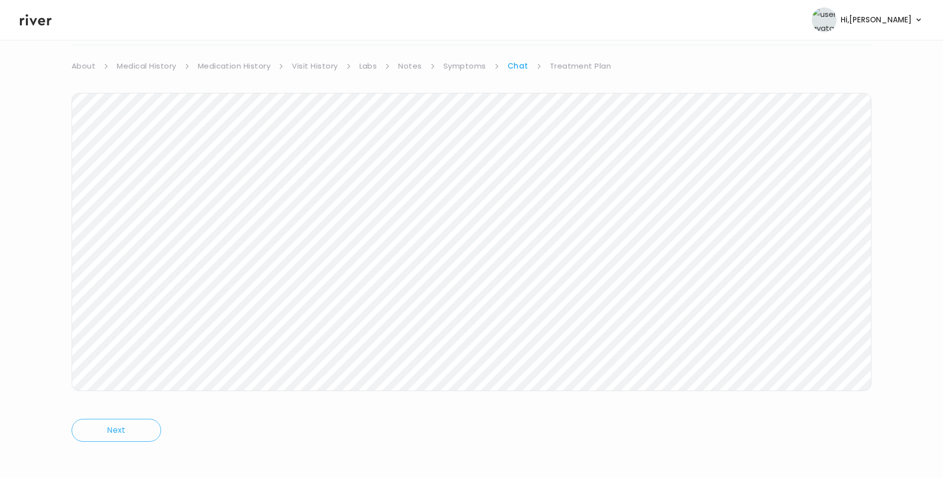
scroll to position [74, 0]
click at [37, 21] on icon at bounding box center [36, 19] width 32 height 15
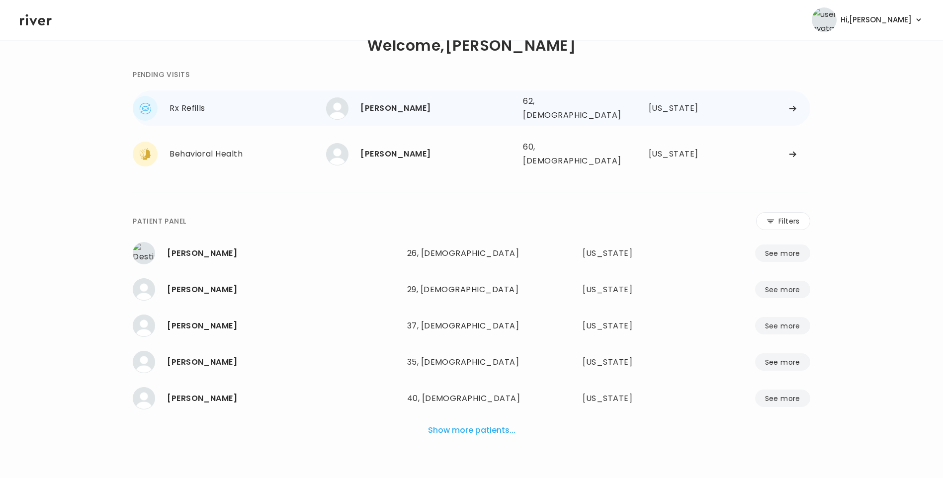
click at [402, 107] on div "[PERSON_NAME]" at bounding box center [438, 108] width 155 height 14
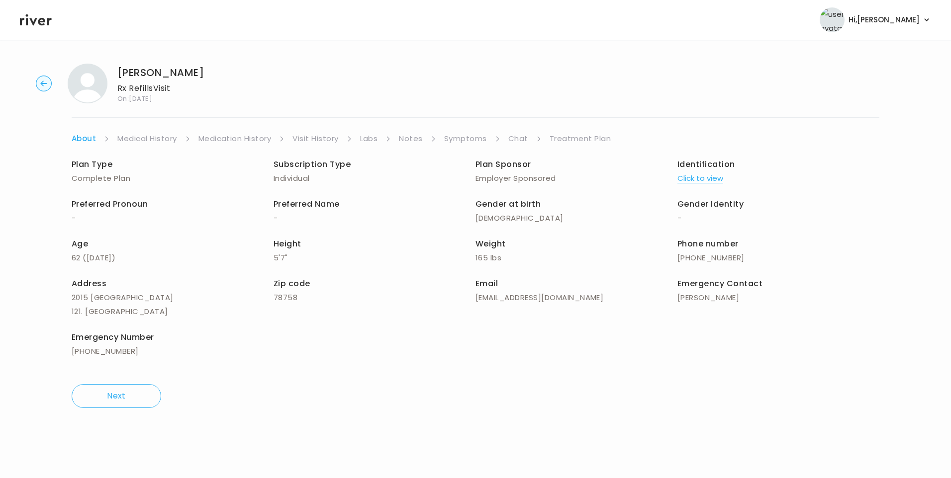
click at [529, 135] on li "Chat" at bounding box center [524, 139] width 33 height 14
click at [513, 140] on link "Chat" at bounding box center [518, 139] width 20 height 14
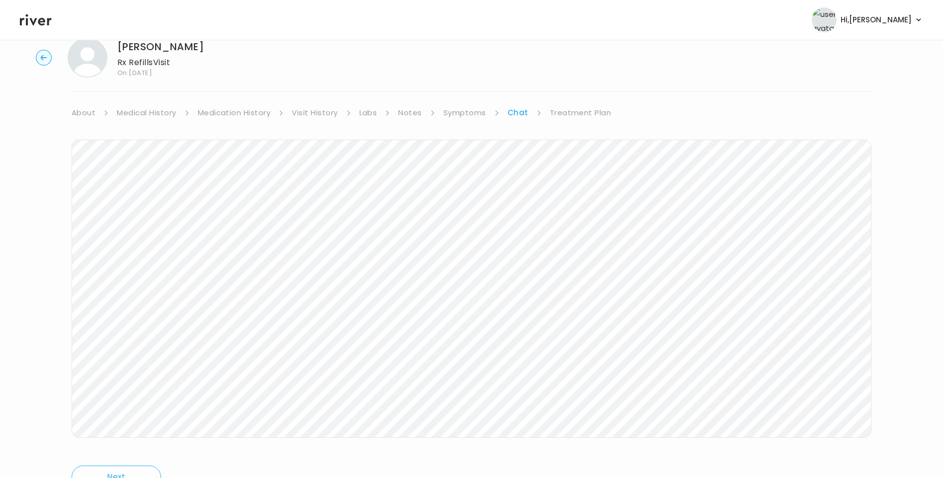
scroll to position [74, 0]
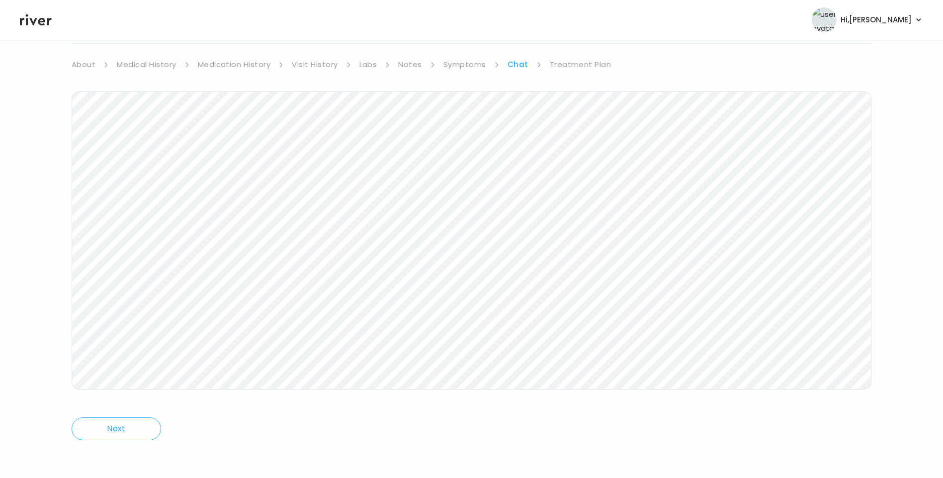
click at [573, 60] on link "Treatment Plan" at bounding box center [581, 65] width 62 height 14
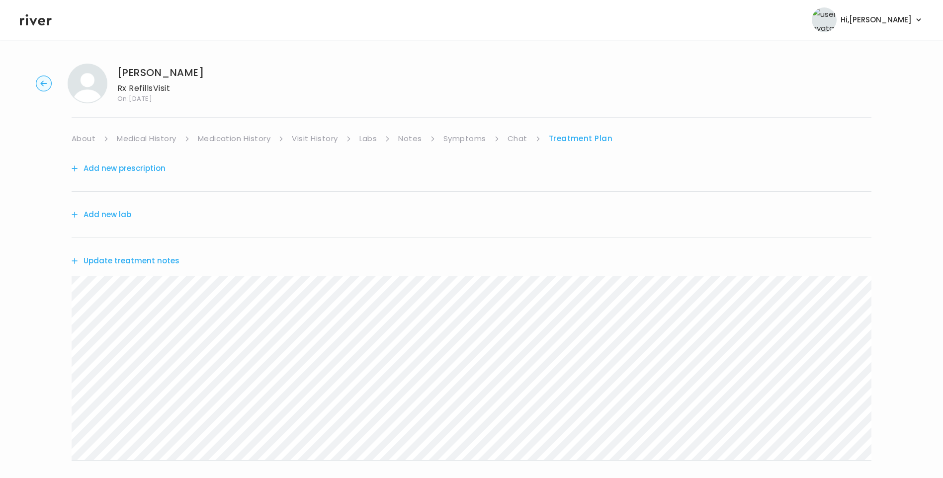
click at [119, 261] on button "Update treatment notes" at bounding box center [126, 261] width 108 height 14
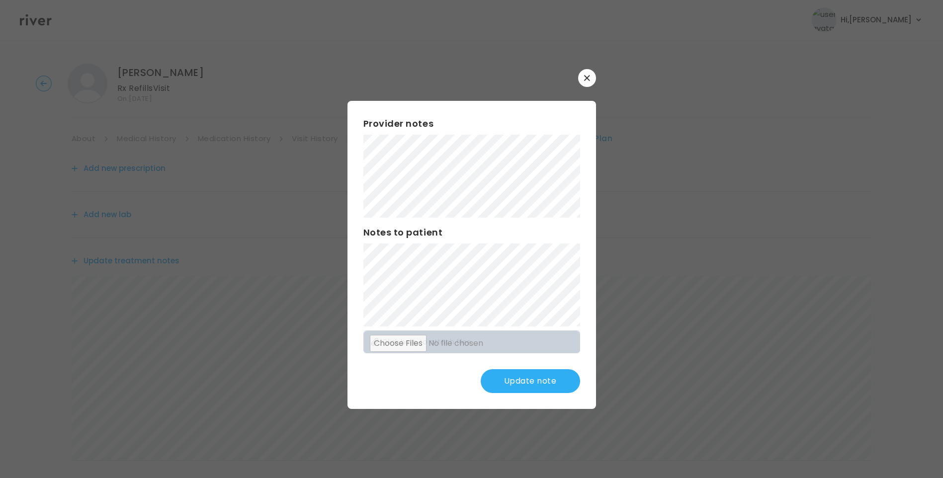
click at [525, 380] on button "Update note" at bounding box center [530, 381] width 99 height 24
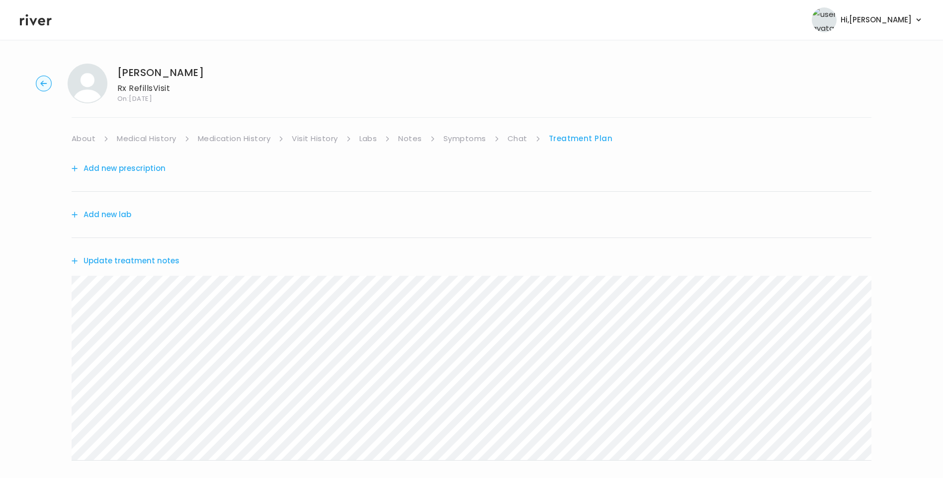
click at [519, 136] on link "Chat" at bounding box center [518, 139] width 20 height 14
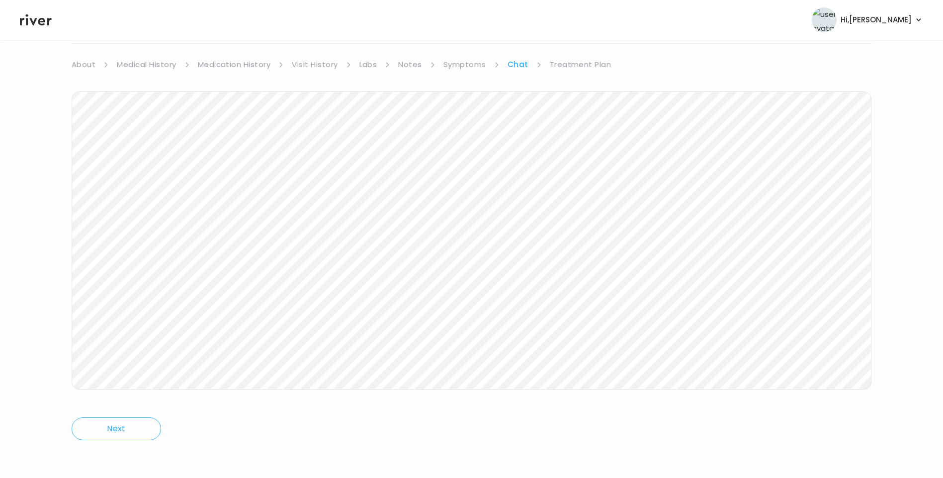
click at [575, 65] on link "Treatment Plan" at bounding box center [581, 65] width 62 height 14
click at [158, 183] on button "Update treatment notes" at bounding box center [126, 187] width 108 height 14
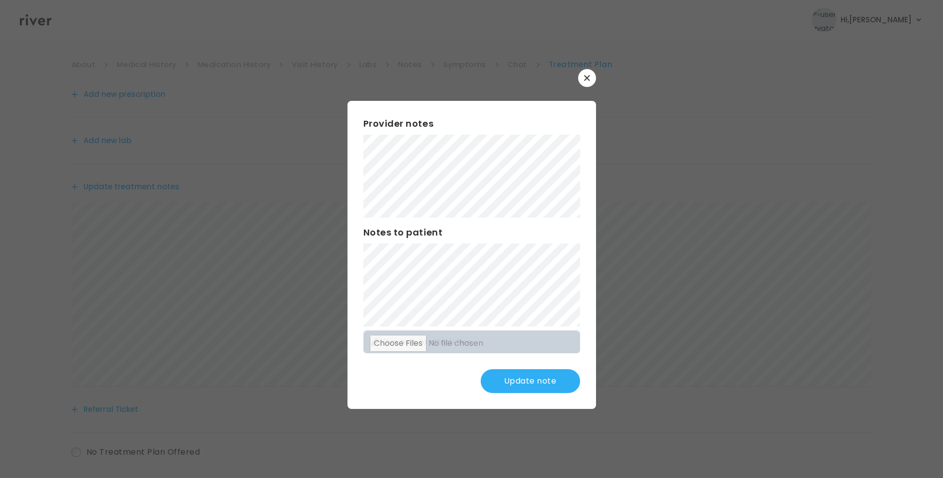
click at [517, 375] on button "Update note" at bounding box center [530, 381] width 99 height 24
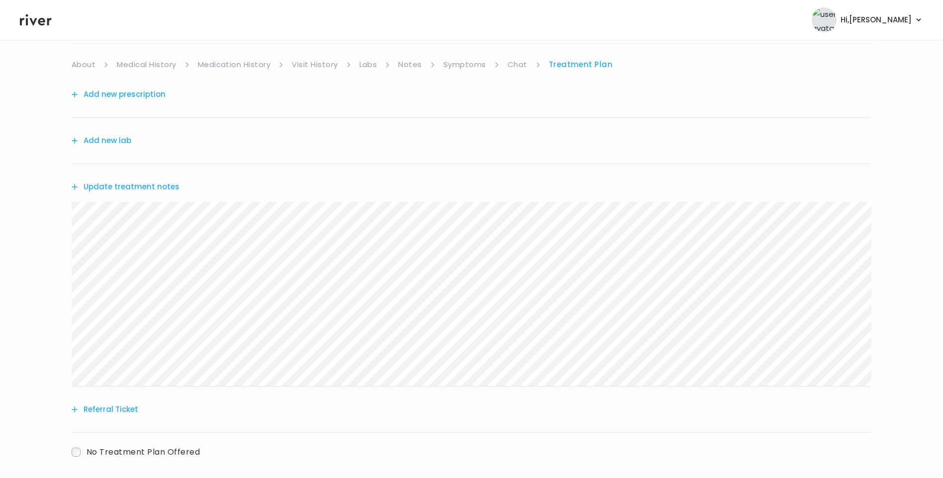
click at [161, 183] on button "Update treatment notes" at bounding box center [126, 187] width 108 height 14
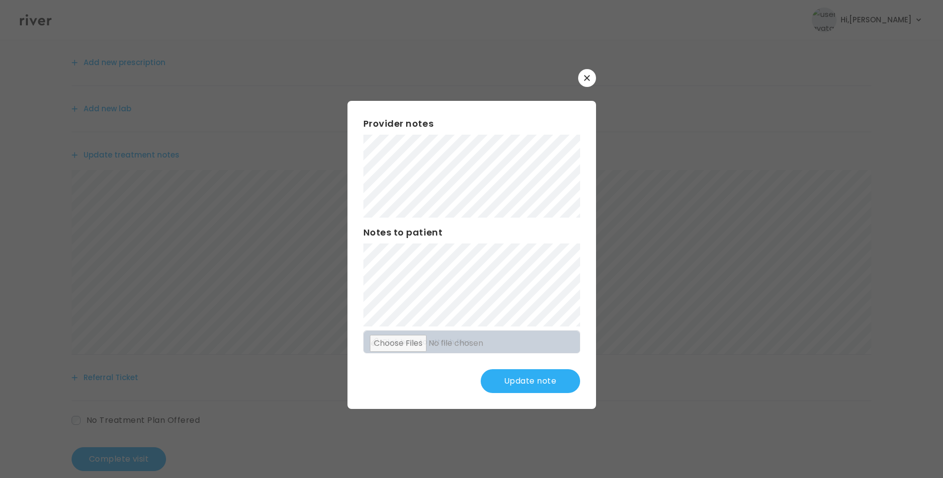
scroll to position [123, 0]
click at [549, 380] on button "Update note" at bounding box center [530, 381] width 99 height 24
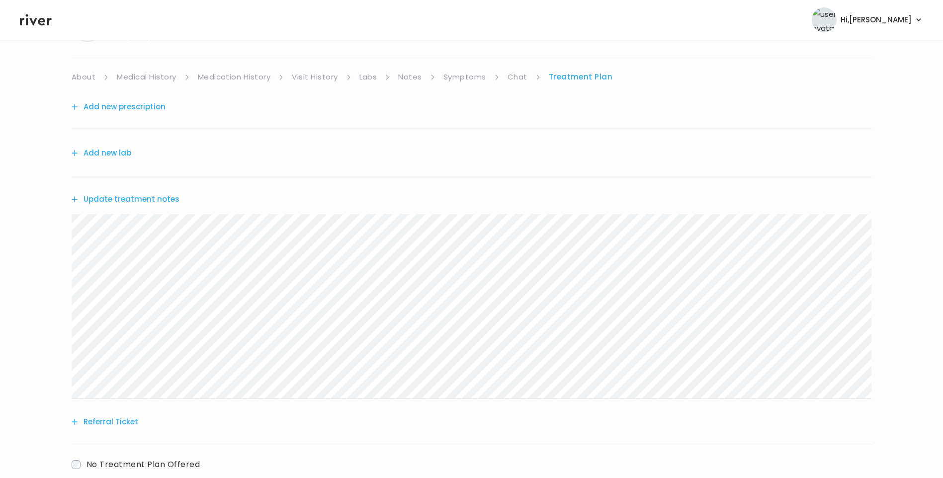
scroll to position [0, 0]
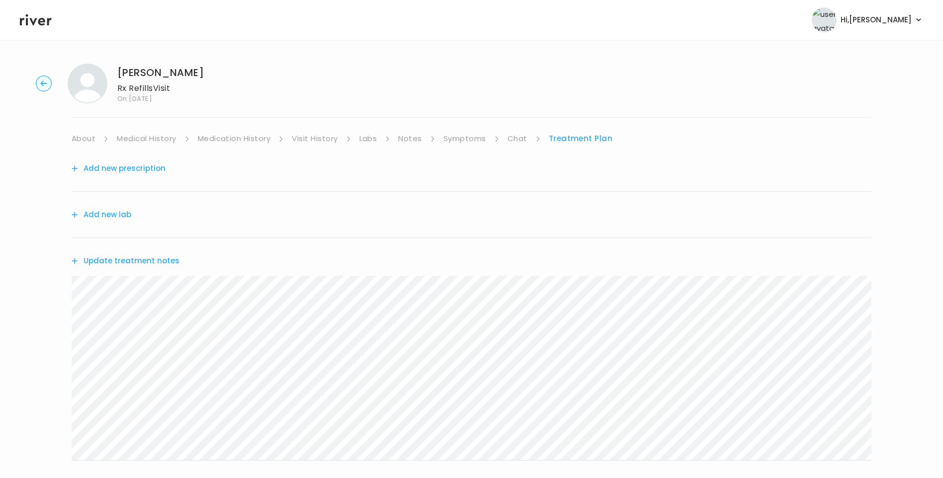
drag, startPoint x: 507, startPoint y: 135, endPoint x: 515, endPoint y: 135, distance: 7.5
click at [508, 135] on link "Chat" at bounding box center [518, 139] width 20 height 14
click at [565, 132] on link "Treatment Plan" at bounding box center [581, 139] width 62 height 14
click at [159, 262] on button "Update treatment notes" at bounding box center [126, 261] width 108 height 14
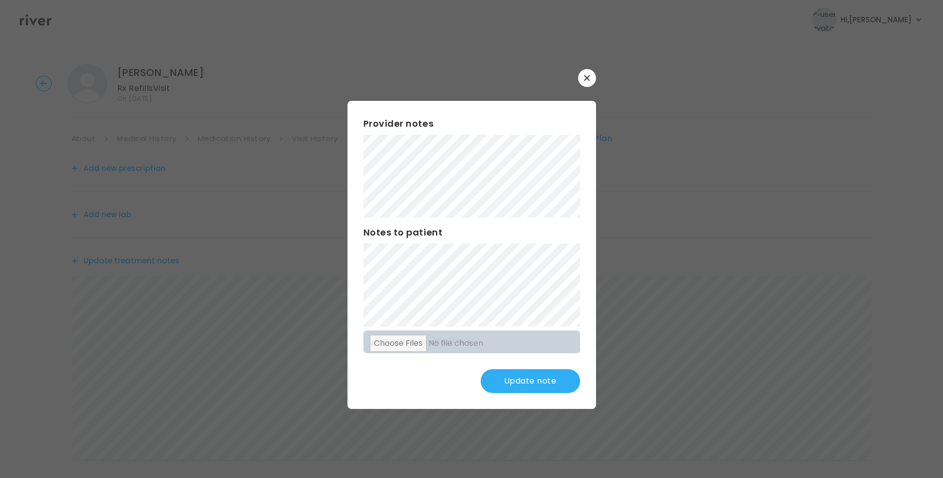
click at [546, 377] on button "Update note" at bounding box center [530, 381] width 99 height 24
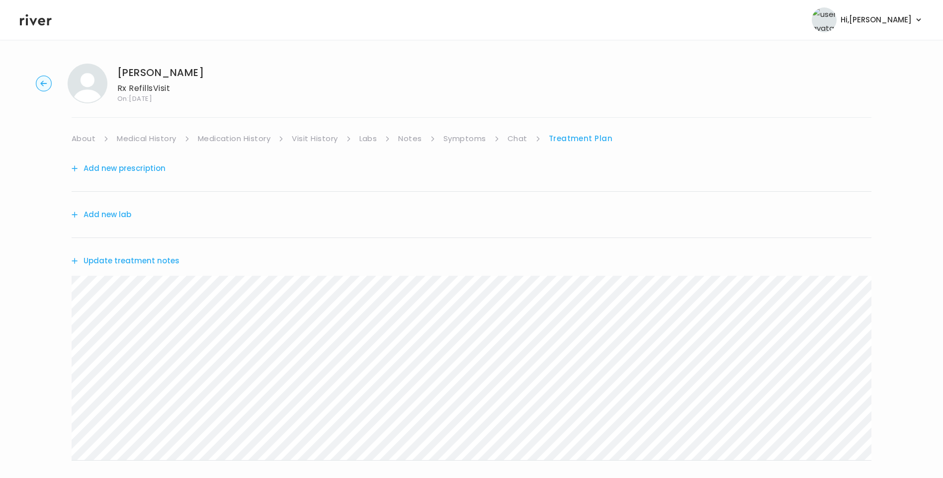
click at [169, 262] on button "Update treatment notes" at bounding box center [126, 261] width 108 height 14
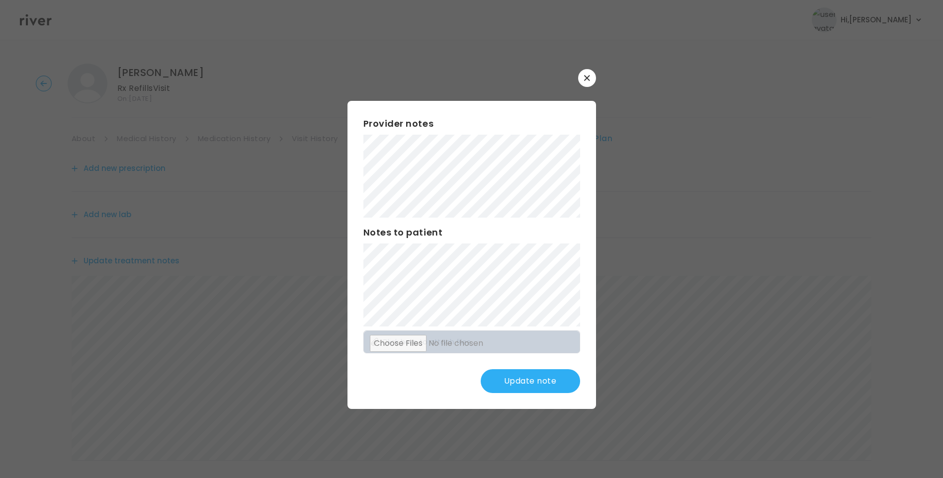
click at [557, 384] on button "Update note" at bounding box center [530, 381] width 99 height 24
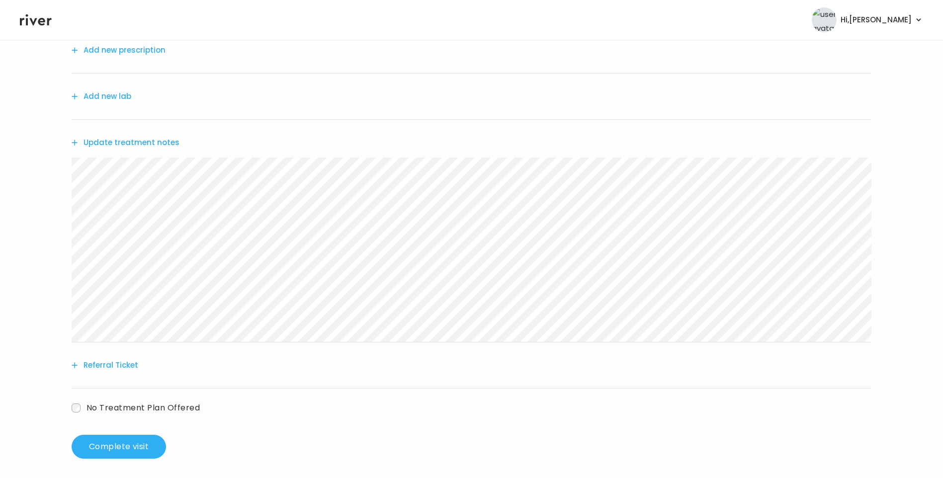
scroll to position [123, 0]
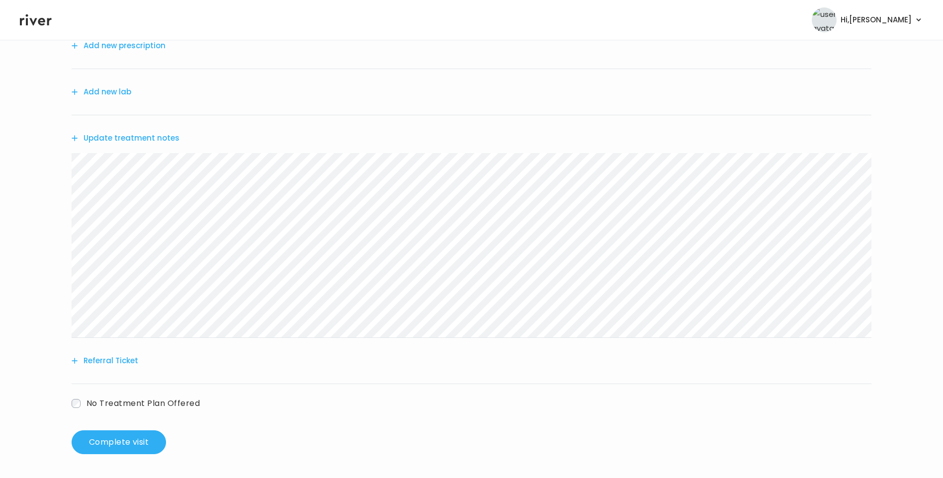
click at [149, 142] on button "Update treatment notes" at bounding box center [126, 138] width 108 height 14
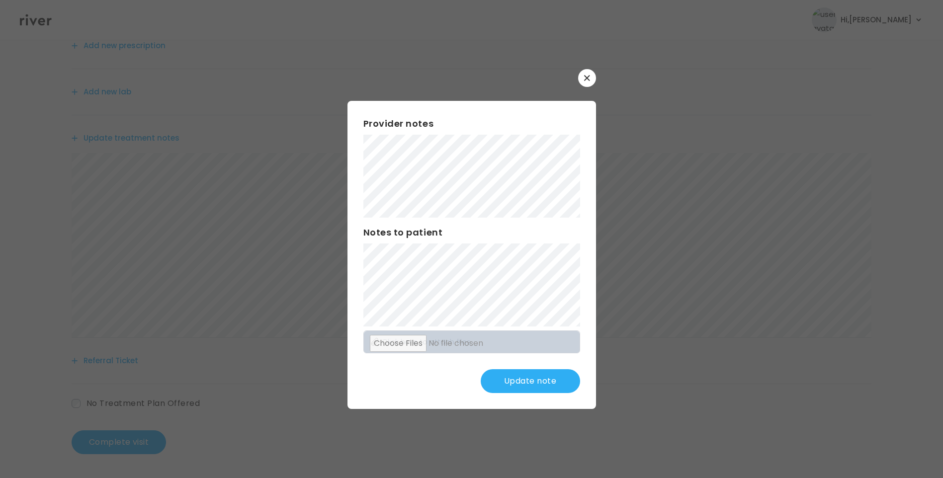
click at [550, 382] on button "Update note" at bounding box center [530, 381] width 99 height 24
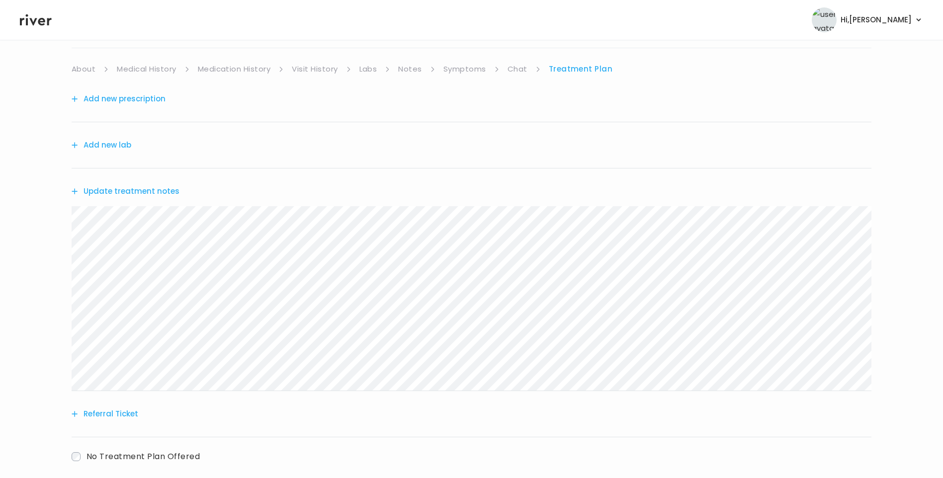
scroll to position [0, 0]
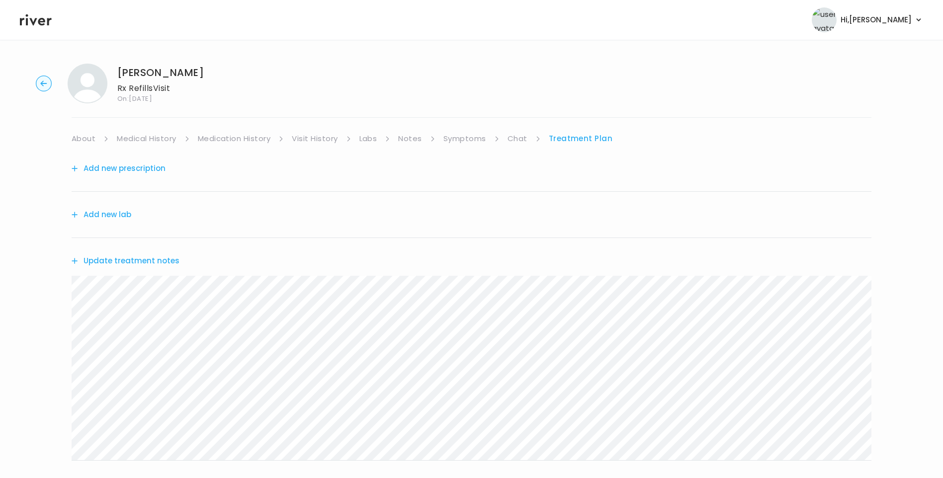
click at [513, 144] on link "Chat" at bounding box center [518, 139] width 20 height 14
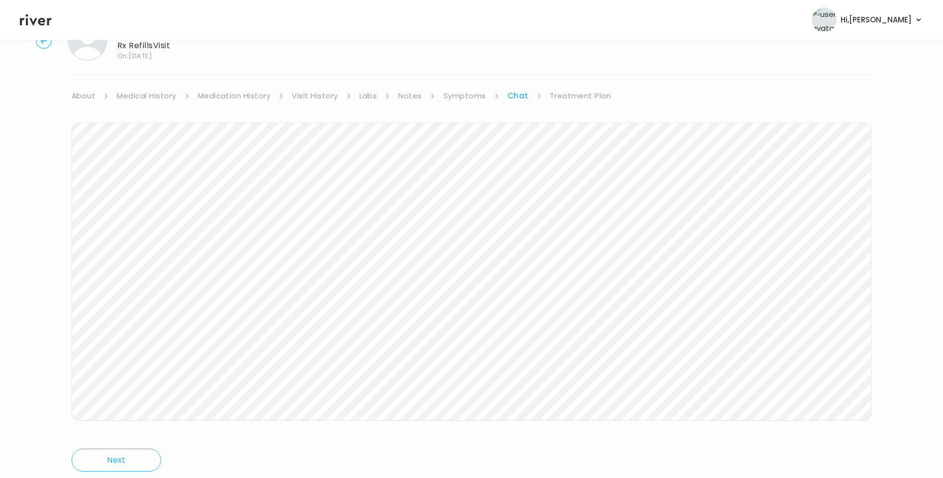
scroll to position [74, 0]
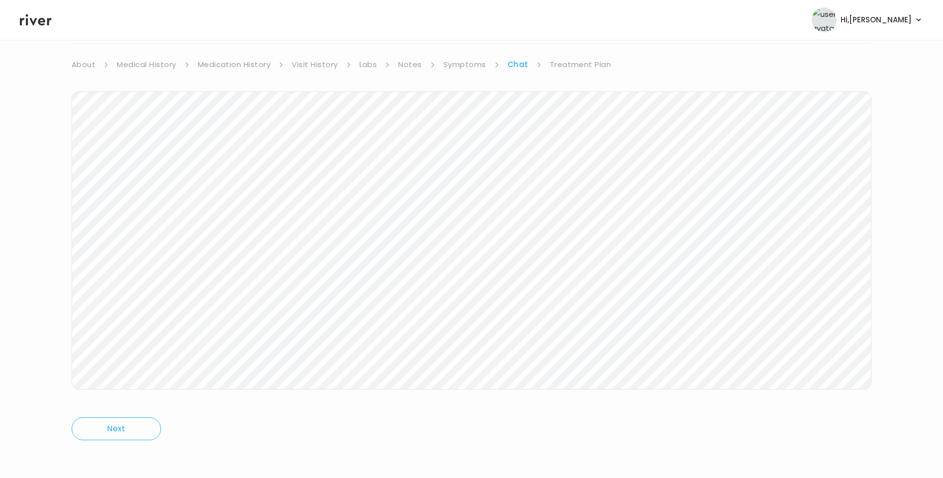
click at [596, 67] on link "Treatment Plan" at bounding box center [581, 65] width 62 height 14
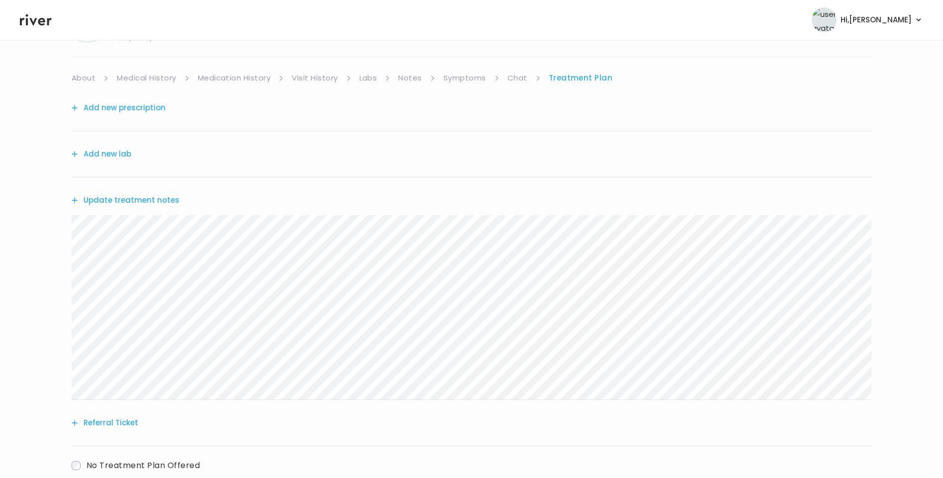
scroll to position [123, 0]
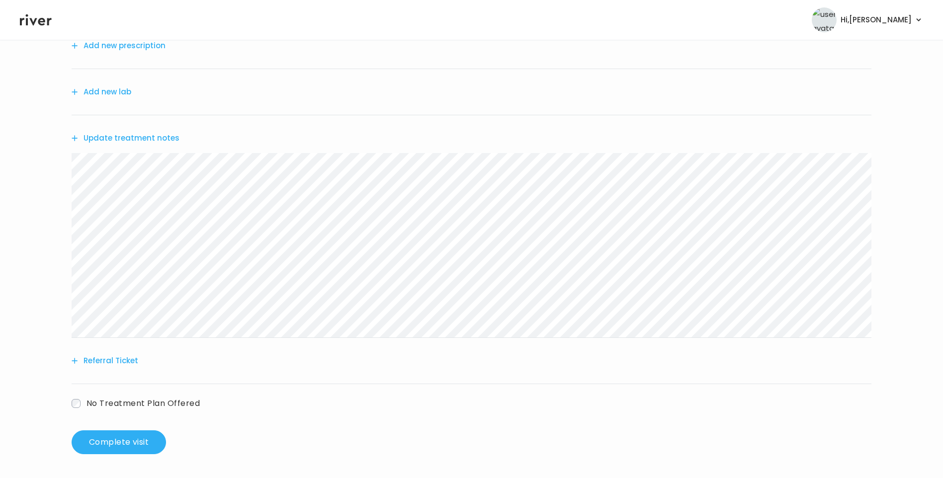
click at [85, 405] on label "No Treatment Plan Offered" at bounding box center [136, 403] width 128 height 14
click at [116, 436] on h3 "Patient unresponsive" at bounding box center [391, 432] width 619 height 14
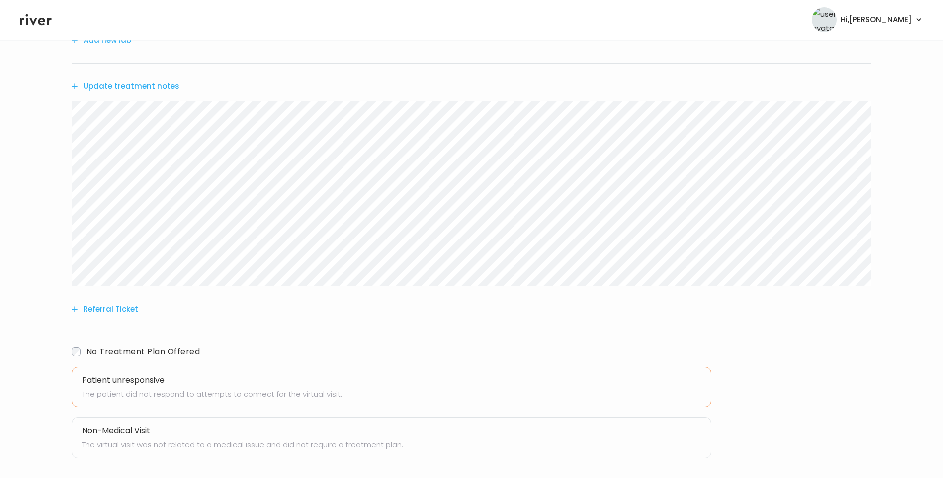
scroll to position [222, 0]
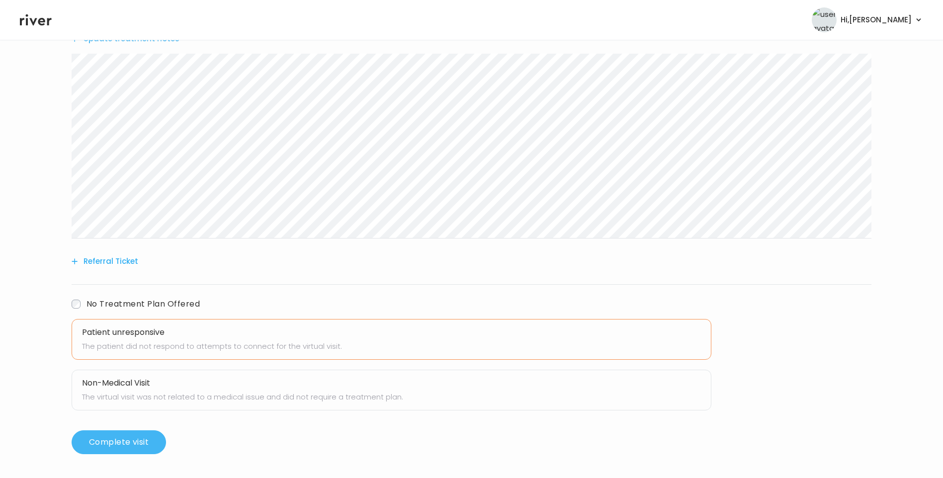
click at [132, 445] on button "Complete visit" at bounding box center [119, 443] width 94 height 24
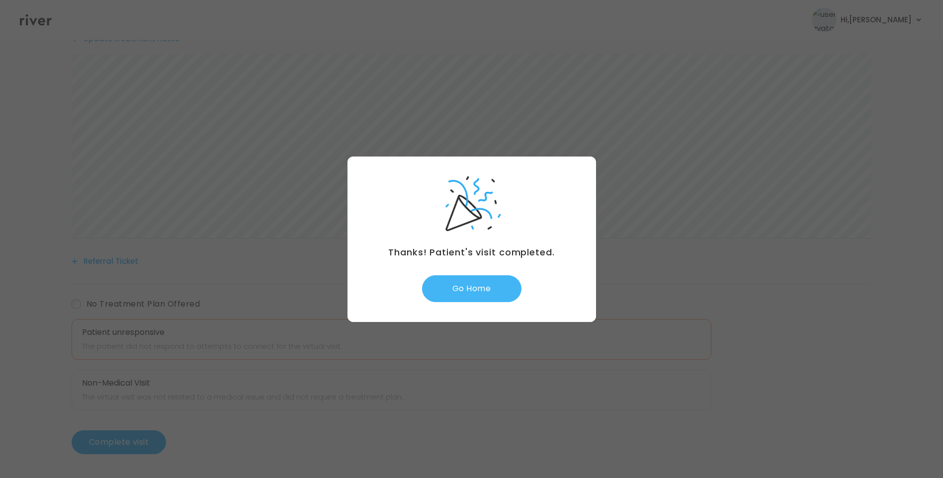
click at [474, 284] on button "Go Home" at bounding box center [471, 288] width 99 height 27
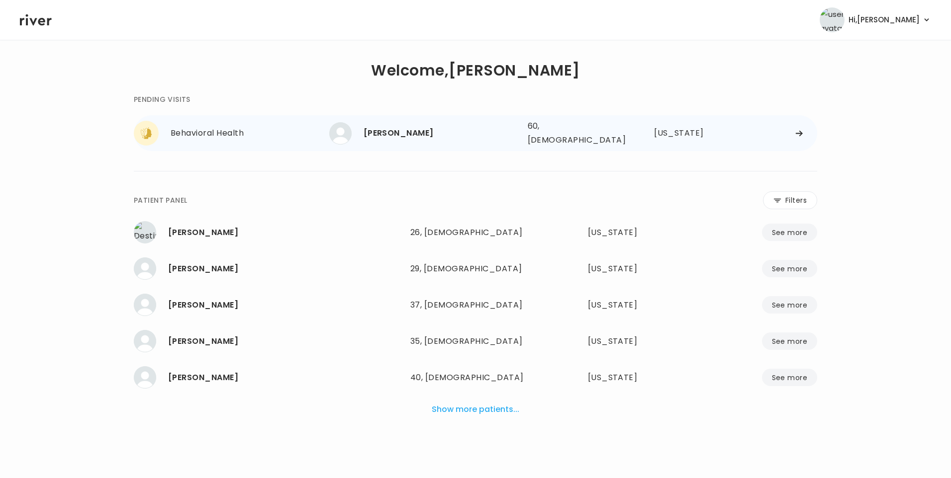
click at [432, 137] on div "[PERSON_NAME] 60, [DEMOGRAPHIC_DATA] See more" at bounding box center [424, 133] width 190 height 22
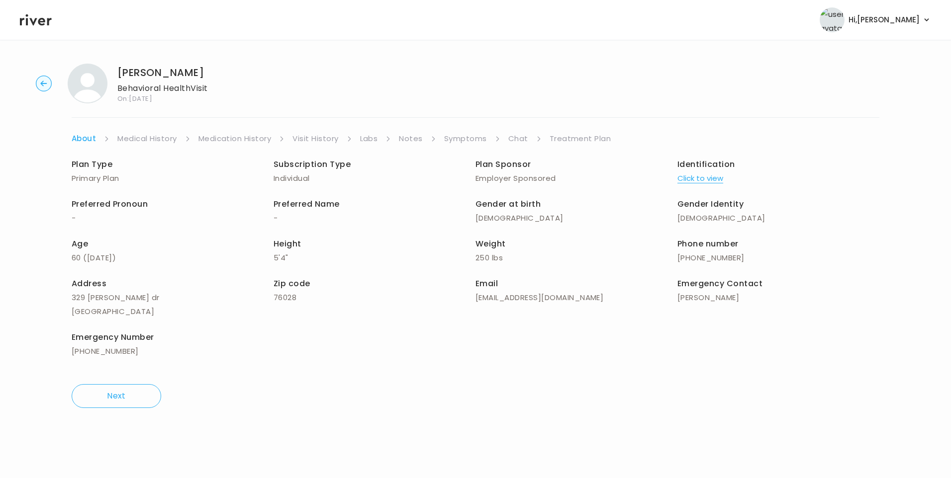
click at [519, 134] on link "Chat" at bounding box center [518, 139] width 20 height 14
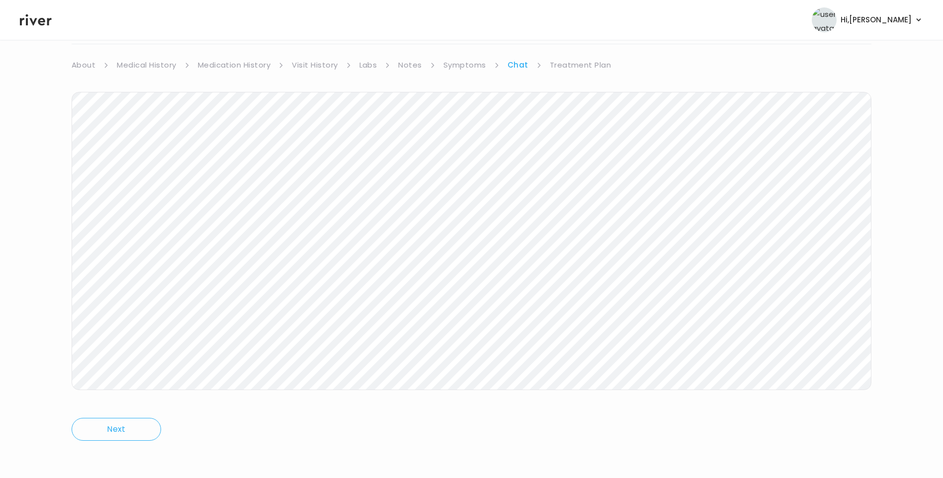
scroll to position [74, 0]
click at [584, 66] on link "Treatment Plan" at bounding box center [581, 65] width 62 height 14
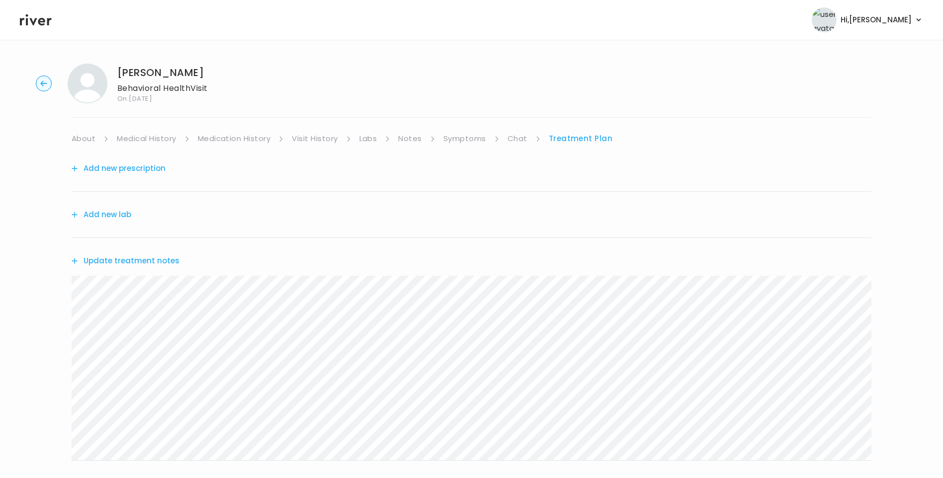
click at [44, 23] on icon at bounding box center [36, 19] width 32 height 15
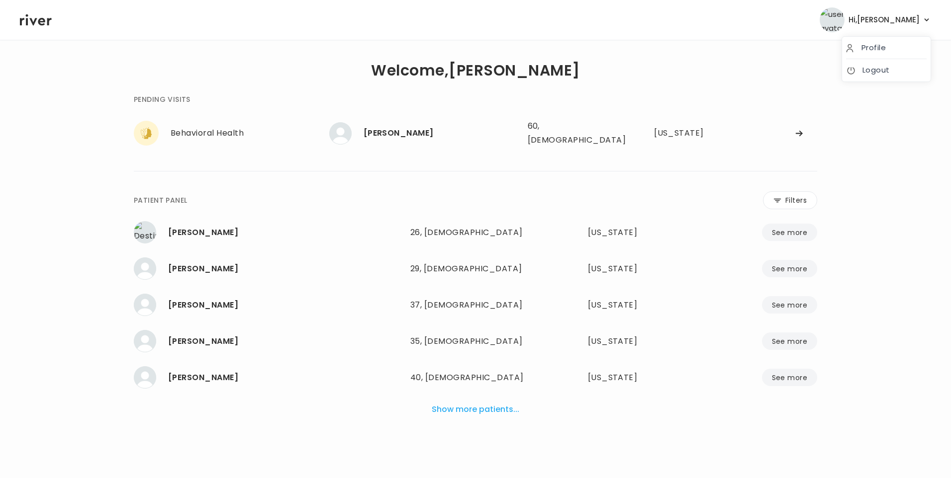
click at [908, 22] on span "Hi, [PERSON_NAME]" at bounding box center [883, 20] width 71 height 14
click at [879, 68] on link "Logout" at bounding box center [886, 70] width 81 height 14
